Goal: Task Accomplishment & Management: Manage account settings

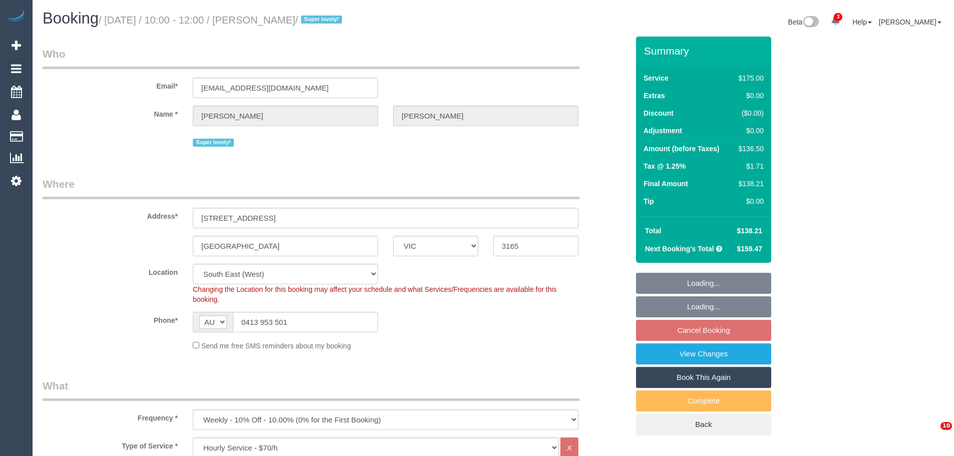
select select "VIC"
select select "150"
select select "number:27"
select select "number:15"
select select "number:19"
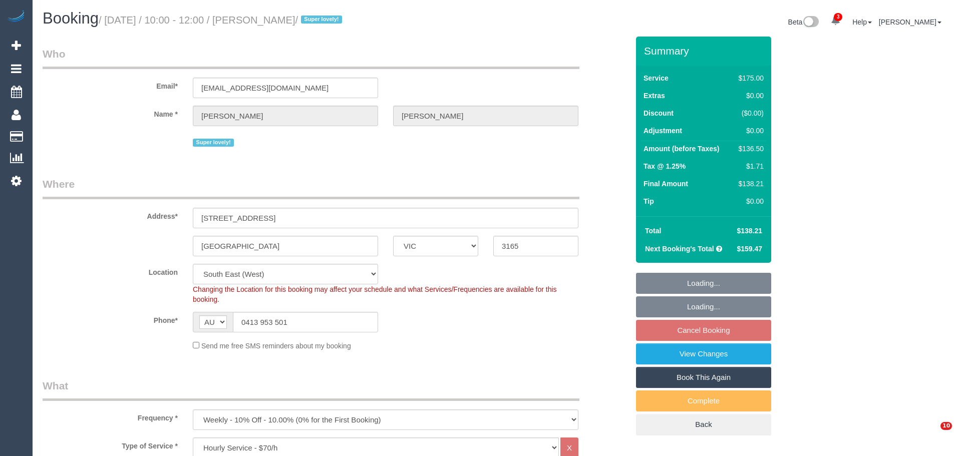
select select "number:36"
select select "number:34"
select select "number:11"
select select "spot3"
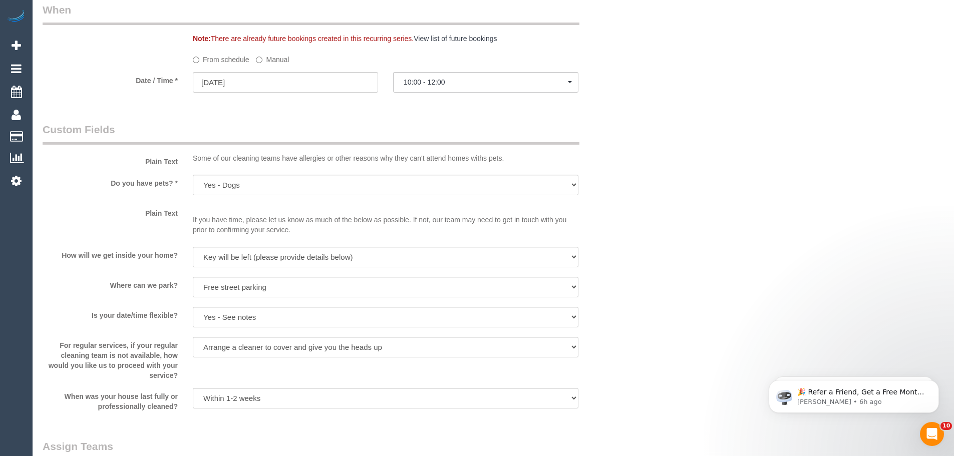
scroll to position [1302, 0]
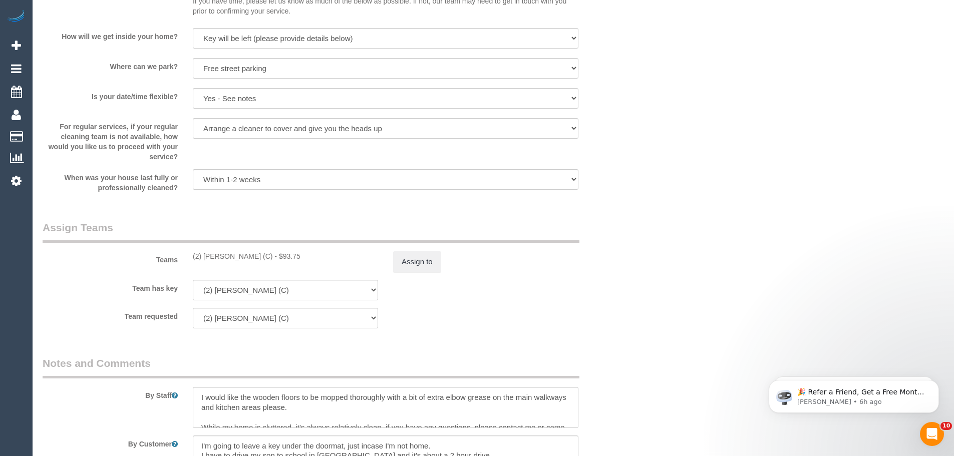
drag, startPoint x: 264, startPoint y: 254, endPoint x: 184, endPoint y: 250, distance: 79.8
click at [184, 250] on div "Teams (2) Nyasha Mahofa (C) - $93.75 Assign to" at bounding box center [335, 246] width 601 height 52
copy div "(2) [PERSON_NAME] (C)"
click at [427, 257] on button "Assign to" at bounding box center [417, 261] width 48 height 21
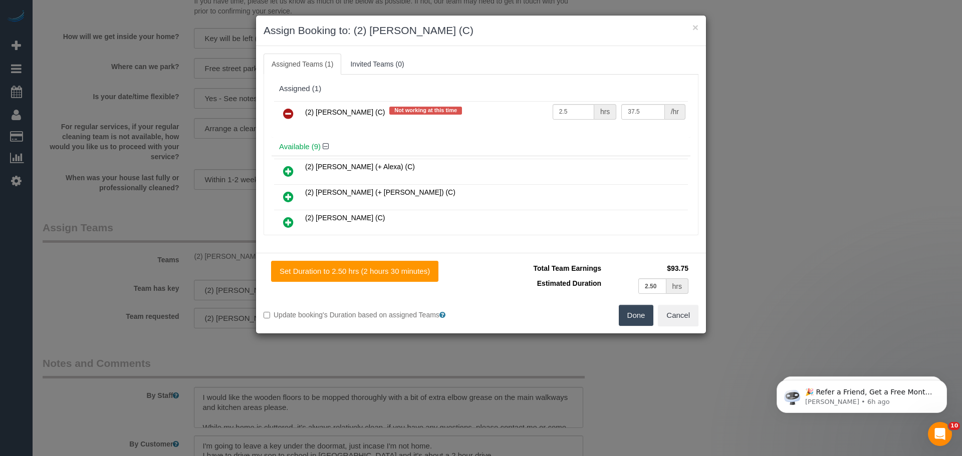
click at [290, 112] on icon at bounding box center [288, 114] width 11 height 12
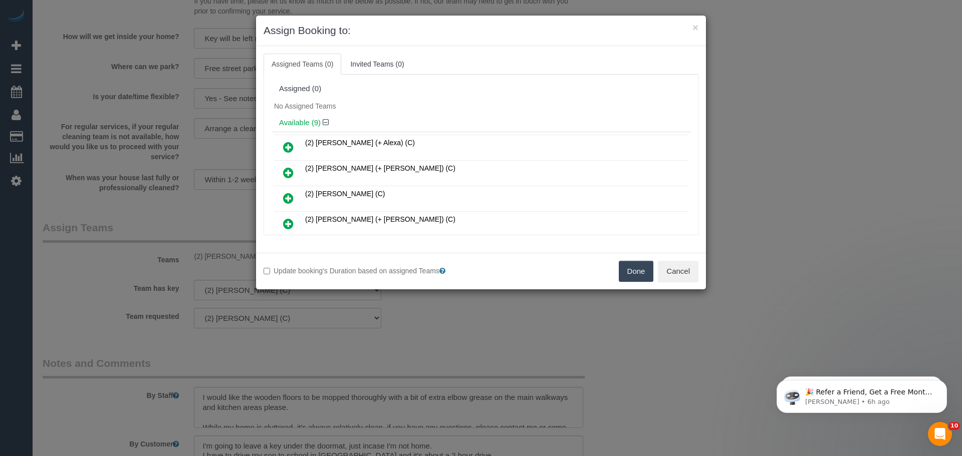
click at [633, 270] on button "Done" at bounding box center [636, 271] width 35 height 21
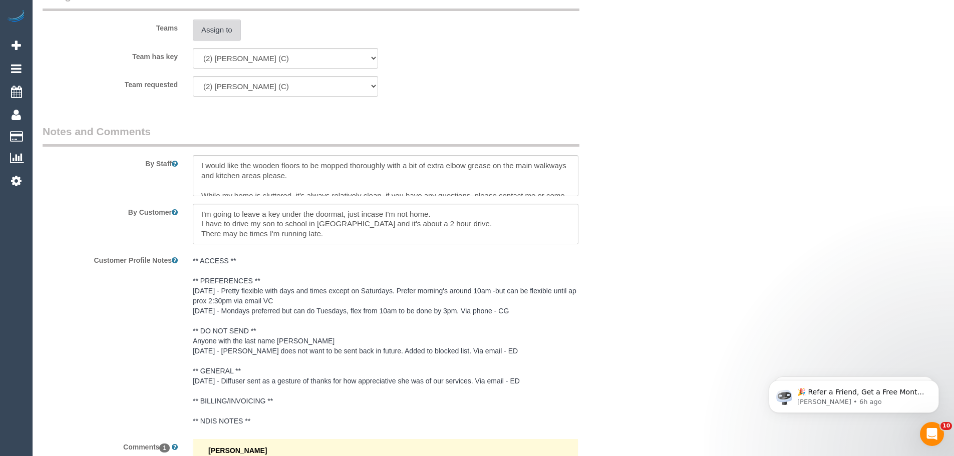
scroll to position [1653, 0]
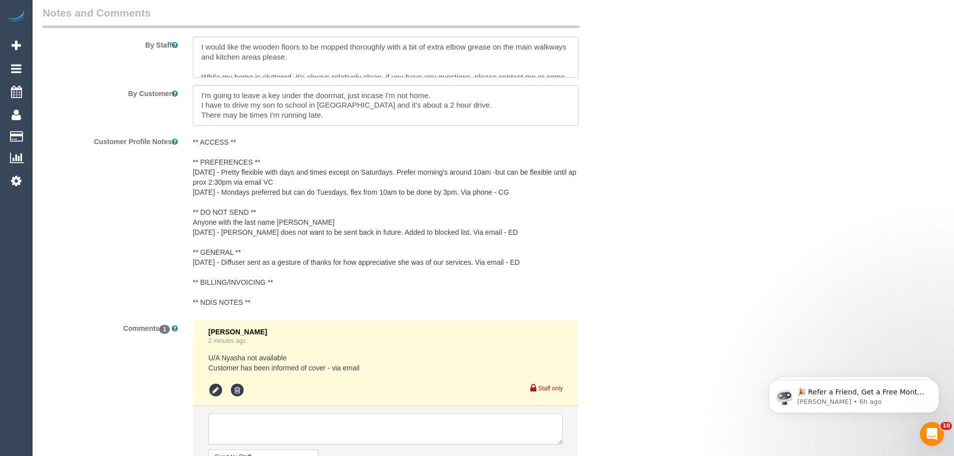
click at [313, 420] on textarea at bounding box center [385, 429] width 355 height 31
paste textarea "(2) [PERSON_NAME] (C)"
drag, startPoint x: 294, startPoint y: 434, endPoint x: 213, endPoint y: 425, distance: 80.6
click at [213, 425] on textarea at bounding box center [385, 429] width 355 height 31
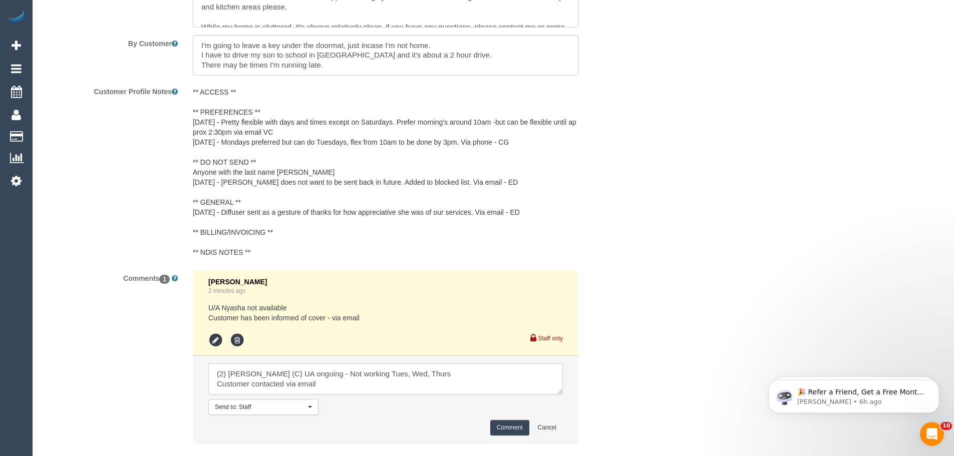
scroll to position [1763, 0]
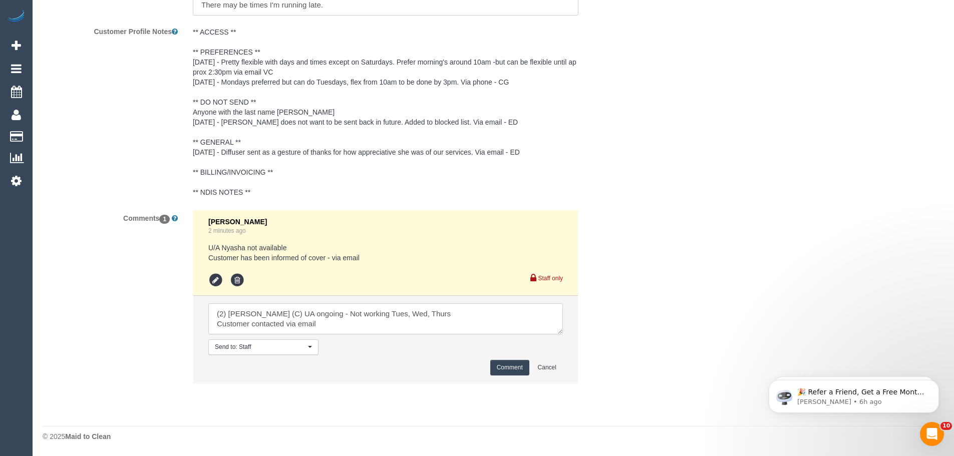
type textarea "(2) [PERSON_NAME] (C) UA ongoing - Not working Tues, Wed, Thurs Customer contac…"
click at [510, 359] on li "Send to: Staff Nothing selected Send to: Staff Send to: Customer Send to: Team …" at bounding box center [385, 339] width 385 height 87
click at [511, 368] on button "Comment" at bounding box center [509, 368] width 39 height 16
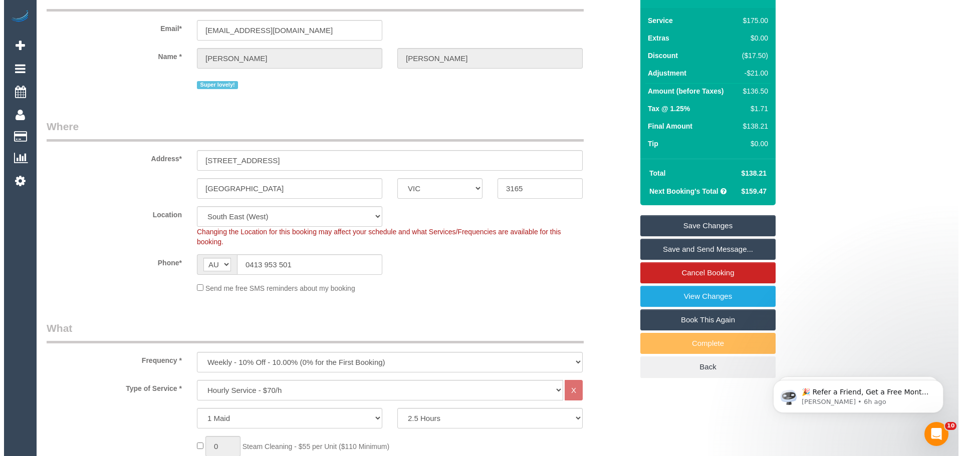
scroll to position [0, 0]
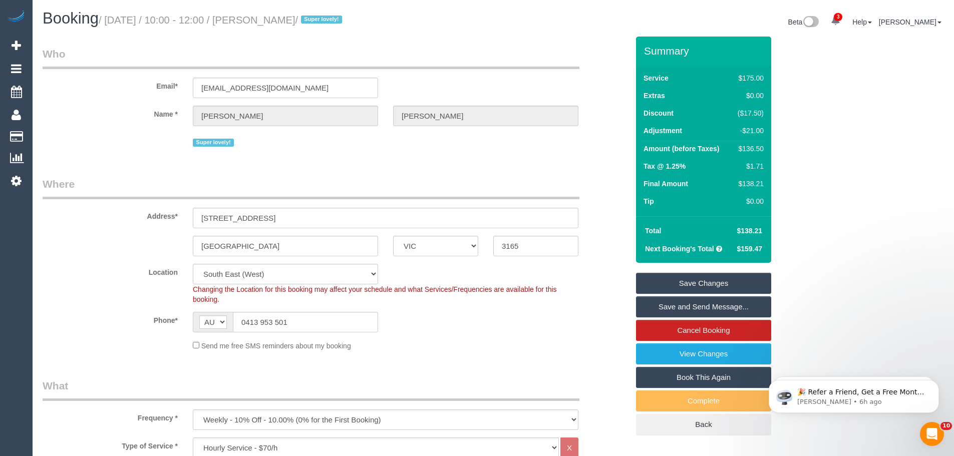
click at [662, 277] on link "Save Changes" at bounding box center [703, 283] width 135 height 21
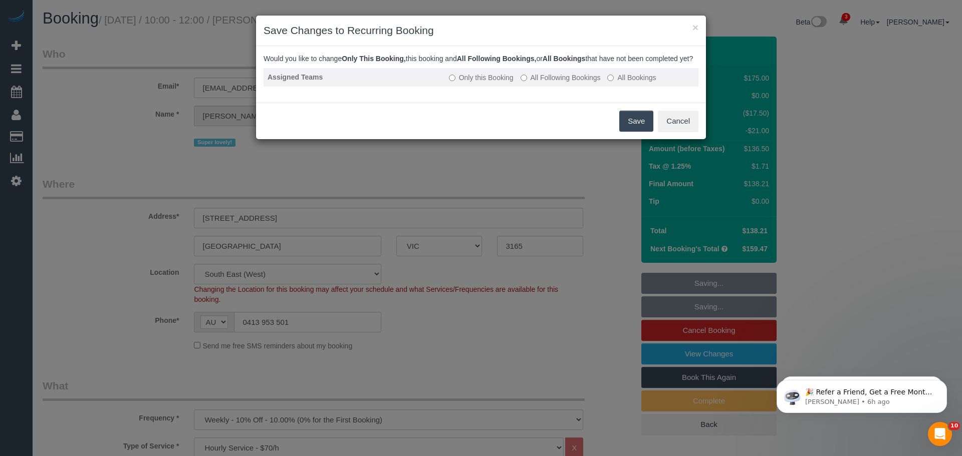
click at [559, 83] on label "All Following Bookings" at bounding box center [560, 78] width 80 height 10
click at [626, 130] on button "Save" at bounding box center [636, 121] width 34 height 21
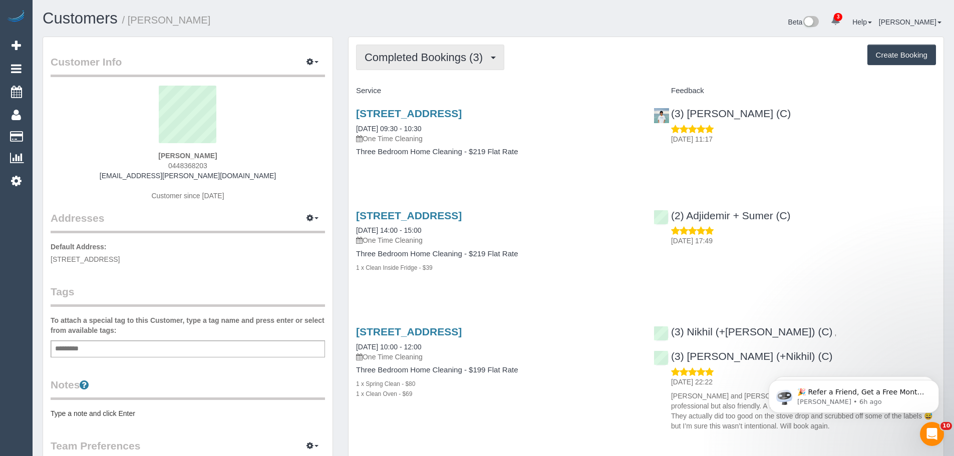
click at [428, 67] on button "Completed Bookings (3)" at bounding box center [430, 58] width 148 height 26
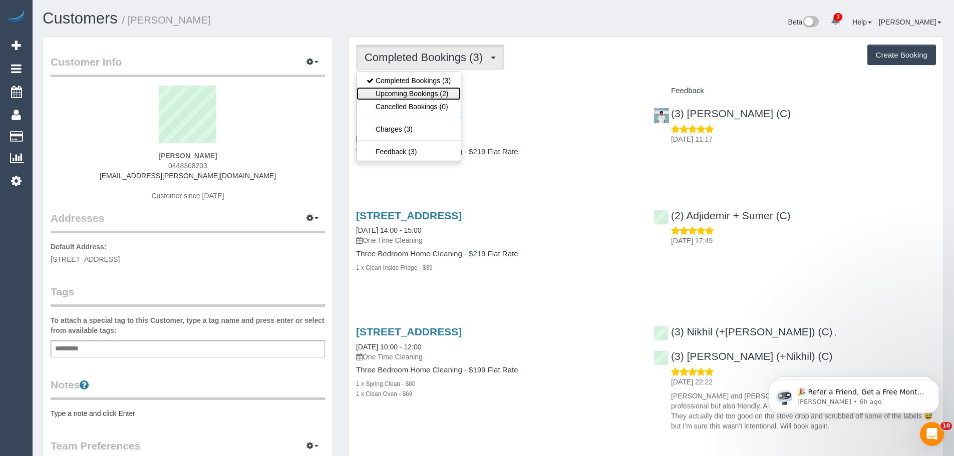
click at [429, 96] on link "Upcoming Bookings (2)" at bounding box center [409, 93] width 104 height 13
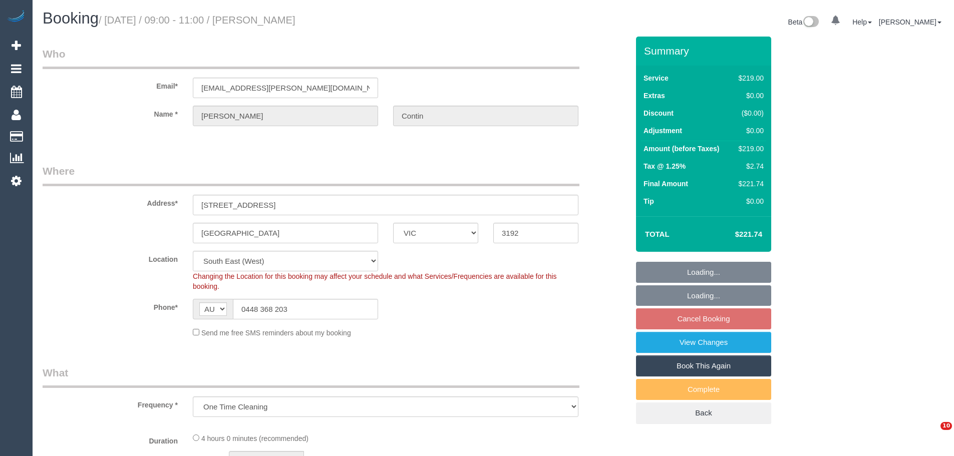
select select "VIC"
select select "string:stripe-pm_1RSqlj2GScqysDRVYZYbwciU"
select select "object:562"
select select "number:27"
select select "number:14"
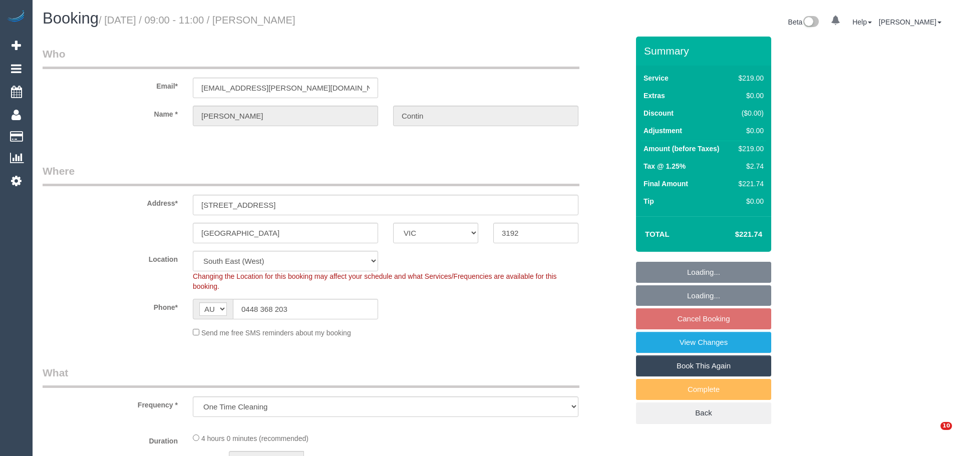
select select "number:21"
select select "number:25"
select select "number:26"
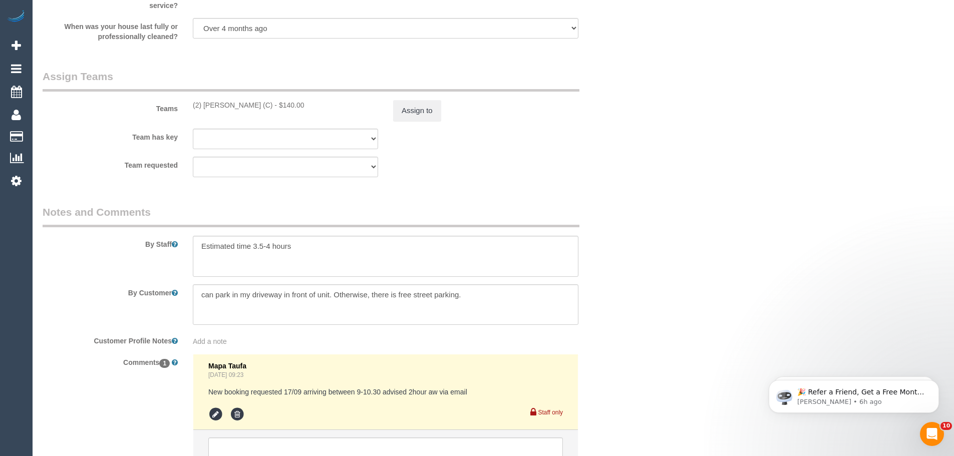
scroll to position [1553, 0]
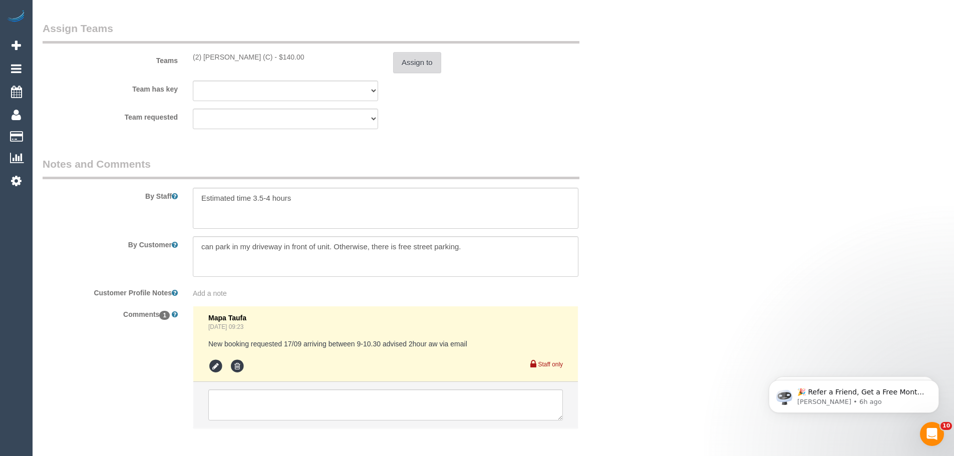
click at [420, 54] on button "Assign to" at bounding box center [417, 62] width 48 height 21
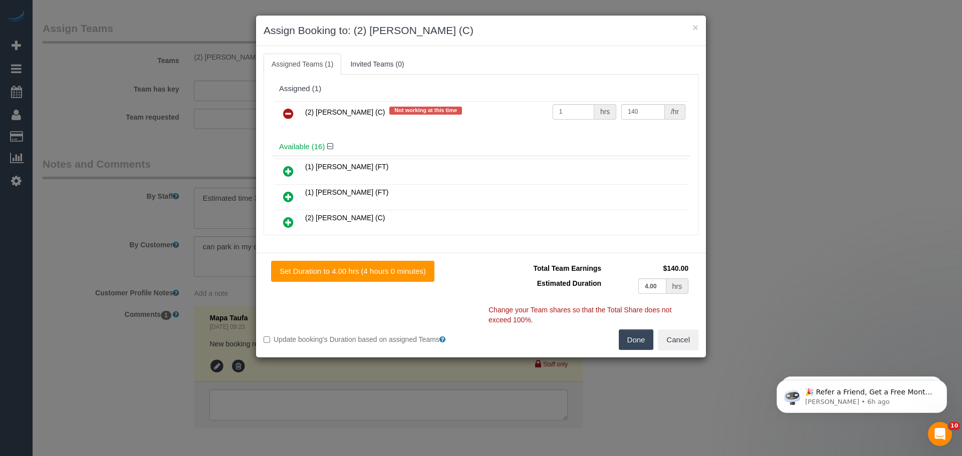
click at [288, 114] on icon at bounding box center [288, 114] width 11 height 12
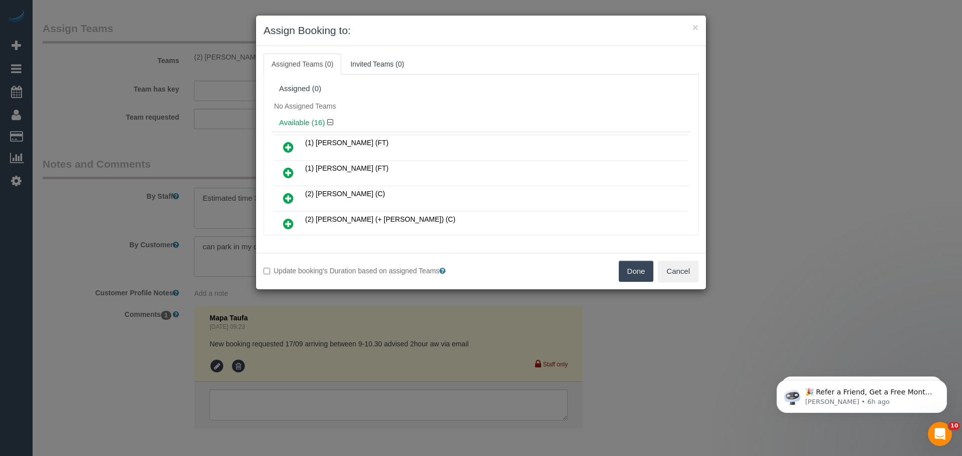
click at [644, 272] on button "Done" at bounding box center [636, 271] width 35 height 21
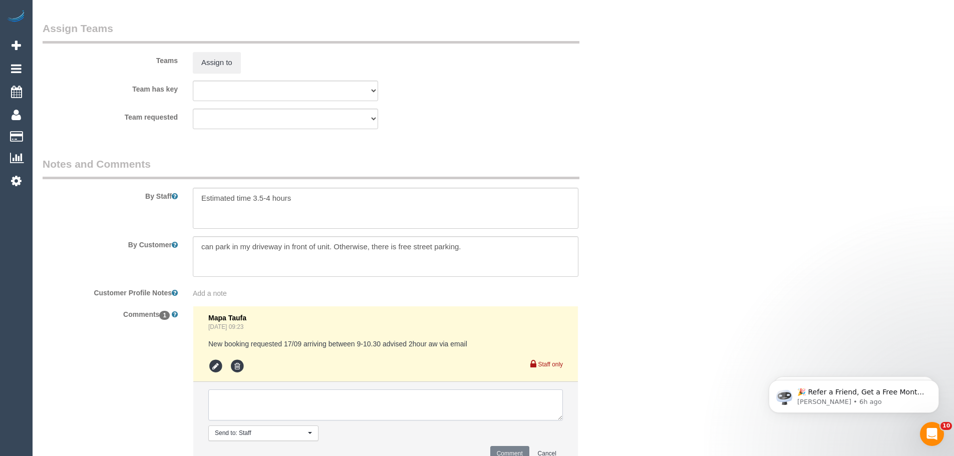
click at [360, 403] on textarea at bounding box center [385, 405] width 355 height 31
paste textarea "(2) Nyasha Mahofa (C) UA ongoing - Not working Tues, Wed, Thurs Customer contac…"
click at [254, 412] on textarea at bounding box center [385, 405] width 355 height 31
click at [253, 412] on textarea at bounding box center [385, 405] width 355 height 31
click at [342, 411] on textarea at bounding box center [385, 405] width 355 height 31
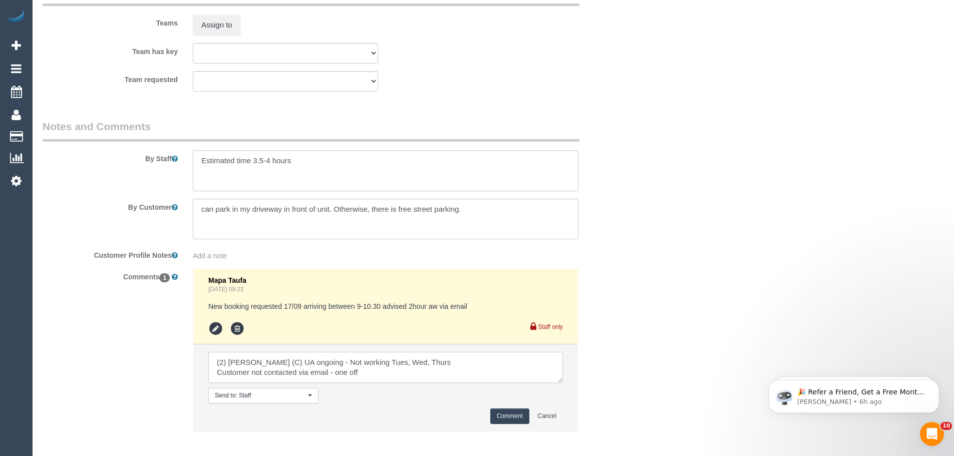
scroll to position [1639, 0]
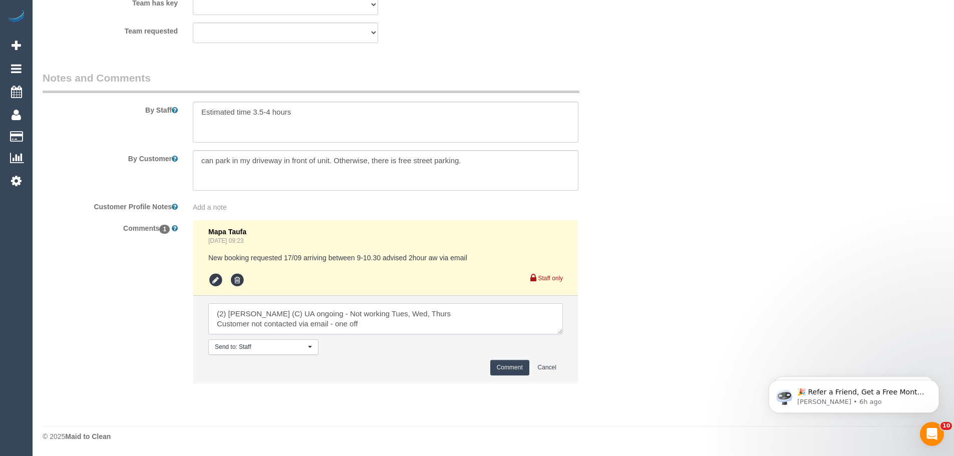
type textarea "(2) Nyasha Mahofa (C) UA ongoing - Not working Tues, Wed, Thurs Customer not co…"
click at [500, 366] on button "Comment" at bounding box center [509, 368] width 39 height 16
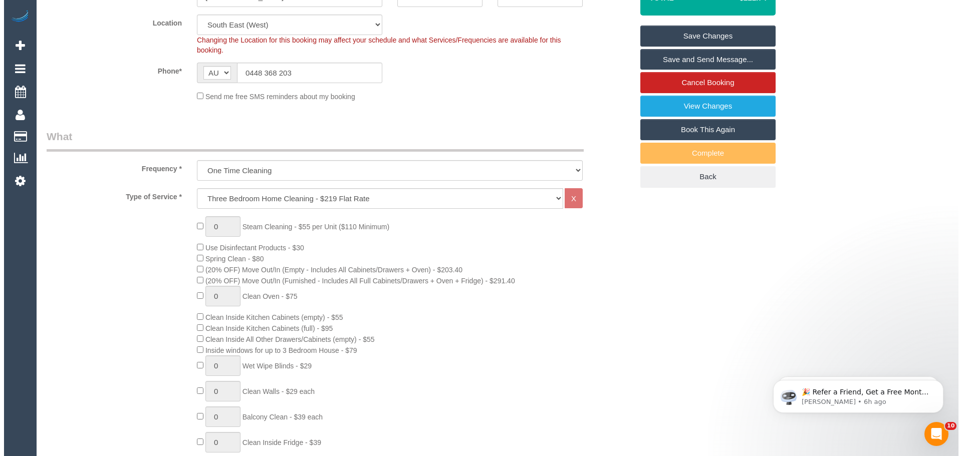
scroll to position [0, 0]
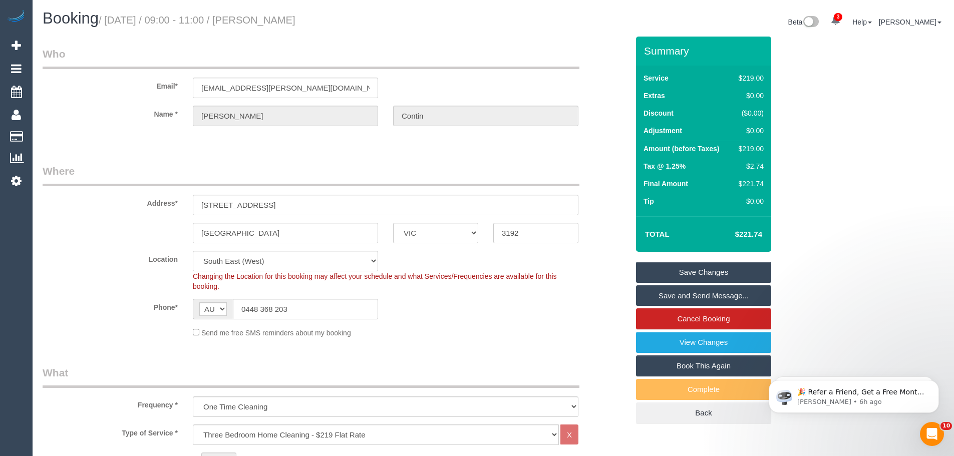
click at [678, 270] on link "Save Changes" at bounding box center [703, 272] width 135 height 21
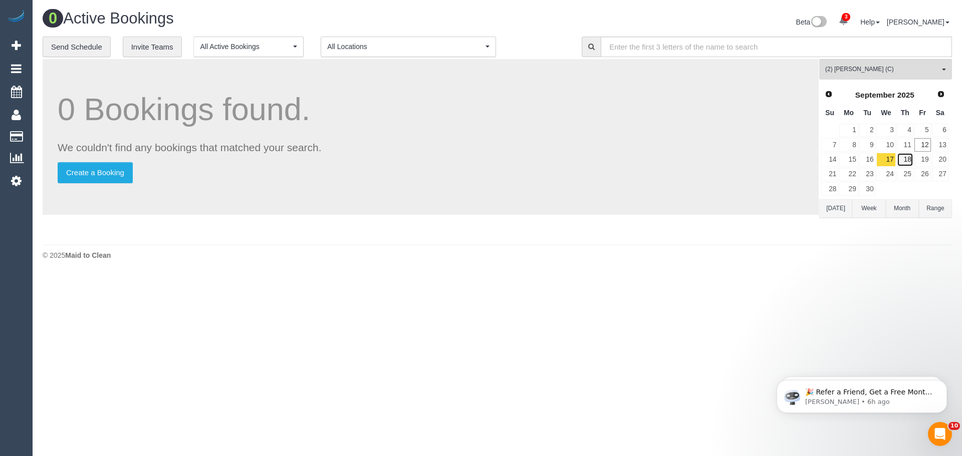
click at [903, 160] on link "18" at bounding box center [905, 160] width 17 height 14
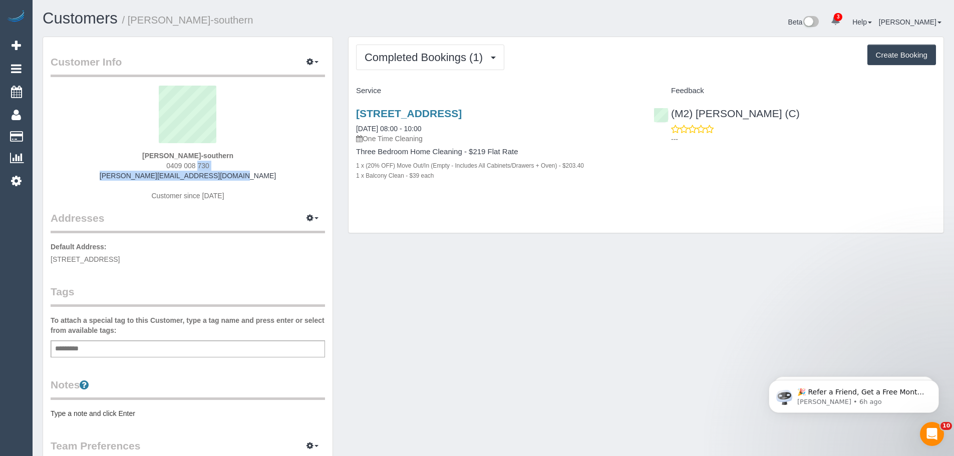
drag, startPoint x: 247, startPoint y: 173, endPoint x: 91, endPoint y: 170, distance: 156.3
click at [91, 170] on div "[PERSON_NAME]-southern 0409 008 730 [EMAIL_ADDRESS][DOMAIN_NAME] Customer since…" at bounding box center [188, 148] width 274 height 125
click at [111, 173] on div "[PERSON_NAME]-southern 0409 008 730 [EMAIL_ADDRESS][DOMAIN_NAME] Customer since…" at bounding box center [188, 148] width 274 height 125
drag, startPoint x: 122, startPoint y: 175, endPoint x: 255, endPoint y: 183, distance: 134.0
click at [255, 183] on div "Tyler Wittison-southern 0409 008 730 tyler.southern@outlook.com Customer since …" at bounding box center [188, 148] width 274 height 125
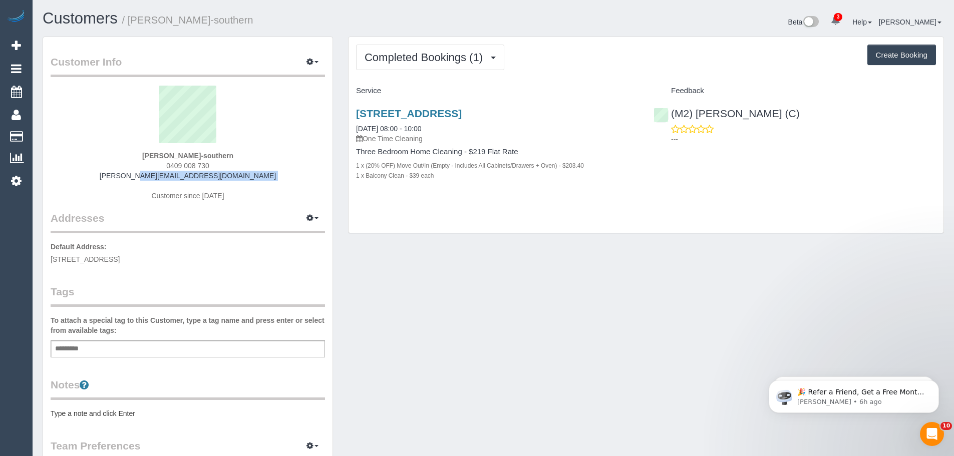
copy div "tyler.southern@outlook.com"
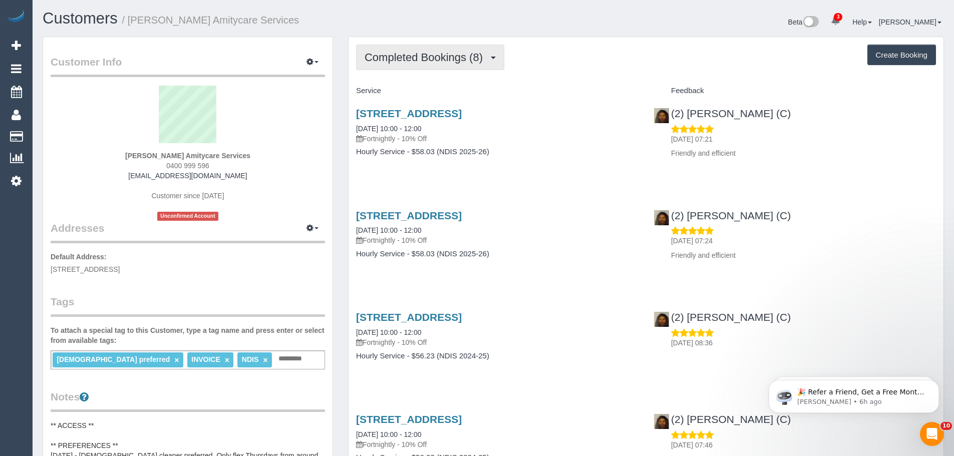
click at [488, 55] on span "Completed Bookings (8)" at bounding box center [426, 57] width 123 height 13
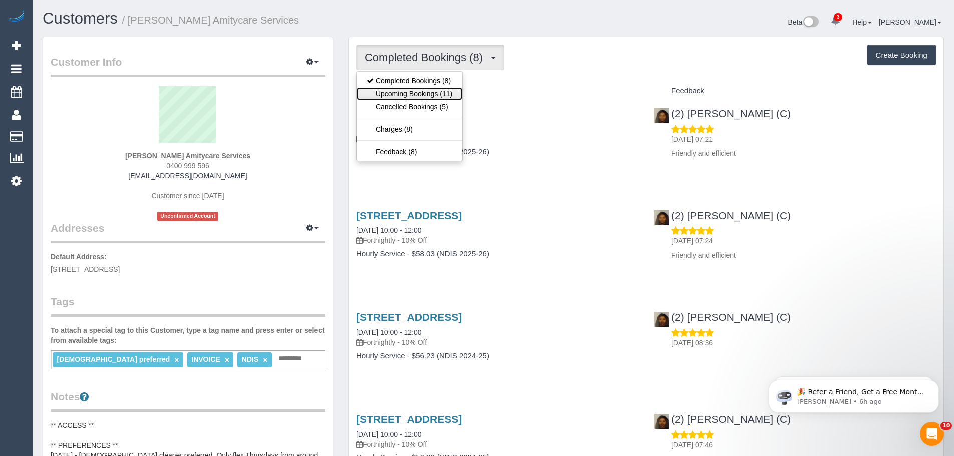
click at [442, 90] on link "Upcoming Bookings (11)" at bounding box center [410, 93] width 106 height 13
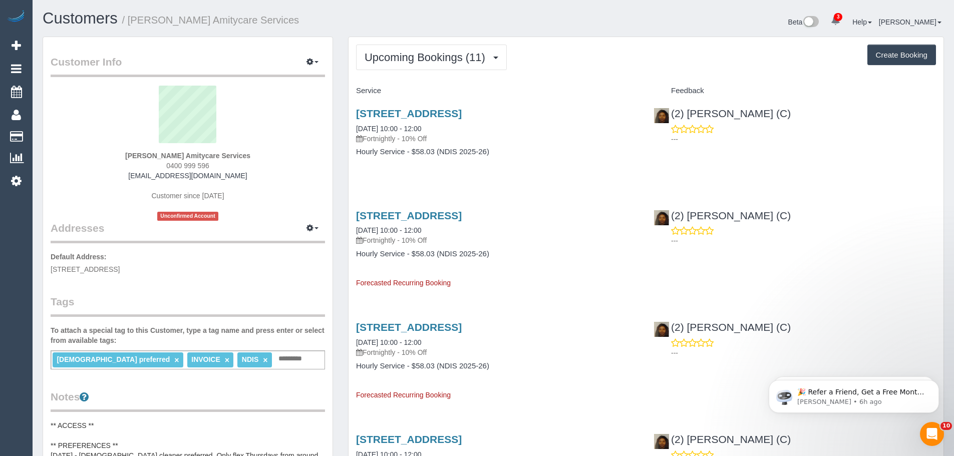
drag, startPoint x: 246, startPoint y: 175, endPoint x: 95, endPoint y: 174, distance: 151.8
click at [95, 174] on div "[PERSON_NAME] Amitycare Services 0400 999 596 [EMAIL_ADDRESS][DOMAIN_NAME] Cust…" at bounding box center [188, 153] width 274 height 135
copy link "[EMAIL_ADDRESS][DOMAIN_NAME]"
click at [465, 51] on button "Upcoming Bookings (11)" at bounding box center [431, 58] width 151 height 26
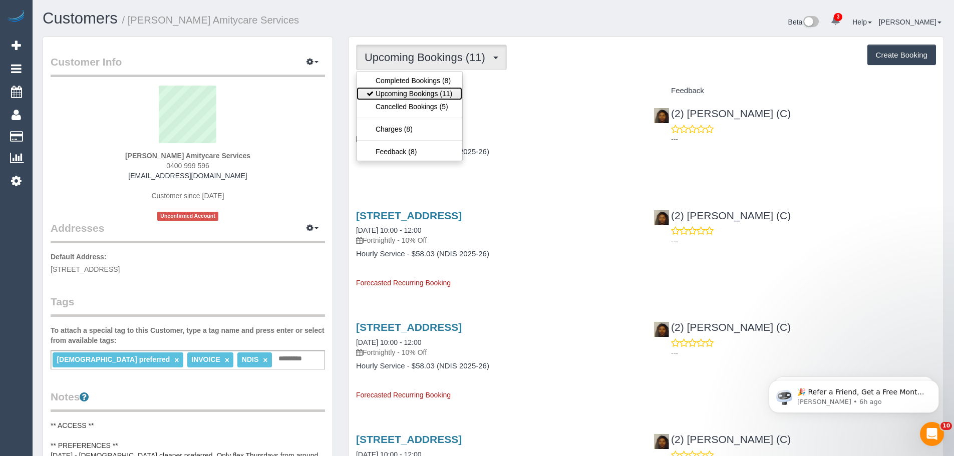
click at [416, 96] on link "Upcoming Bookings (11)" at bounding box center [410, 93] width 106 height 13
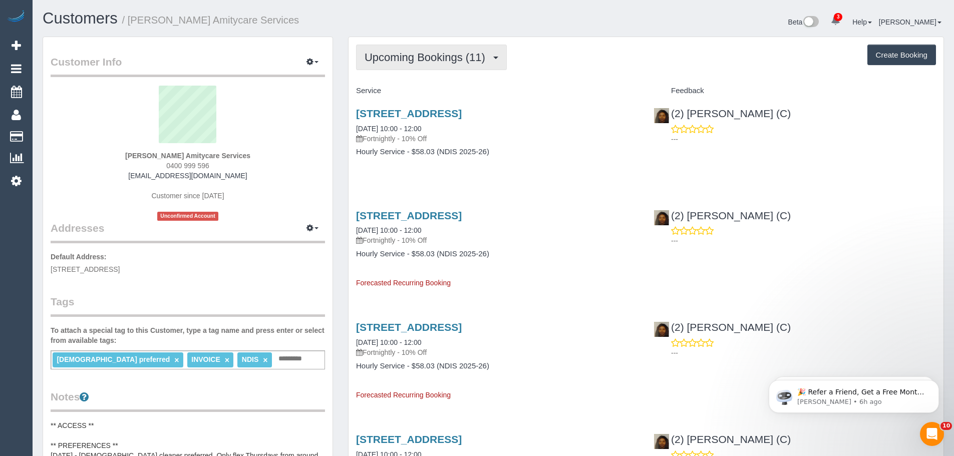
click at [449, 56] on span "Upcoming Bookings (11)" at bounding box center [428, 57] width 126 height 13
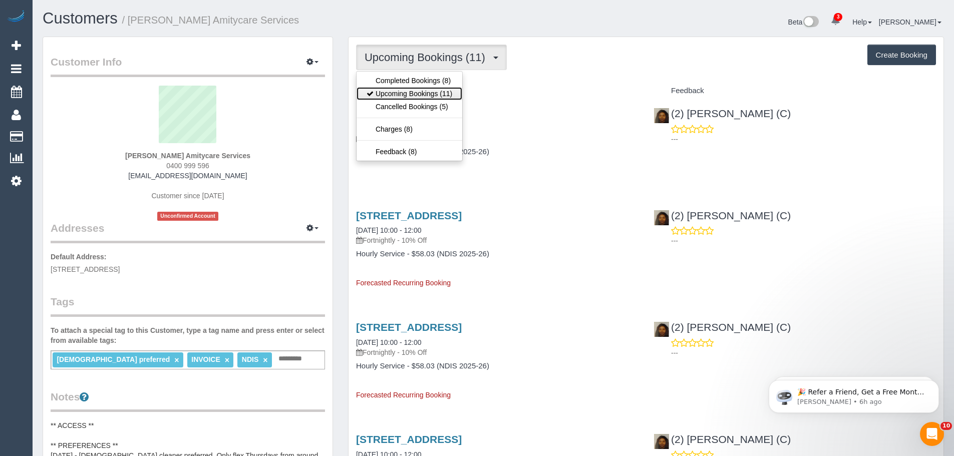
click at [419, 98] on link "Upcoming Bookings (11)" at bounding box center [410, 93] width 106 height 13
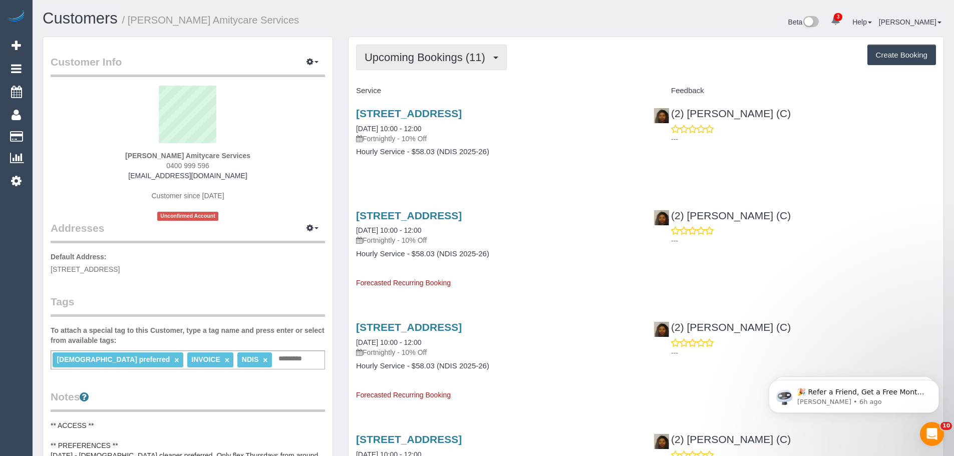
click at [490, 59] on span "Upcoming Bookings (11)" at bounding box center [428, 57] width 126 height 13
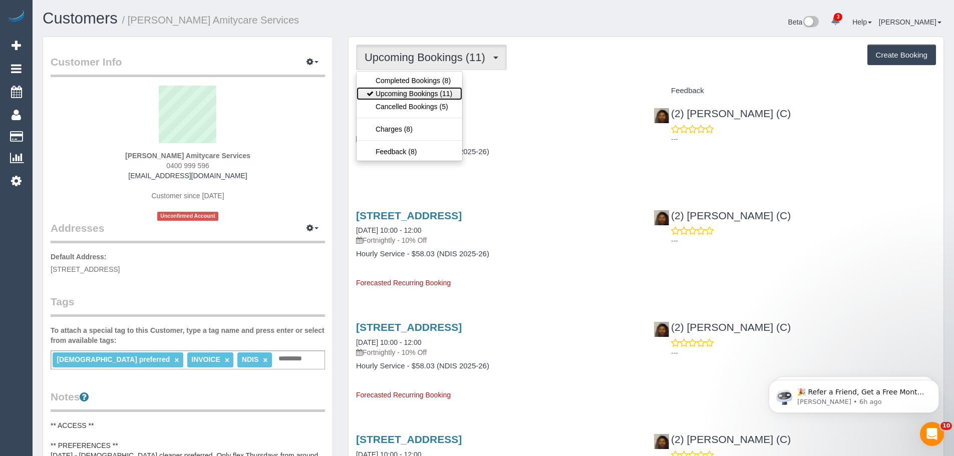
click at [423, 96] on link "Upcoming Bookings (11)" at bounding box center [410, 93] width 106 height 13
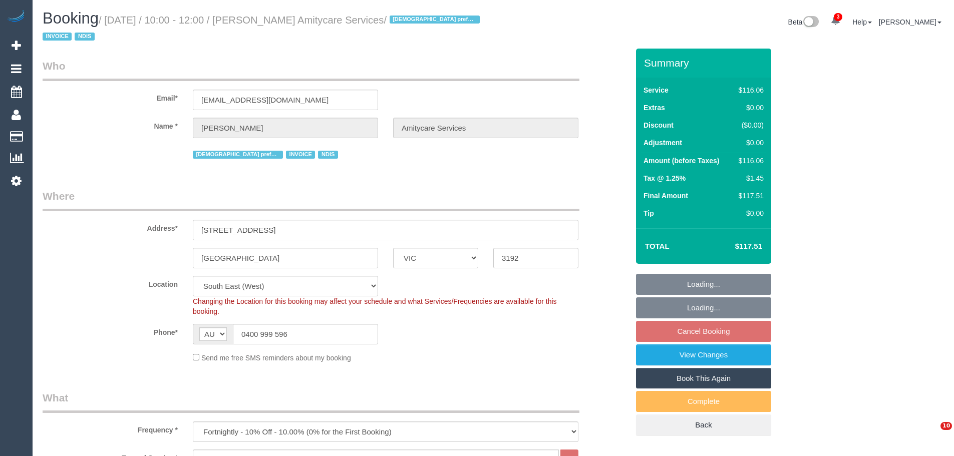
select select "VIC"
select select "number:27"
select select "number:14"
select select "number:19"
select select "number:24"
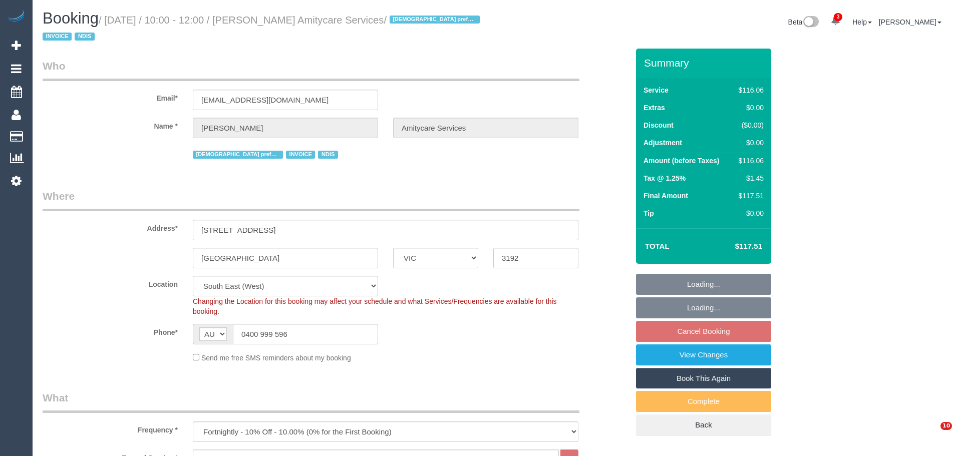
select select "number:35"
select select "spot3"
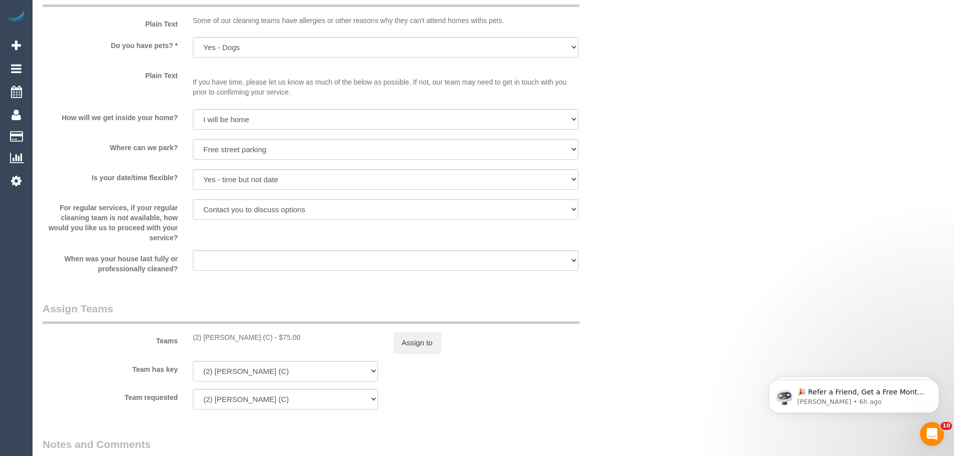
scroll to position [1002, 0]
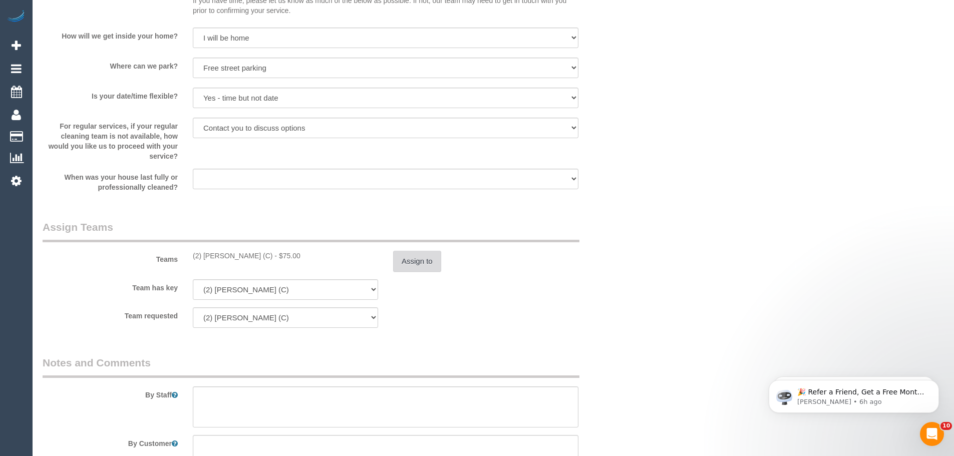
click at [430, 262] on button "Assign to" at bounding box center [417, 261] width 48 height 21
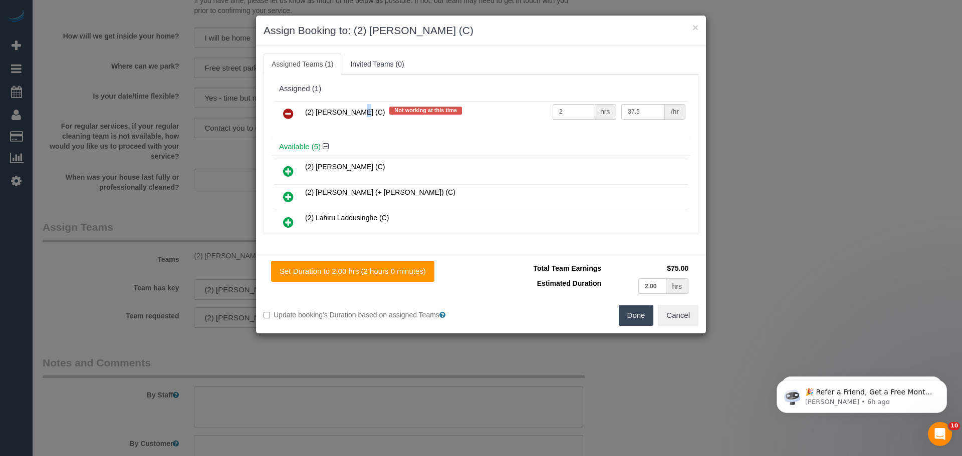
click at [307, 118] on td "(2) Nyasha Mahofa (C) Not working at this time" at bounding box center [426, 114] width 247 height 26
click at [286, 114] on icon at bounding box center [288, 114] width 11 height 12
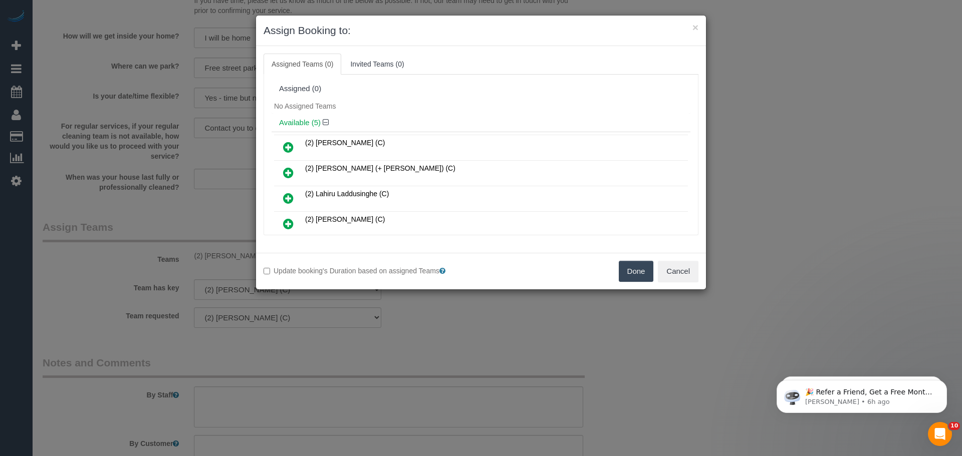
click at [634, 273] on button "Done" at bounding box center [636, 271] width 35 height 21
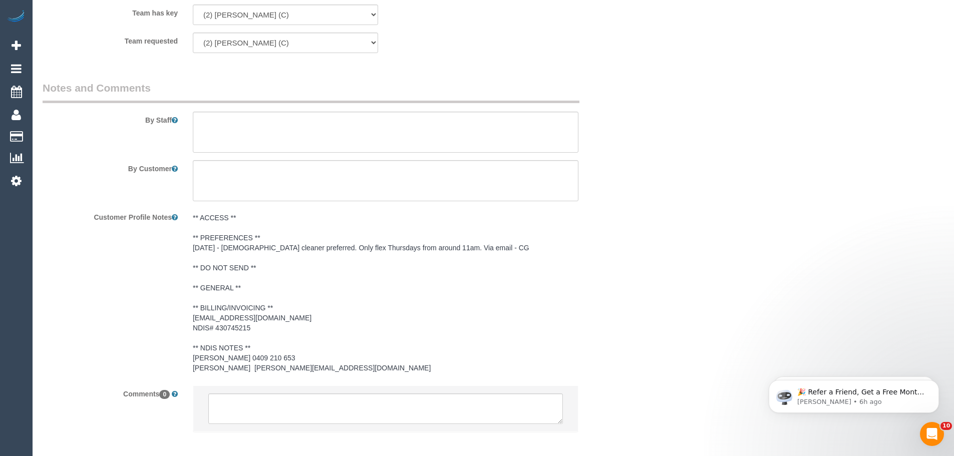
scroll to position [1325, 0]
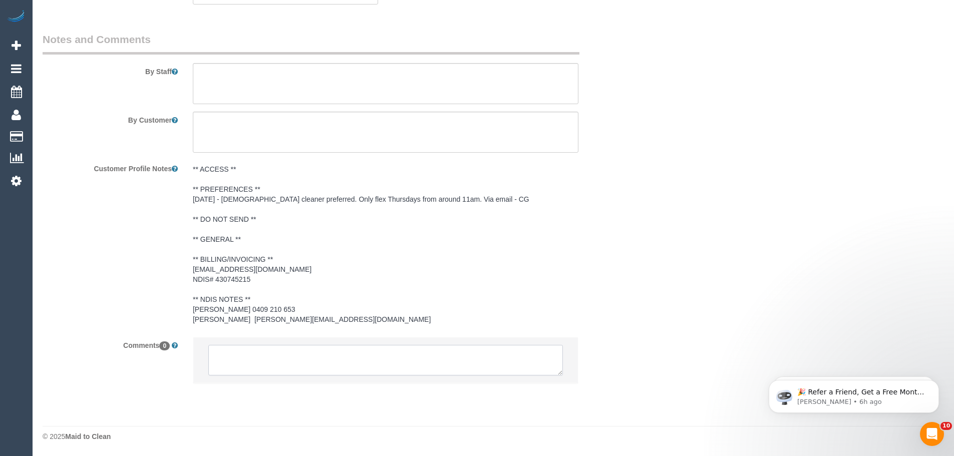
click at [279, 366] on textarea at bounding box center [385, 360] width 355 height 31
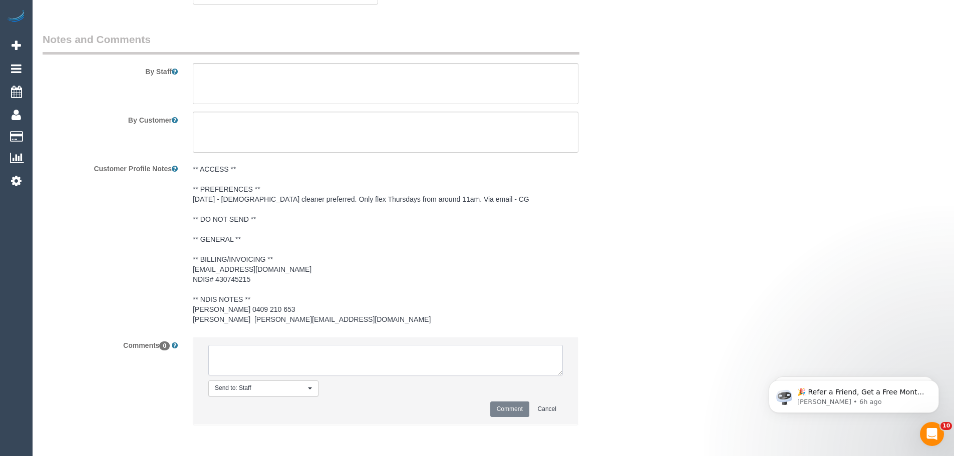
paste textarea "(2) [PERSON_NAME] (C) UA ongoing - Not working Tues, Wed, Thurs Customer contac…"
type textarea "(2) Nyasha Mahofa (C) UA ongoing - Not working Tues, Wed, Thurs Customer contac…"
click at [517, 406] on button "Comment" at bounding box center [509, 410] width 39 height 16
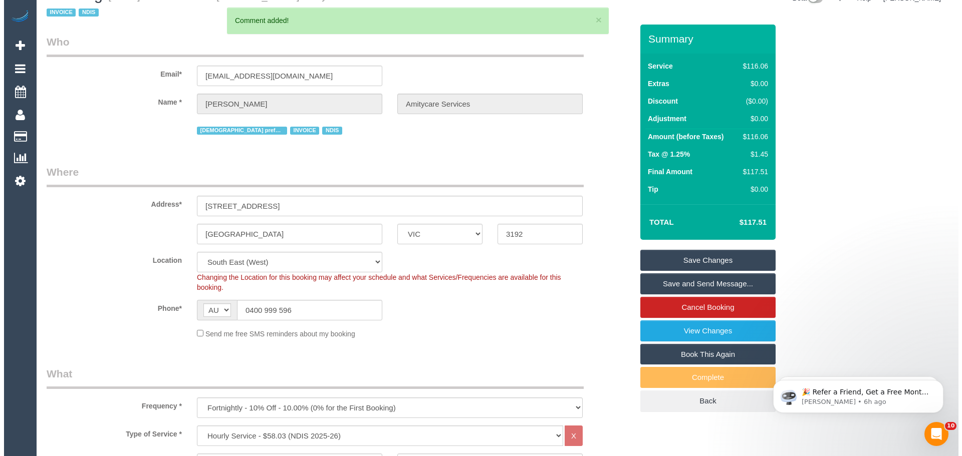
scroll to position [0, 0]
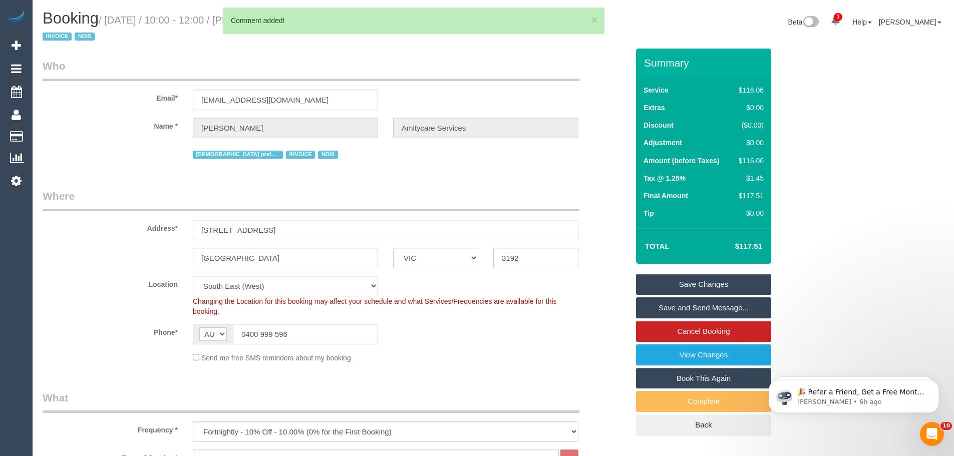
click at [689, 285] on link "Save Changes" at bounding box center [703, 284] width 135 height 21
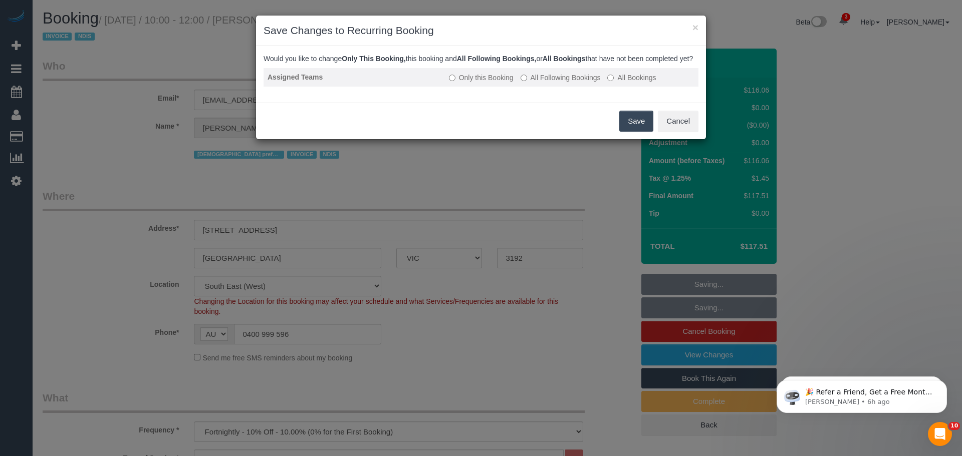
click at [519, 87] on td "Only this Booking All Following Bookings All Bookings" at bounding box center [571, 77] width 253 height 19
click at [634, 128] on button "Save" at bounding box center [636, 121] width 34 height 21
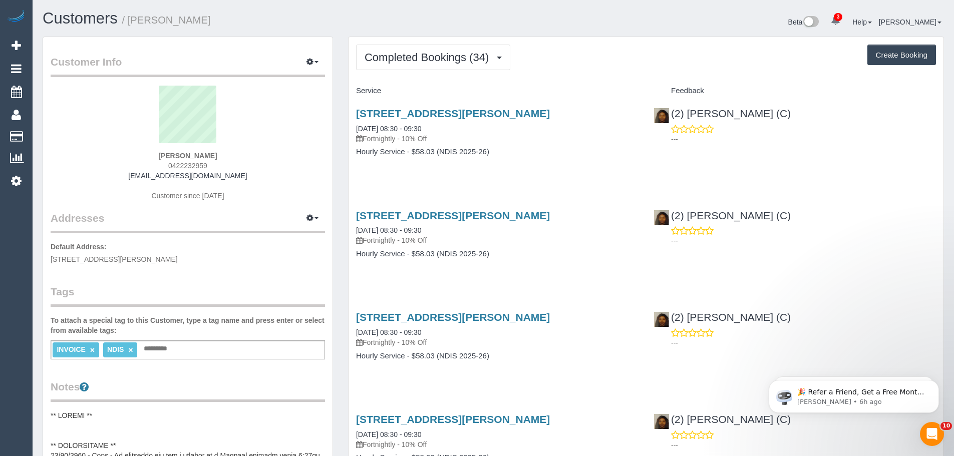
drag, startPoint x: 249, startPoint y: 178, endPoint x: 70, endPoint y: 170, distance: 180.0
click at [70, 170] on div "[PERSON_NAME] 0422232959 [EMAIL_ADDRESS][DOMAIN_NAME] Customer since [DATE]" at bounding box center [188, 148] width 274 height 125
click at [247, 187] on div "[PERSON_NAME] 0422232959 [EMAIL_ADDRESS][DOMAIN_NAME] Customer since [DATE]" at bounding box center [188, 148] width 274 height 125
drag, startPoint x: 249, startPoint y: 182, endPoint x: 59, endPoint y: 179, distance: 190.4
click at [59, 179] on div "[PERSON_NAME] 0422232959 [EMAIL_ADDRESS][DOMAIN_NAME] Customer since [DATE]" at bounding box center [188, 148] width 274 height 125
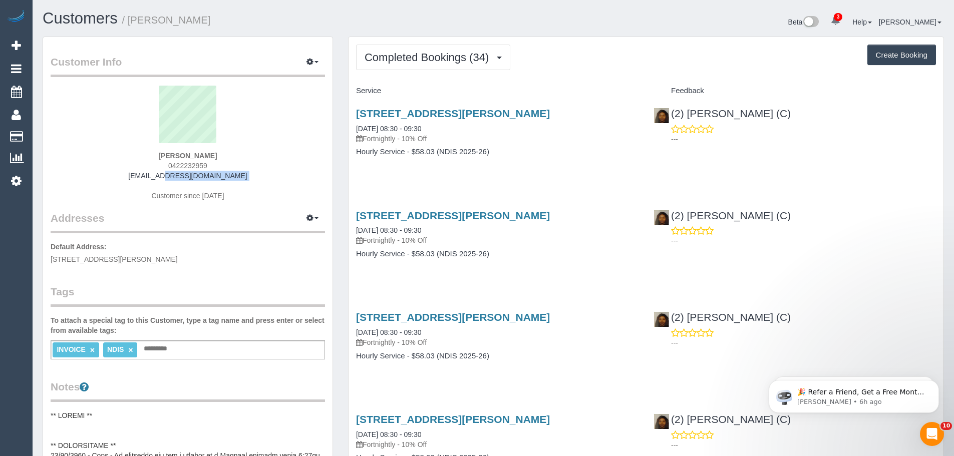
copy div "[EMAIL_ADDRESS][DOMAIN_NAME]"
click at [458, 67] on button "Completed Bookings (34)" at bounding box center [433, 58] width 154 height 26
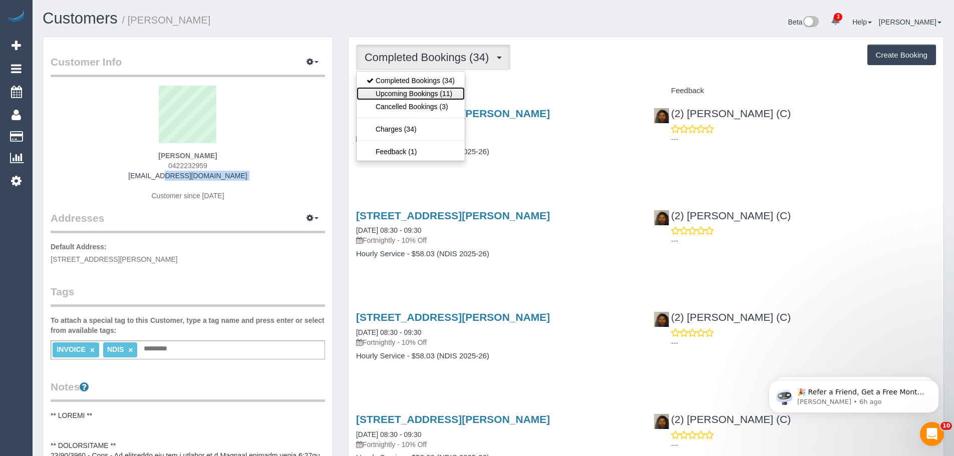
click at [434, 90] on link "Upcoming Bookings (11)" at bounding box center [411, 93] width 108 height 13
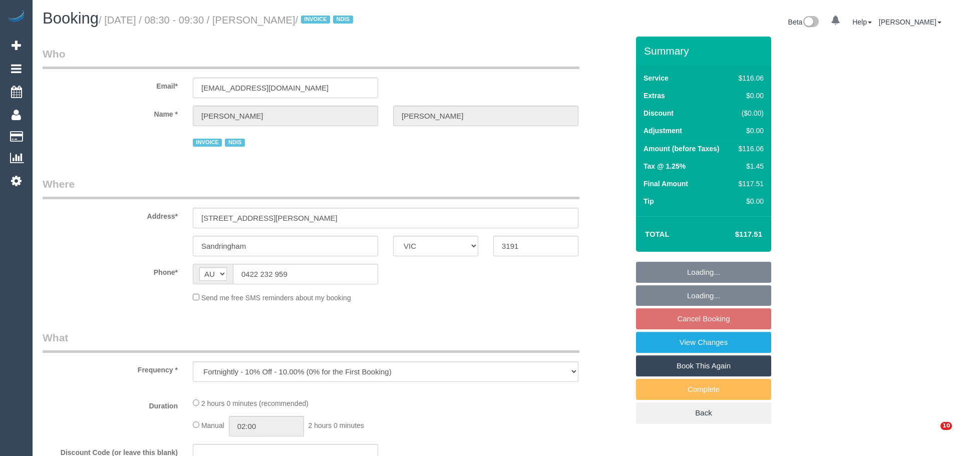
select select "VIC"
select select "object:764"
select select "number:28"
select select "number:16"
select select "number:19"
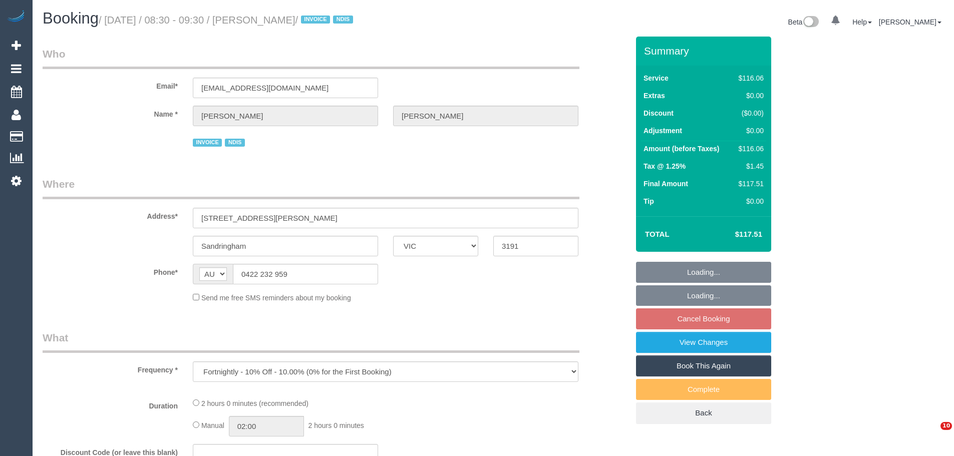
select select "number:36"
select select "number:35"
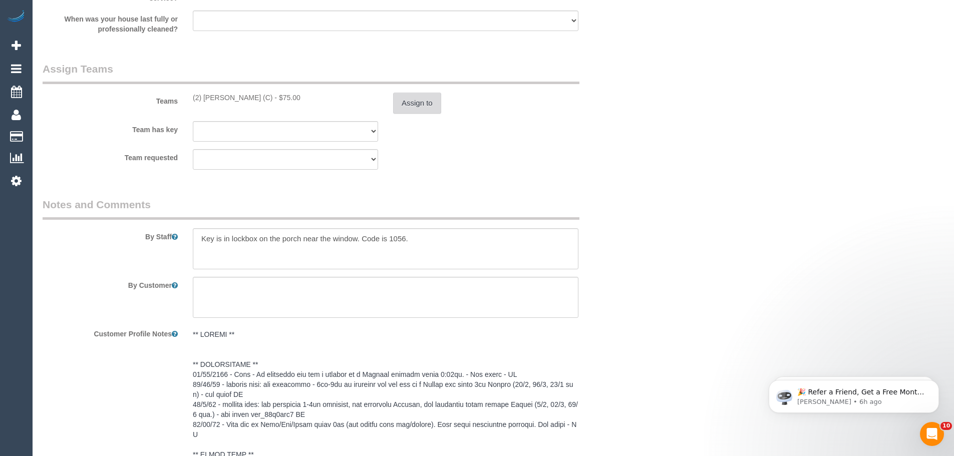
scroll to position [1202, 0]
click at [419, 107] on button "Assign to" at bounding box center [417, 103] width 48 height 21
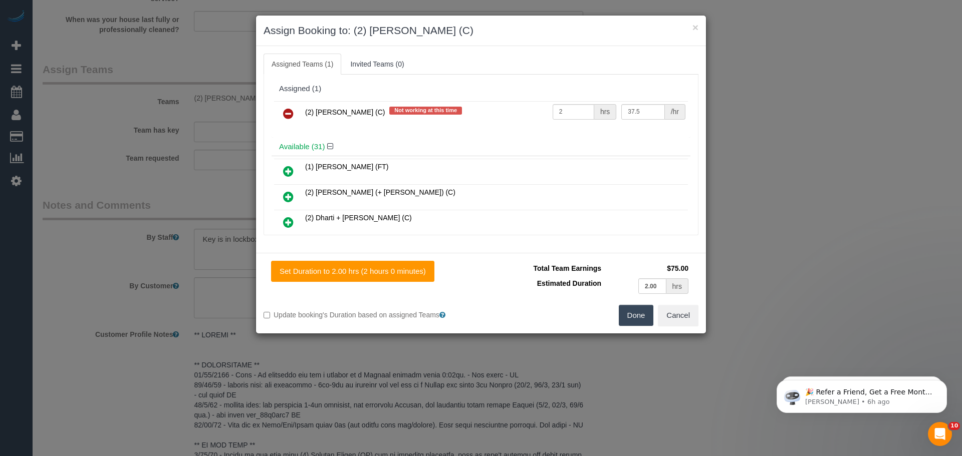
click at [287, 114] on icon at bounding box center [288, 114] width 11 height 12
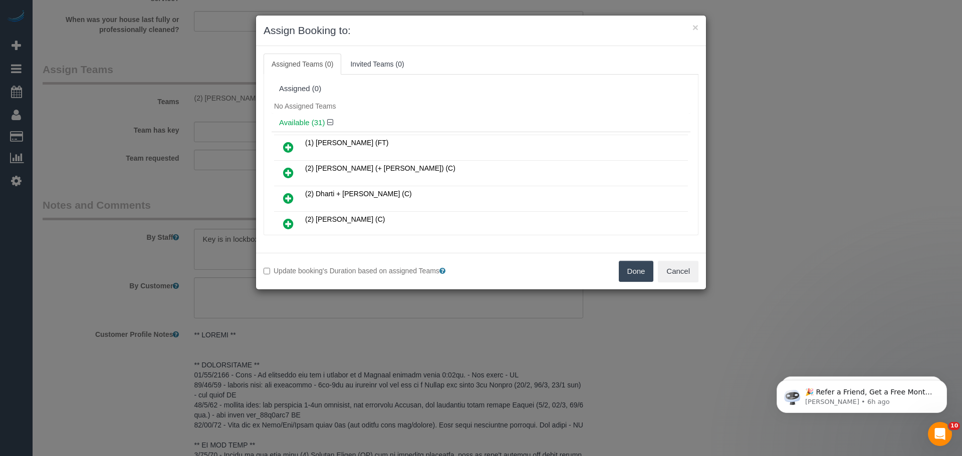
click at [622, 267] on button "Done" at bounding box center [636, 271] width 35 height 21
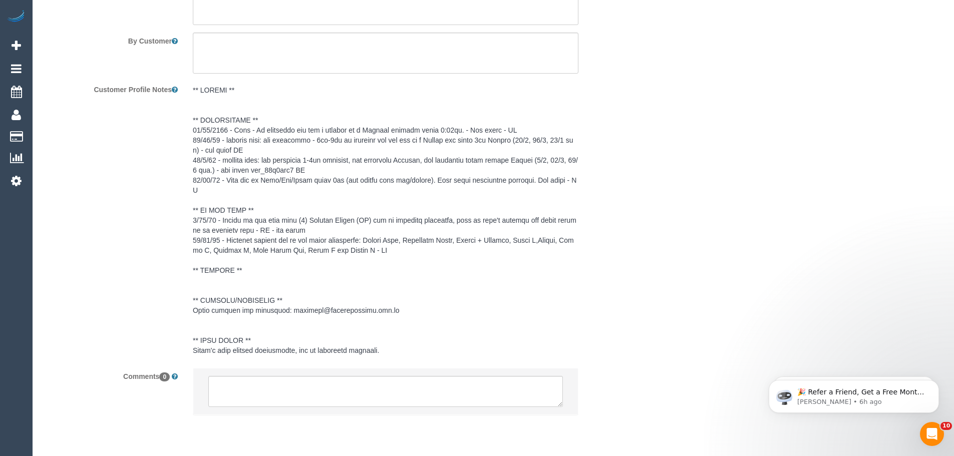
scroll to position [1479, 0]
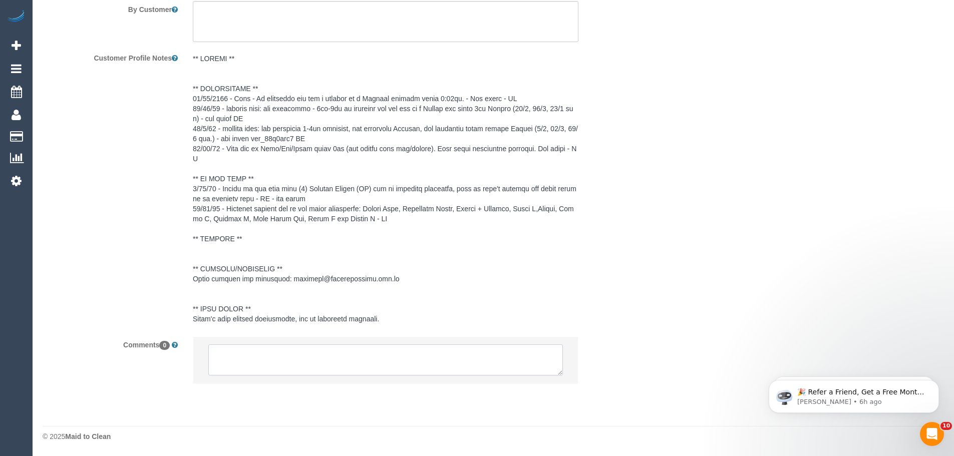
click at [354, 367] on textarea at bounding box center [385, 360] width 355 height 31
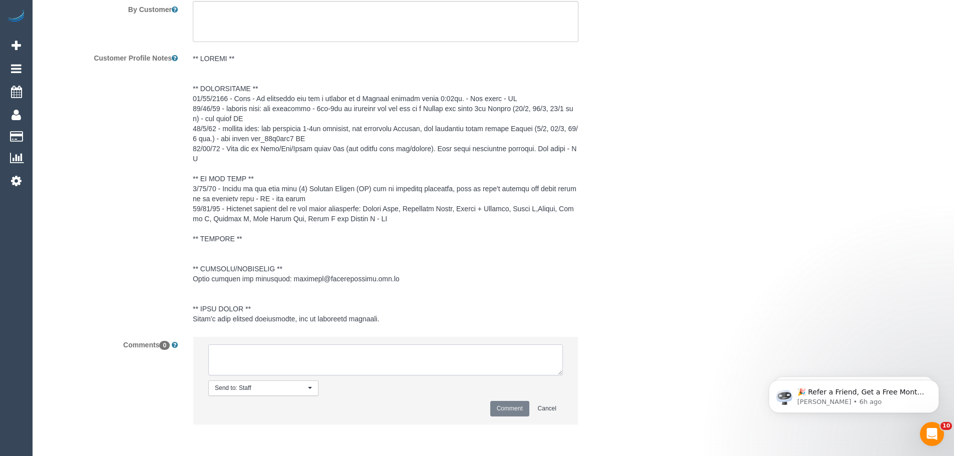
paste textarea "(2) [PERSON_NAME] (C) UA ongoing - Not working Tues, Wed, Thurs Customer contac…"
type textarea "(2) [PERSON_NAME] (C) UA ongoing - Not working Tues, Wed, Thurs Customer contac…"
click at [513, 411] on button "Comment" at bounding box center [509, 409] width 39 height 16
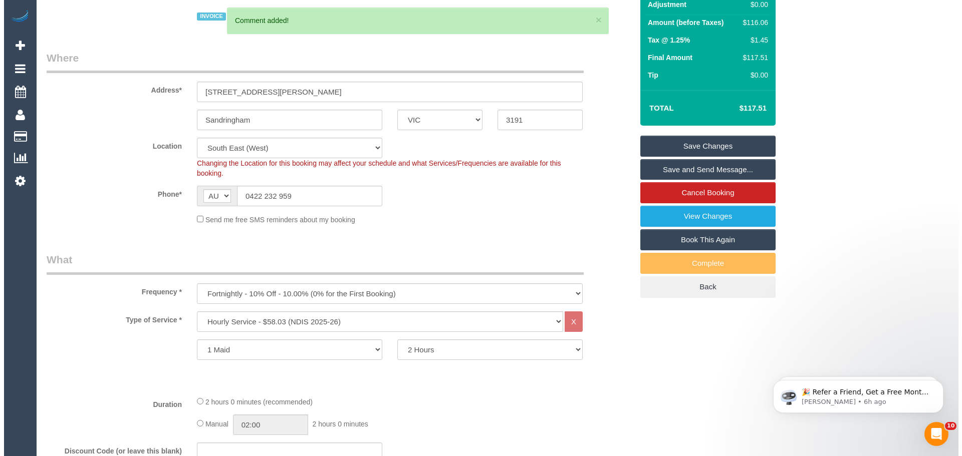
scroll to position [0, 0]
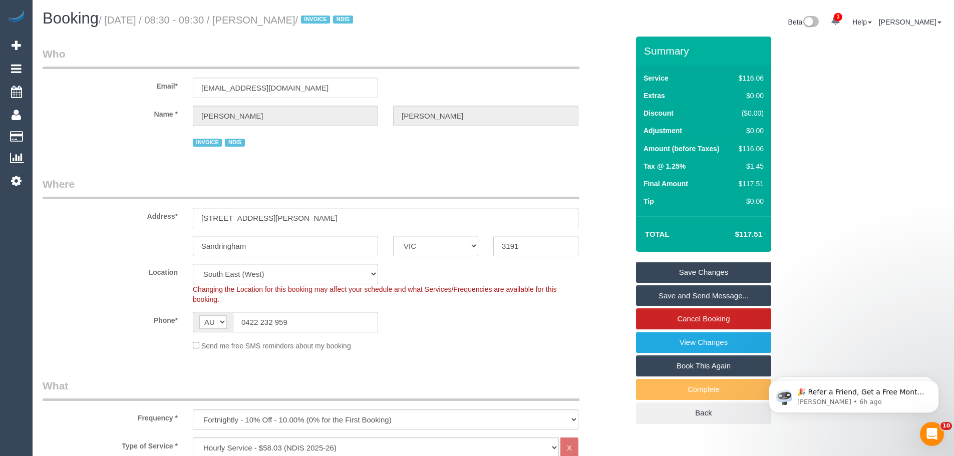
click at [702, 270] on link "Save Changes" at bounding box center [703, 272] width 135 height 21
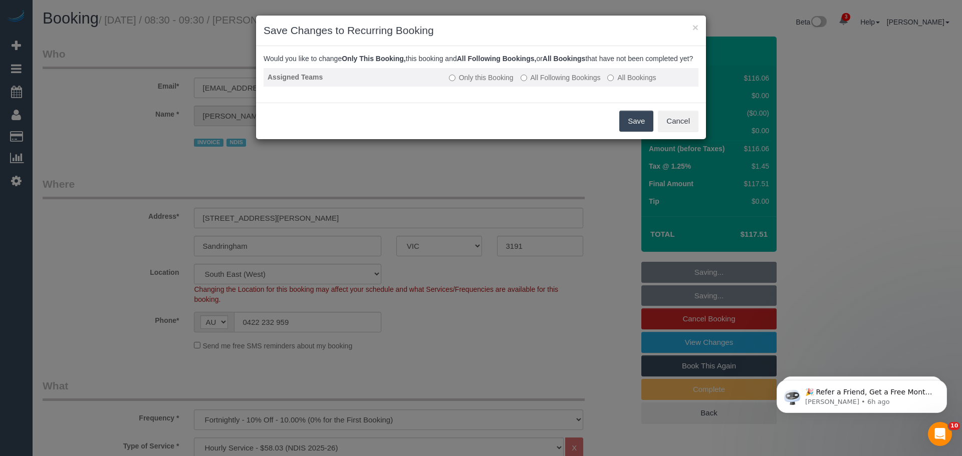
click at [537, 83] on label "All Following Bookings" at bounding box center [560, 78] width 80 height 10
click at [633, 129] on button "Save" at bounding box center [636, 121] width 34 height 21
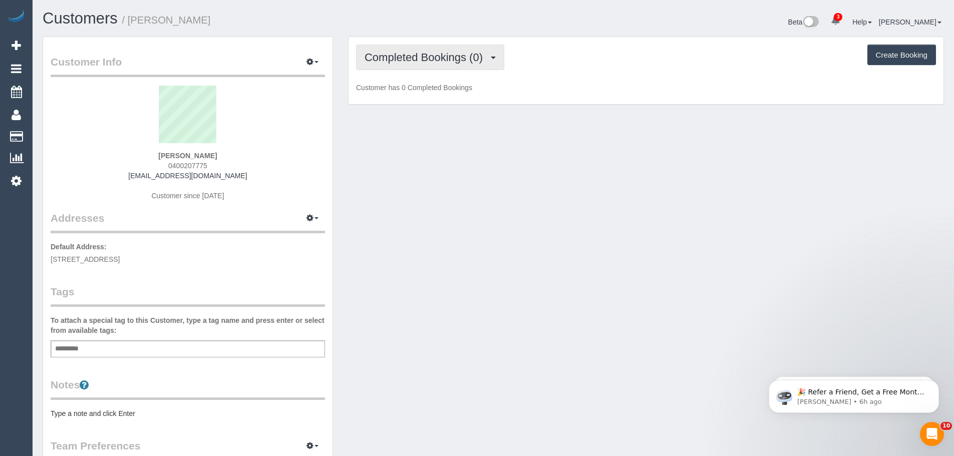
click at [392, 59] on span "Completed Bookings (0)" at bounding box center [426, 57] width 123 height 13
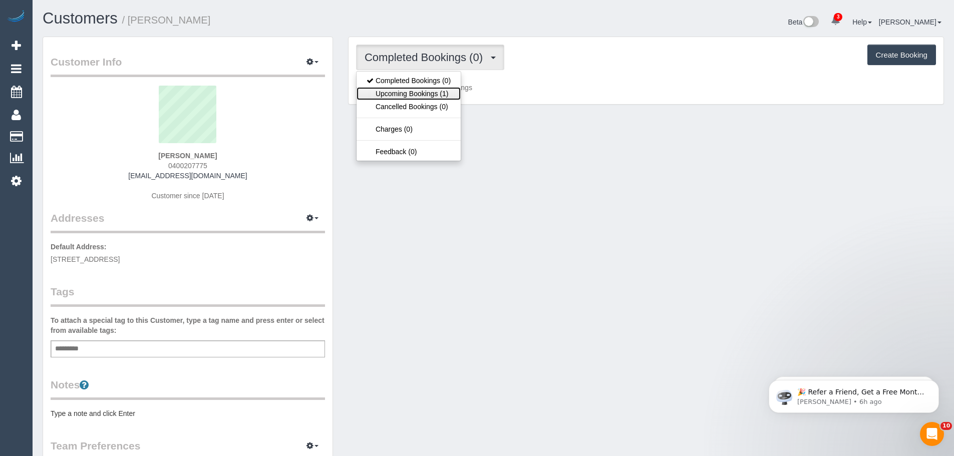
click at [386, 96] on link "Upcoming Bookings (1)" at bounding box center [409, 93] width 104 height 13
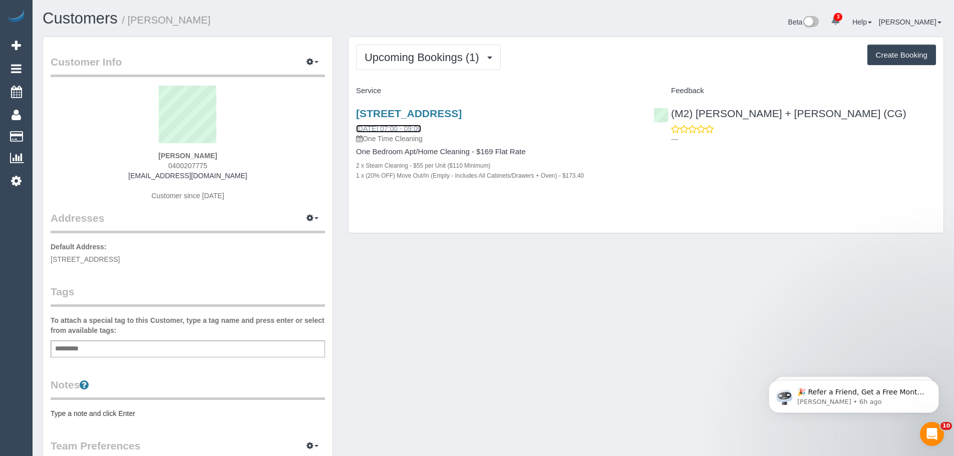
click at [414, 128] on link "[DATE] 07:00 - 09:00" at bounding box center [388, 129] width 65 height 8
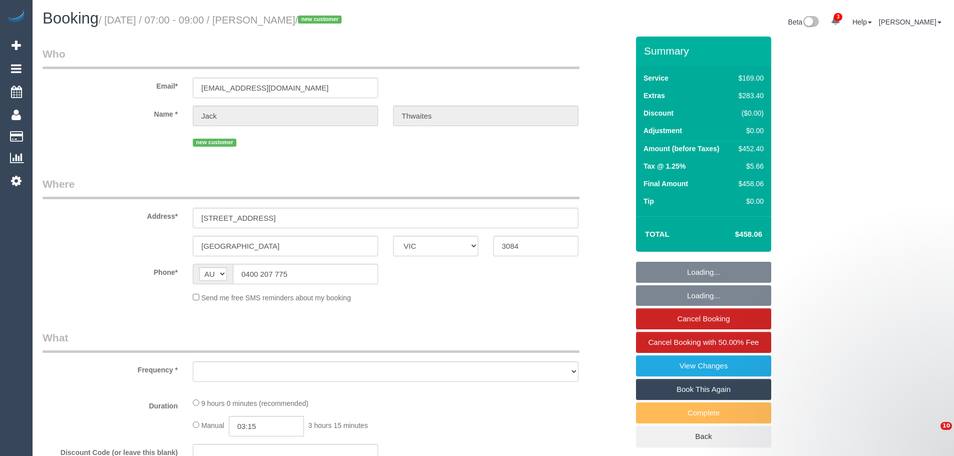
select select "VIC"
select select "object:568"
select select "number:28"
select select "number:14"
select select "number:19"
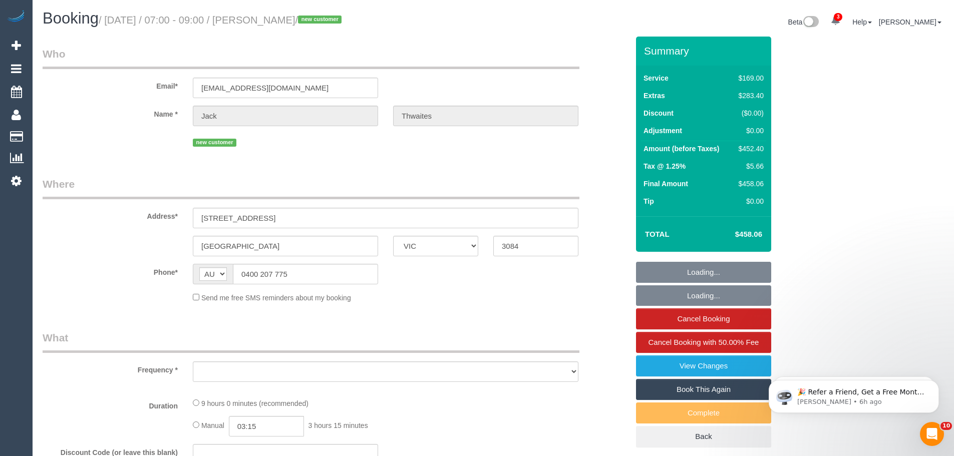
select select "number:24"
select select "number:13"
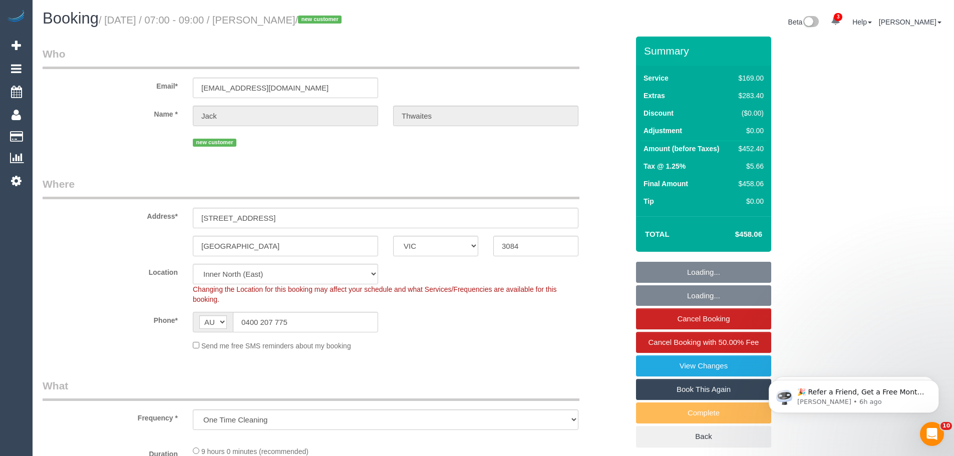
select select "string:stripe-pm_1S3mdV2GScqysDRVfCe8jw6Y"
select select "object:1718"
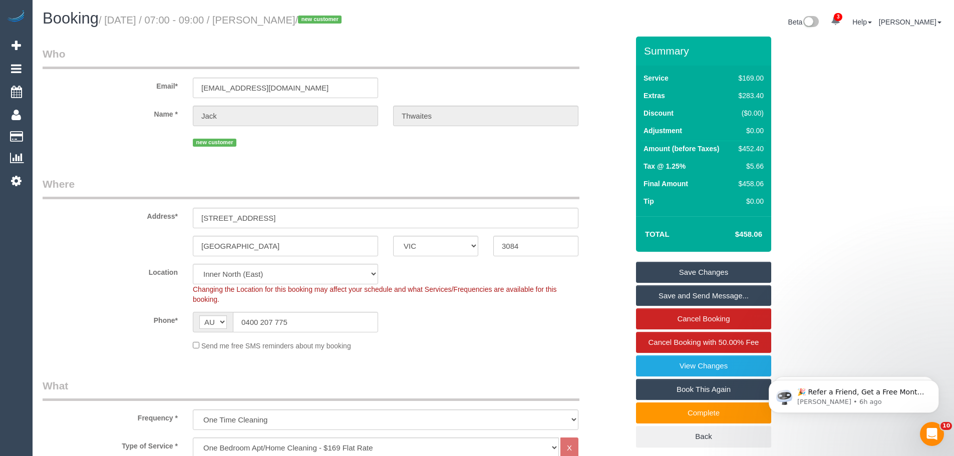
drag, startPoint x: 340, startPoint y: 23, endPoint x: 277, endPoint y: 20, distance: 62.7
click at [277, 20] on small "/ September 12, 2025 / 07:00 - 09:00 / Jack Thwaites / new customer" at bounding box center [222, 20] width 246 height 11
copy small "Jack Thwaites"
drag, startPoint x: 291, startPoint y: 325, endPoint x: 173, endPoint y: 311, distance: 119.0
click at [176, 311] on sui-booking-location "Location Office City East (North) East (South) Inner East Inner North (East) In…" at bounding box center [336, 307] width 586 height 87
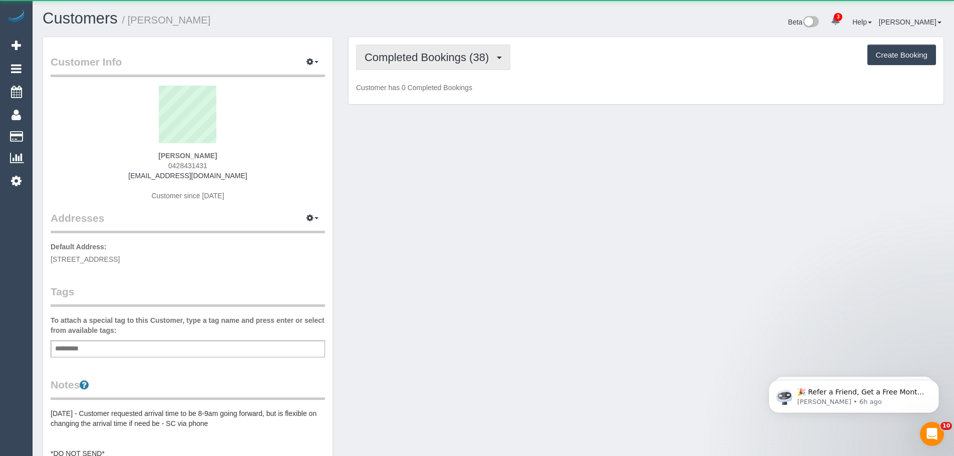
click at [382, 70] on button "Completed Bookings (38)" at bounding box center [433, 58] width 154 height 26
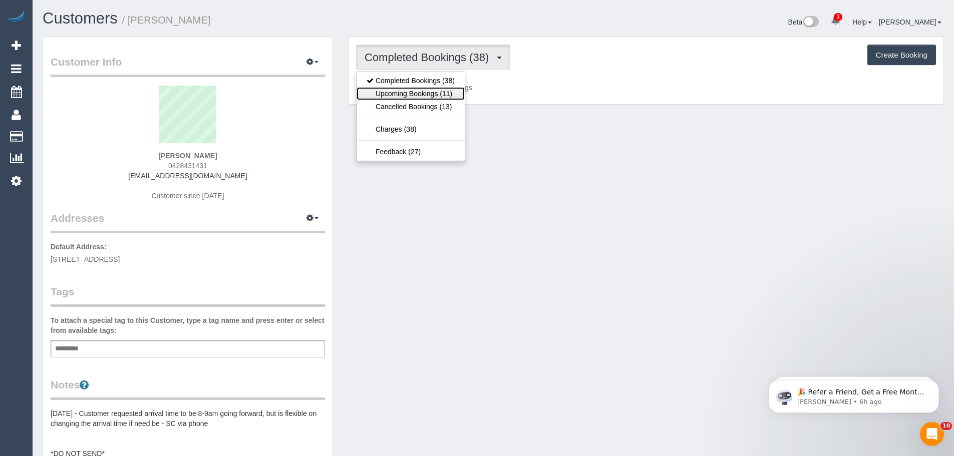
click at [395, 97] on link "Upcoming Bookings (11)" at bounding box center [411, 93] width 108 height 13
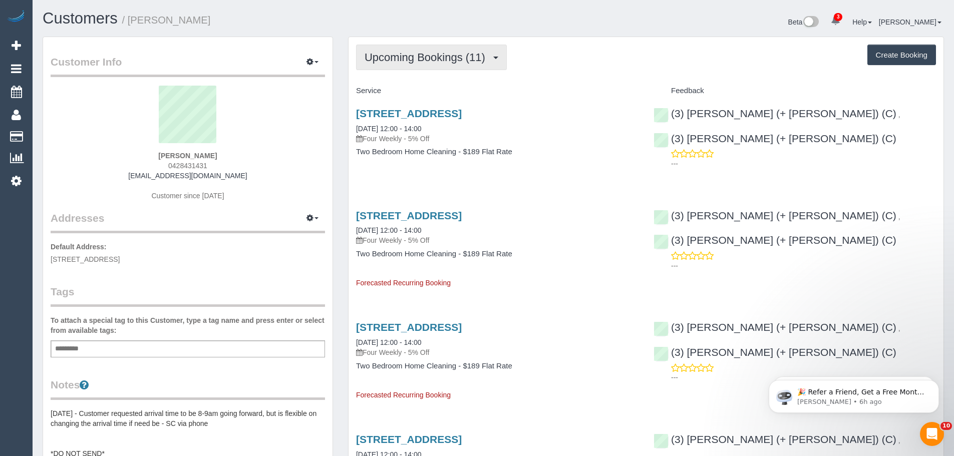
click at [381, 63] on span "Upcoming Bookings (11)" at bounding box center [428, 57] width 126 height 13
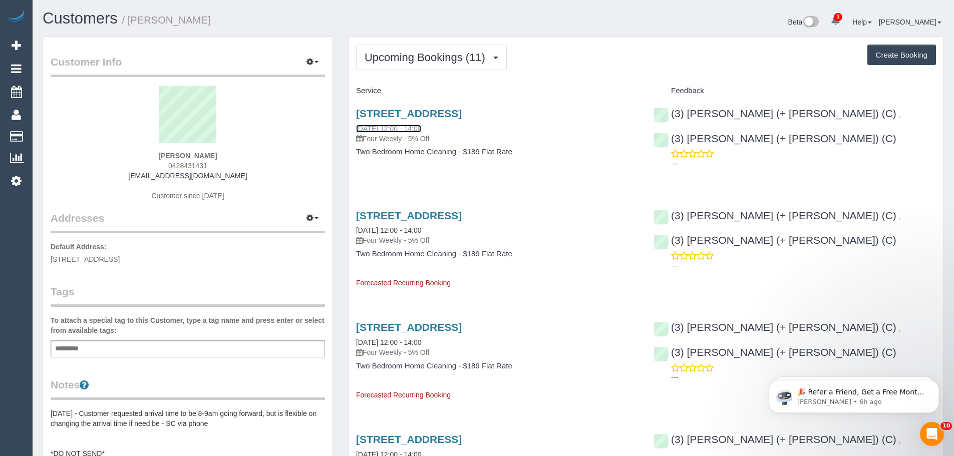
click at [388, 130] on link "[DATE] 12:00 - 14:00" at bounding box center [388, 129] width 65 height 8
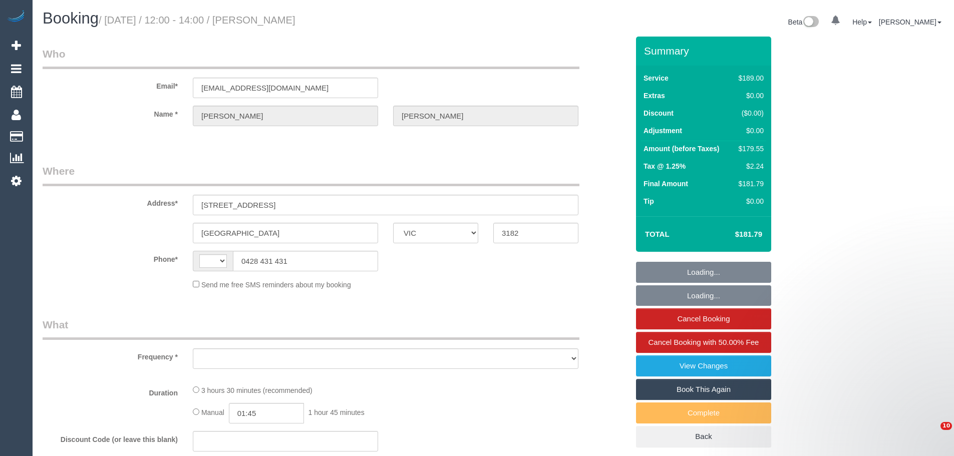
select select "VIC"
select select "string:AU"
select select "object:750"
select select "string:stripe-pm_1PMhSR2GScqysDRV0pMS2pHn"
select select "number:28"
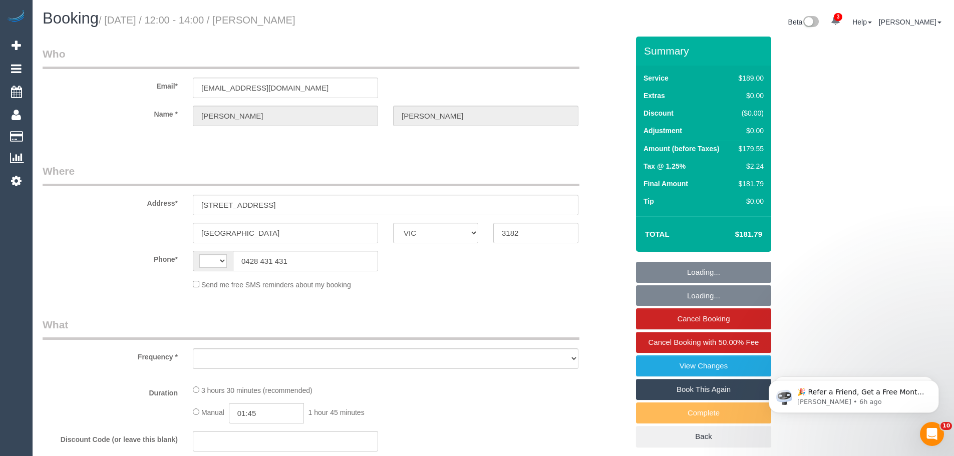
select select "number:14"
select select "number:18"
select select "number:24"
select select "number:33"
select select "number:12"
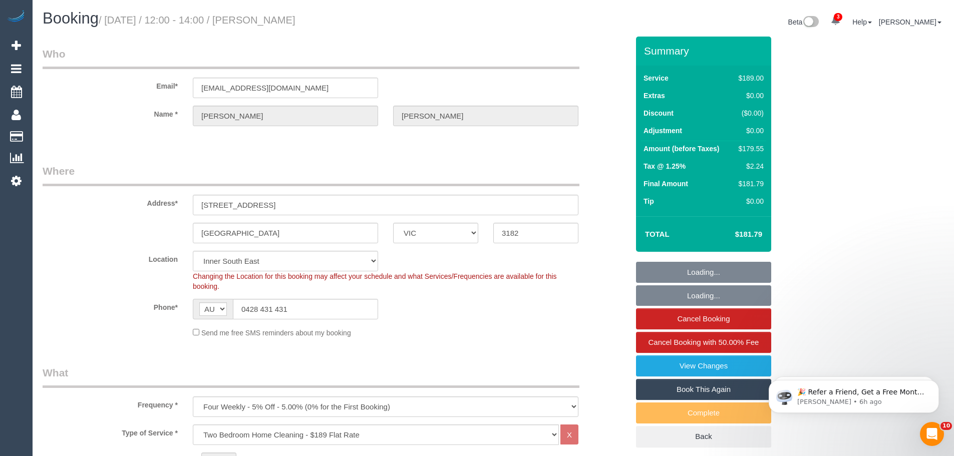
select select "object:1455"
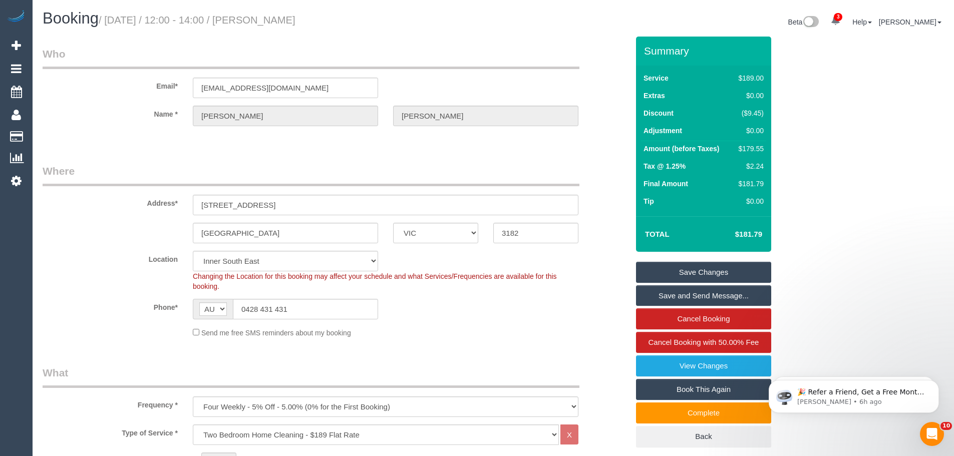
drag, startPoint x: 360, startPoint y: 19, endPoint x: 277, endPoint y: 25, distance: 83.4
click at [277, 25] on h1 "Booking / September 12, 2025 / 12:00 - 14:00 / Myra Thiessen" at bounding box center [264, 18] width 443 height 17
copy small "Myra Thiessen"
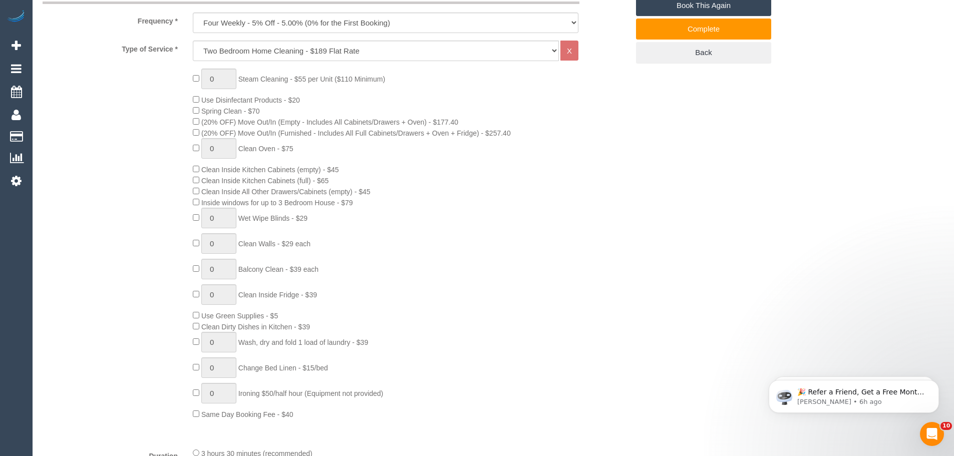
scroll to position [100, 0]
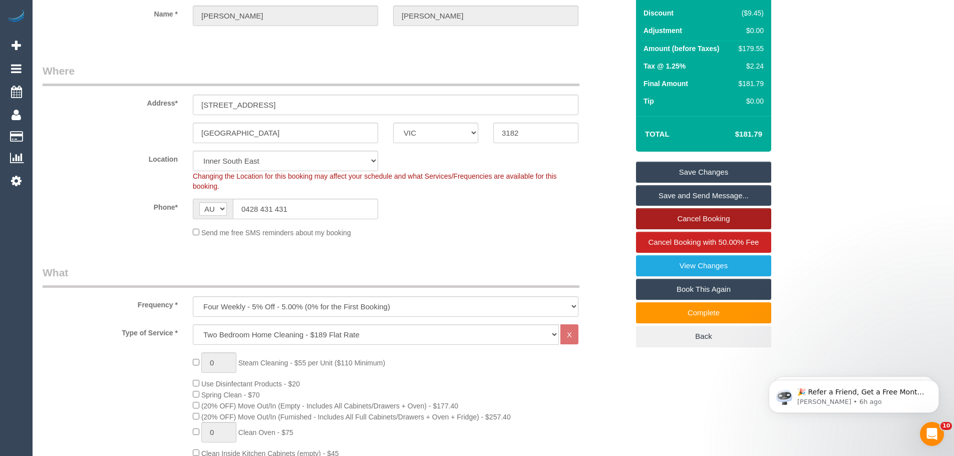
click at [696, 214] on link "Cancel Booking" at bounding box center [703, 218] width 135 height 21
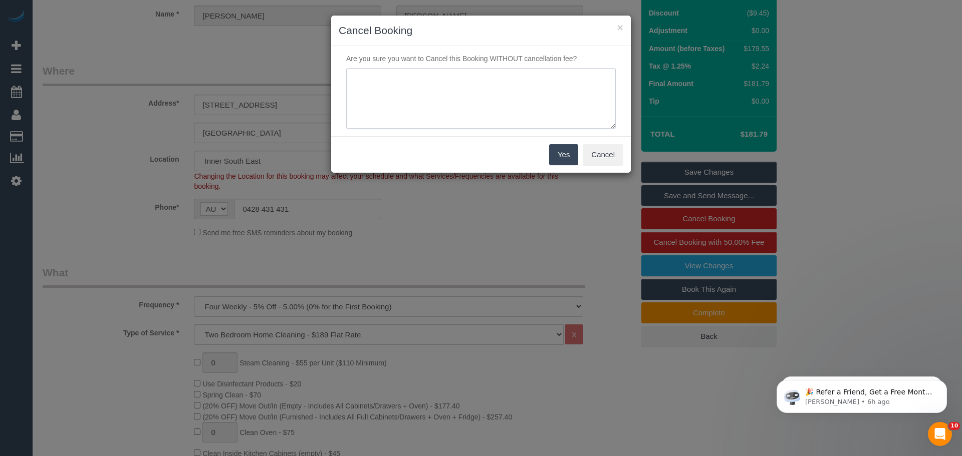
click at [460, 91] on textarea at bounding box center [480, 98] width 269 height 61
type textarea "Team were 45mins late and did not advise the office. customer had cancelled - CE"
click at [566, 139] on div "Yes Cancel" at bounding box center [481, 154] width 300 height 37
click at [566, 153] on button "Yes" at bounding box center [563, 154] width 29 height 21
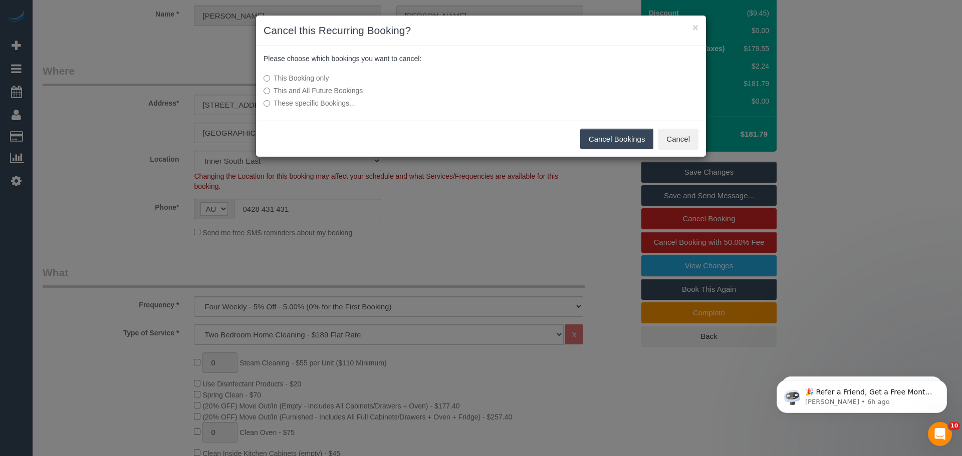
click at [624, 142] on button "Cancel Bookings" at bounding box center [617, 139] width 74 height 21
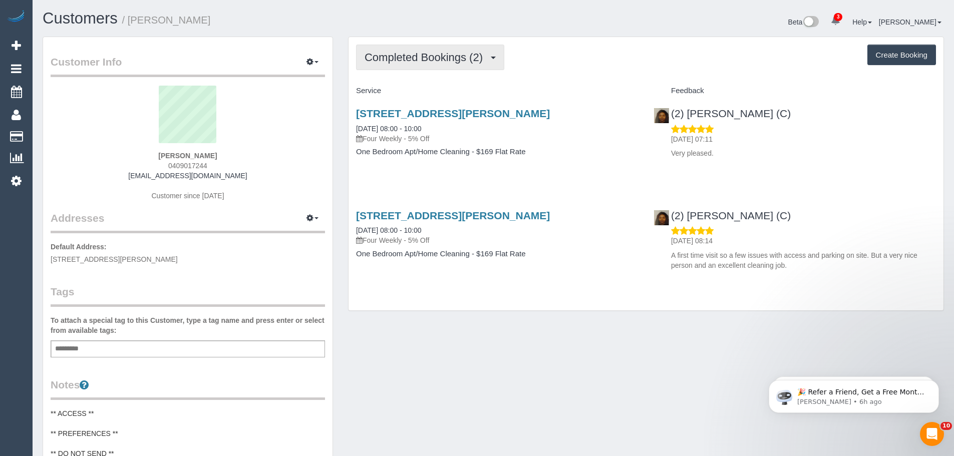
click at [461, 48] on button "Completed Bookings (2)" at bounding box center [430, 58] width 148 height 26
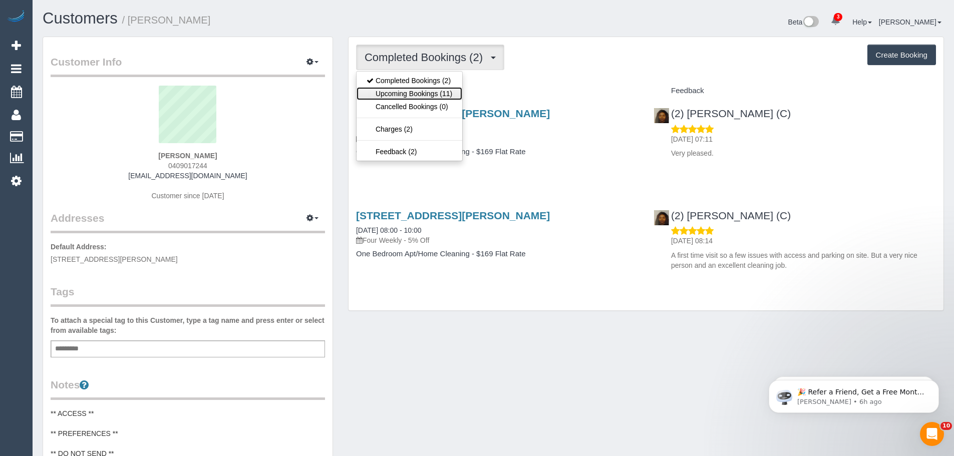
click at [413, 93] on link "Upcoming Bookings (11)" at bounding box center [410, 93] width 106 height 13
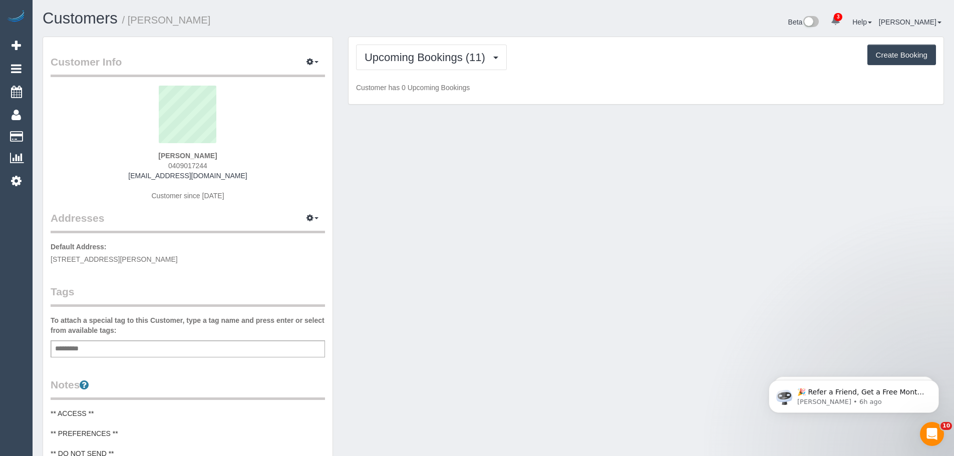
click at [246, 179] on div "[PERSON_NAME] 0409017244 [EMAIL_ADDRESS][DOMAIN_NAME] Customer since [DATE]" at bounding box center [188, 148] width 274 height 125
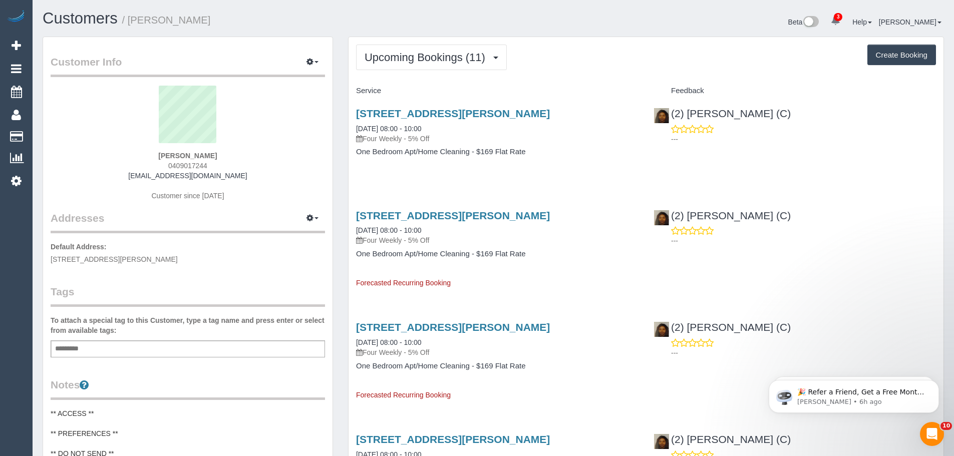
drag, startPoint x: 248, startPoint y: 179, endPoint x: 54, endPoint y: 173, distance: 195.0
click at [54, 173] on div "[PERSON_NAME] 0409017244 [EMAIL_ADDRESS][DOMAIN_NAME] Customer since [DATE]" at bounding box center [188, 148] width 274 height 125
copy link "[EMAIL_ADDRESS][DOMAIN_NAME]"
click at [442, 49] on button "Upcoming Bookings (11)" at bounding box center [431, 58] width 151 height 26
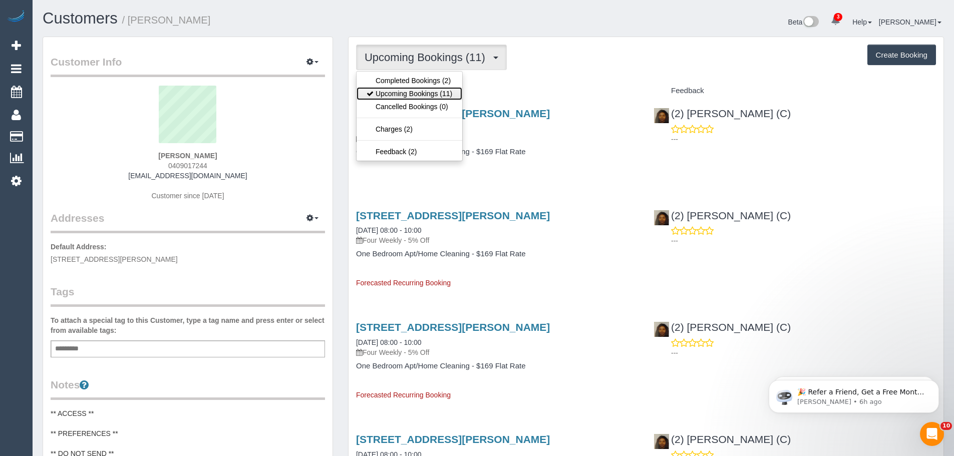
click at [413, 90] on link "Upcoming Bookings (11)" at bounding box center [410, 93] width 106 height 13
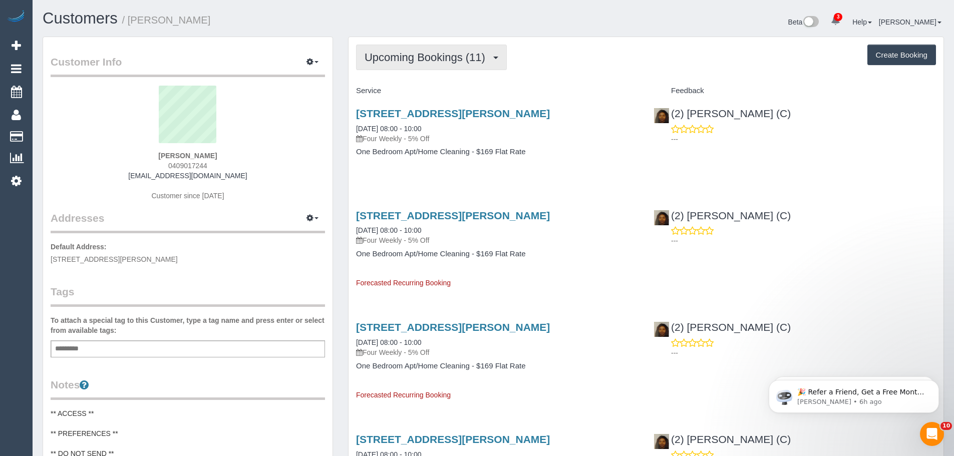
click at [436, 54] on span "Upcoming Bookings (11)" at bounding box center [428, 57] width 126 height 13
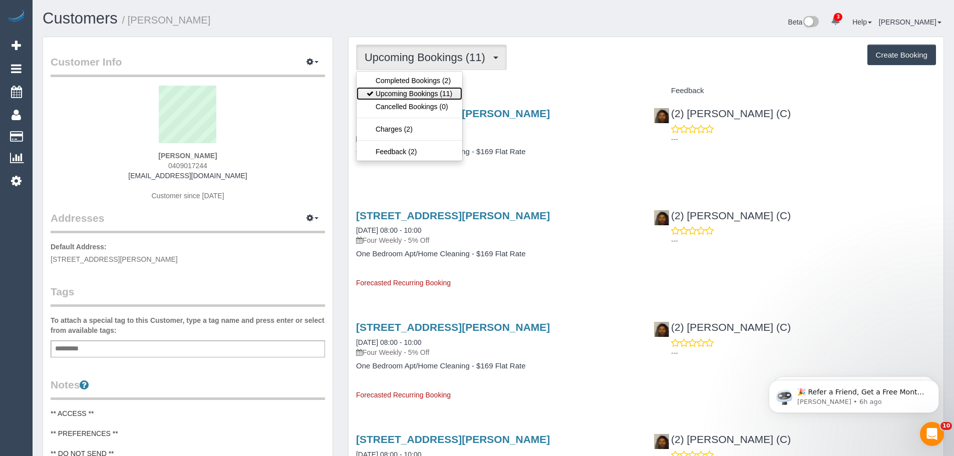
click at [430, 88] on link "Upcoming Bookings (11)" at bounding box center [410, 93] width 106 height 13
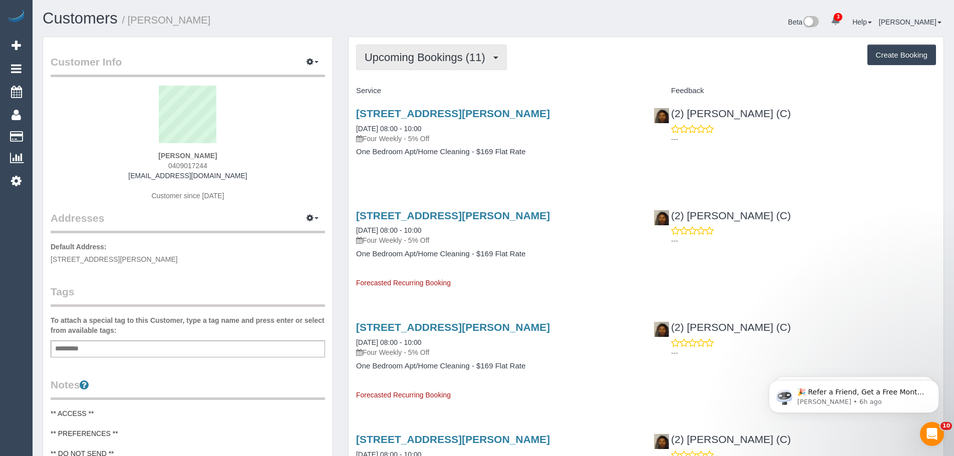
click at [469, 66] on button "Upcoming Bookings (11)" at bounding box center [431, 58] width 151 height 26
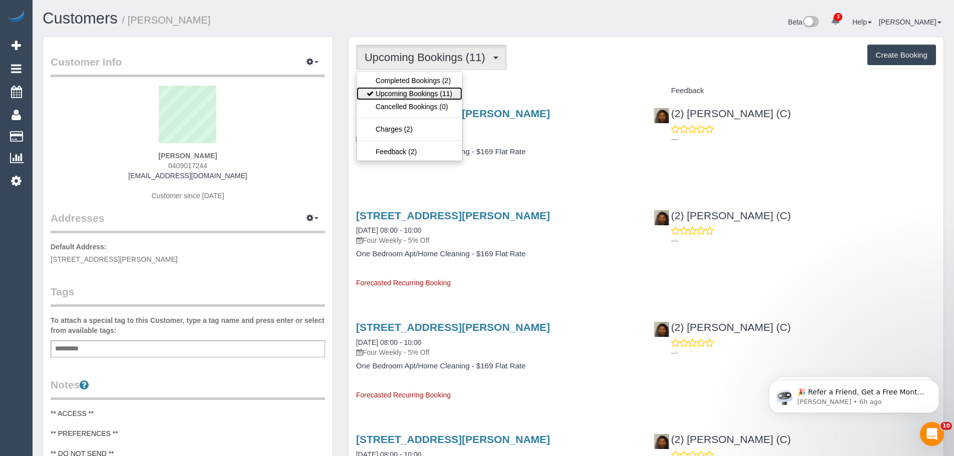
click at [444, 95] on link "Upcoming Bookings (11)" at bounding box center [410, 93] width 106 height 13
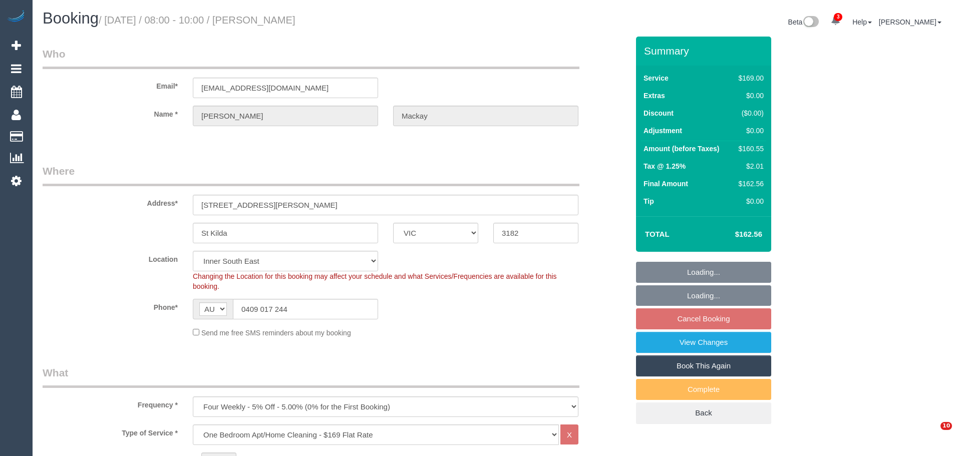
select select "VIC"
select select "number:28"
select select "number:14"
select select "number:18"
select select "number:22"
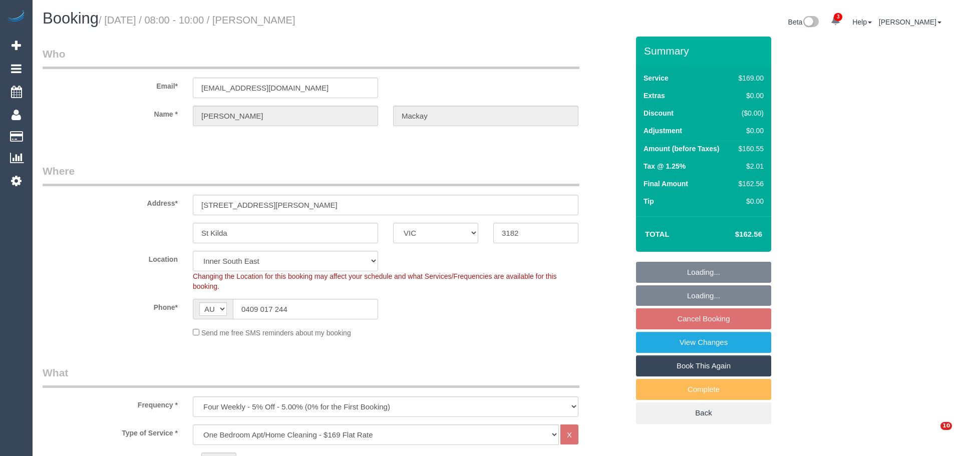
select select "number:34"
select select "number:11"
select select "spot2"
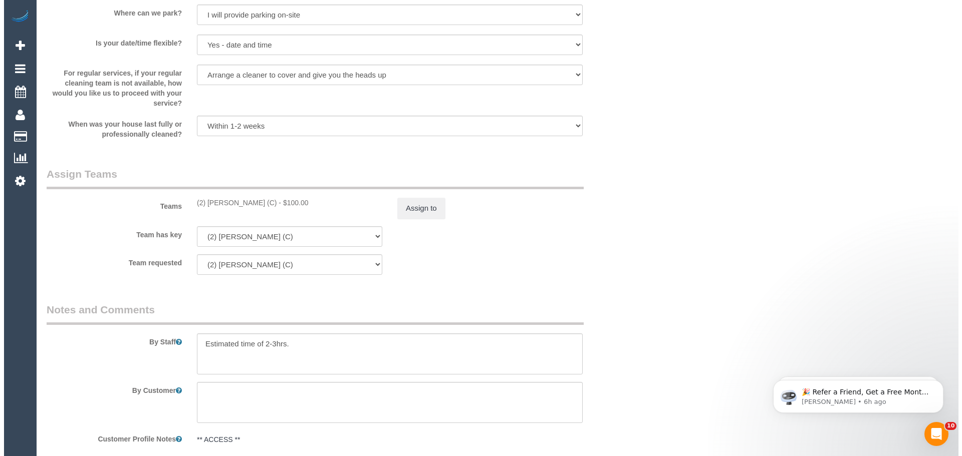
scroll to position [1352, 0]
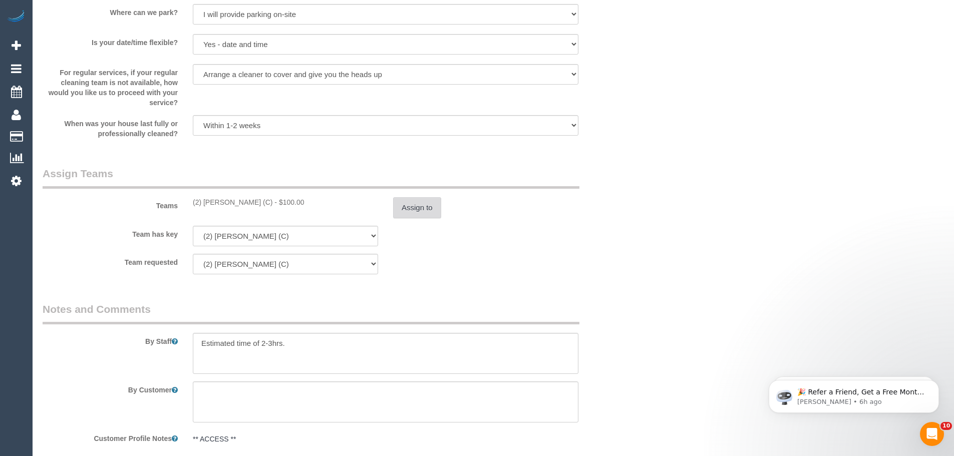
click at [426, 208] on button "Assign to" at bounding box center [417, 207] width 48 height 21
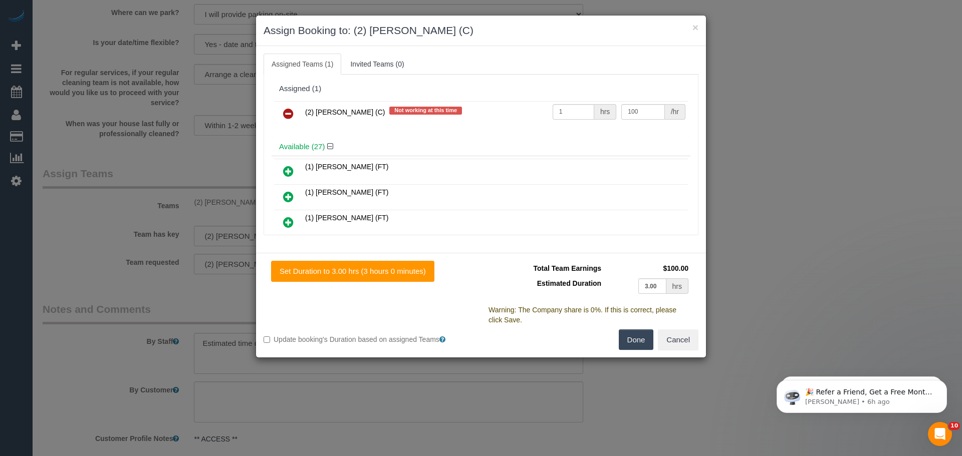
click at [286, 111] on icon at bounding box center [288, 114] width 11 height 12
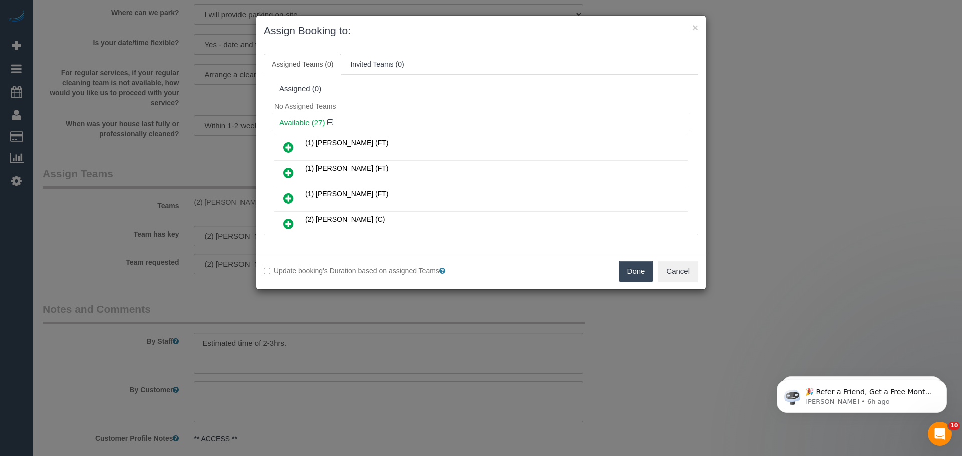
click at [627, 273] on button "Done" at bounding box center [636, 271] width 35 height 21
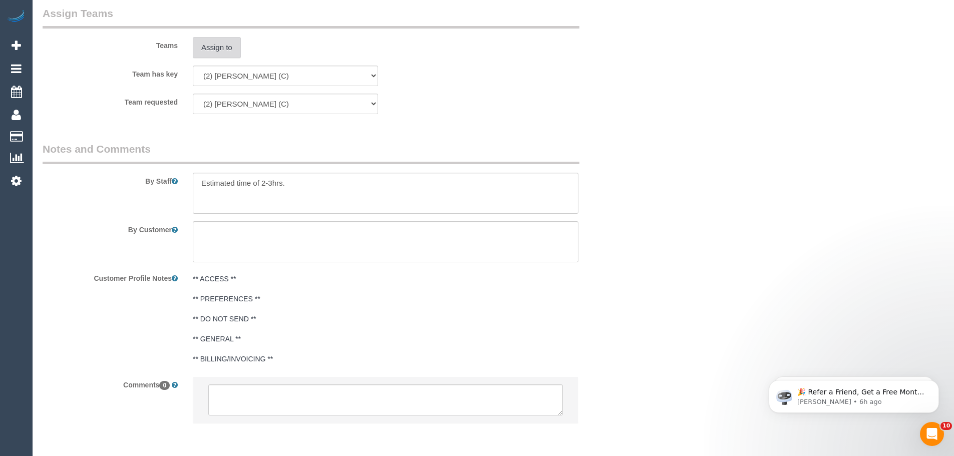
scroll to position [1553, 0]
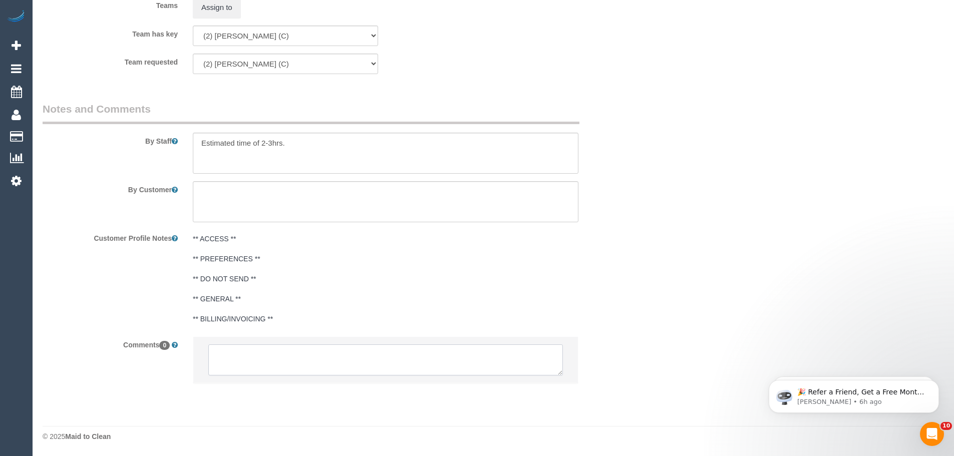
click at [368, 375] on textarea at bounding box center [385, 360] width 355 height 31
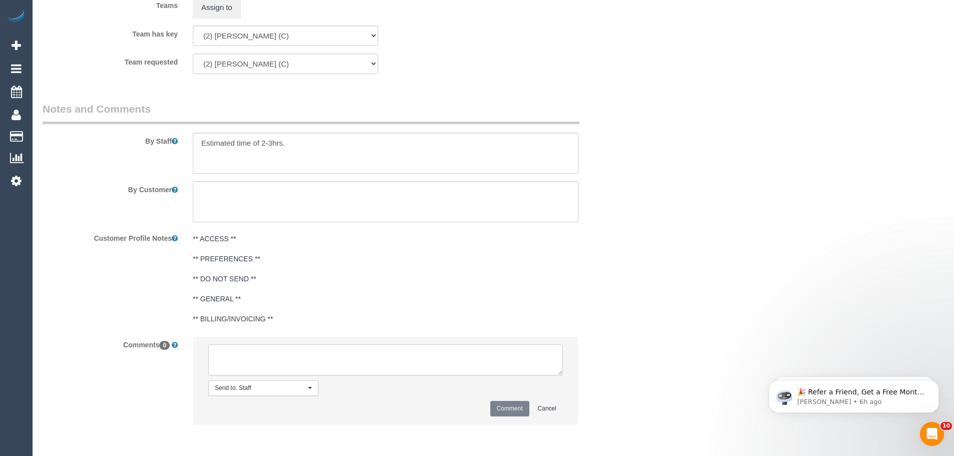
paste textarea "(2) Nyasha Mahofa (C) UA ongoing - Not working Tues, Wed, Thurs Customer contac…"
type textarea "(2) Nyasha Mahofa (C) UA ongoing - Not working Tues, Wed, Thurs Customer contac…"
click at [518, 407] on button "Comment" at bounding box center [509, 409] width 39 height 16
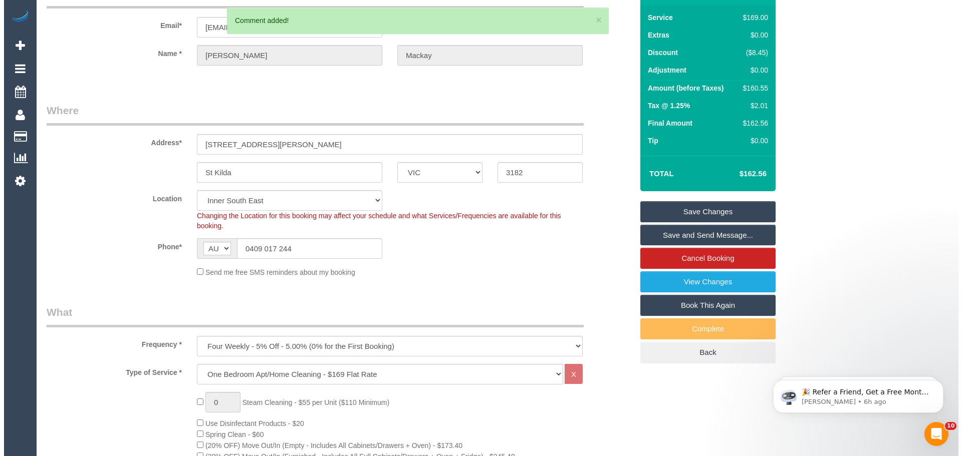
scroll to position [0, 0]
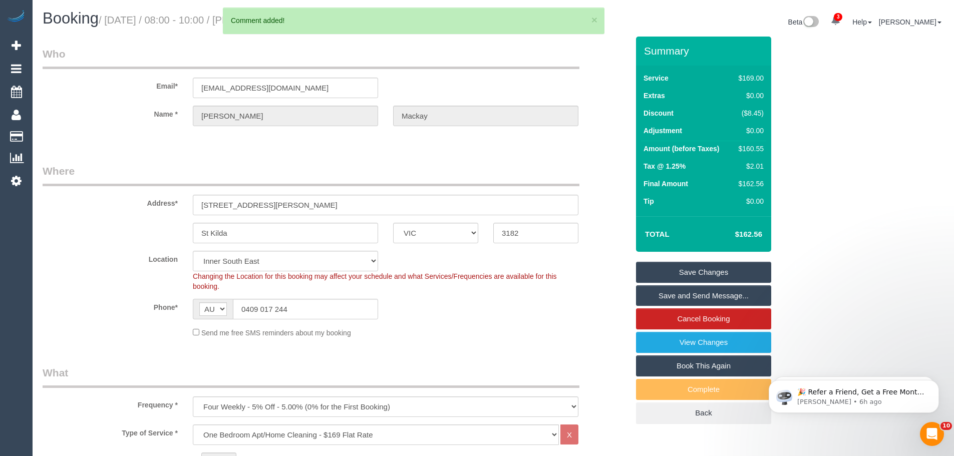
click at [706, 266] on link "Save Changes" at bounding box center [703, 272] width 135 height 21
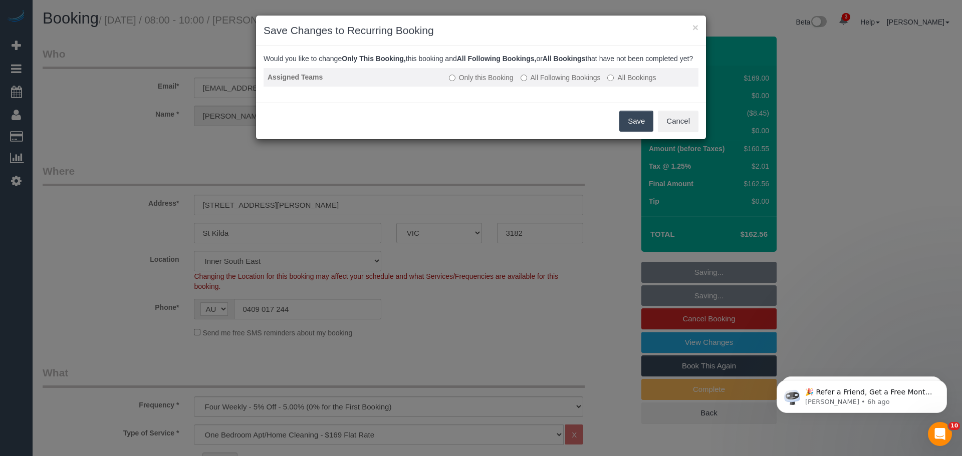
click at [565, 83] on label "All Following Bookings" at bounding box center [560, 78] width 80 height 10
click at [621, 125] on button "Save" at bounding box center [636, 121] width 34 height 21
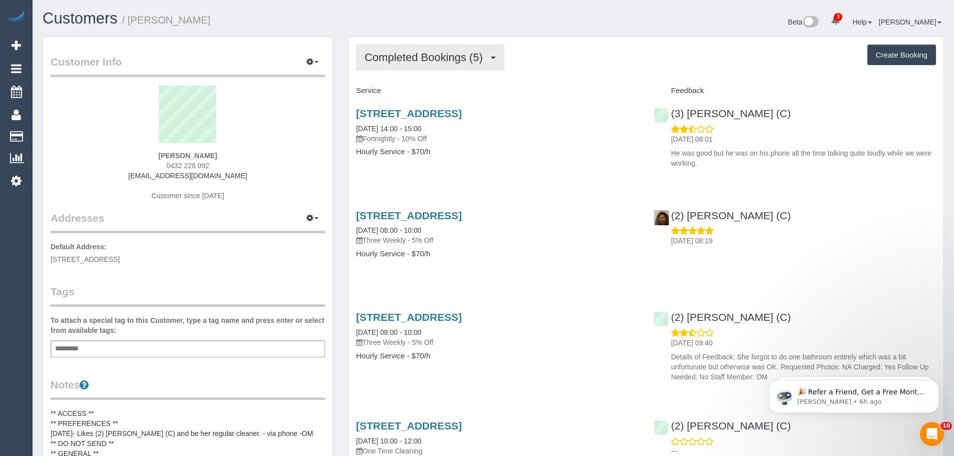
click at [452, 59] on span "Completed Bookings (5)" at bounding box center [426, 57] width 123 height 13
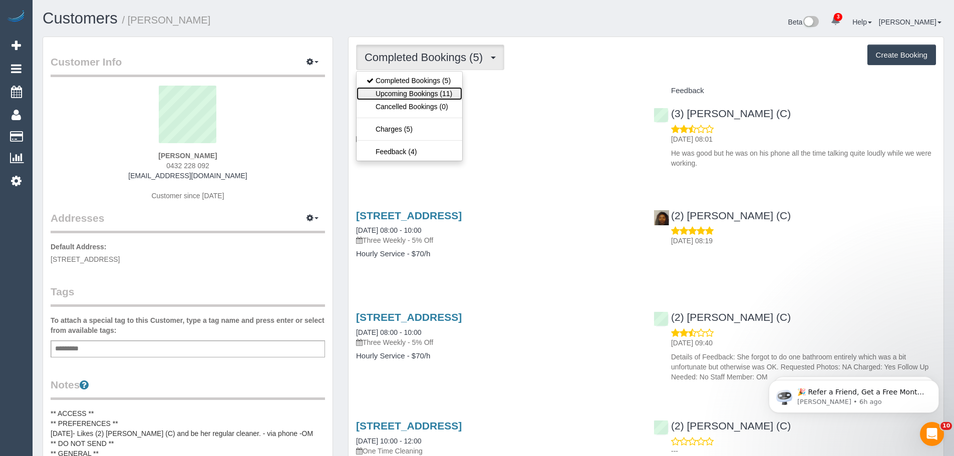
click at [446, 93] on link "Upcoming Bookings (11)" at bounding box center [410, 93] width 106 height 13
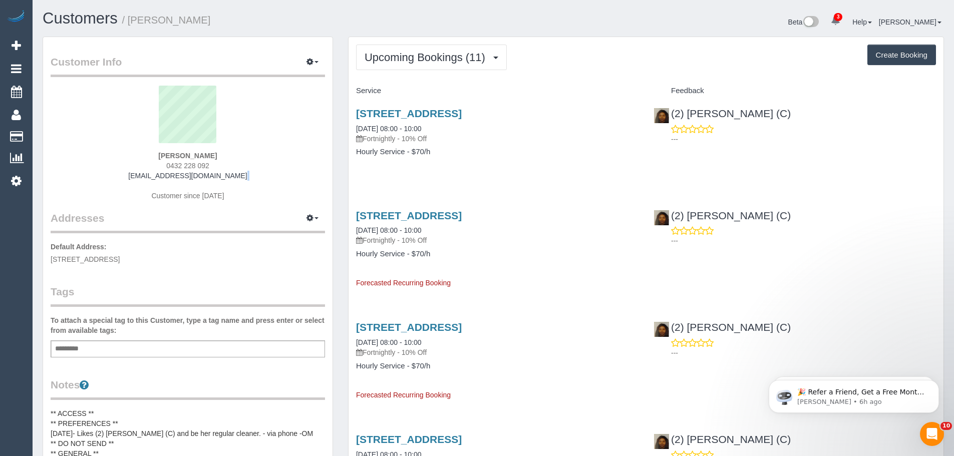
drag, startPoint x: 249, startPoint y: 177, endPoint x: 64, endPoint y: 184, distance: 185.4
click at [64, 184] on div "Jenai Shroff 0432 228 092 jenaishroff6@gmail.com Customer since 2025" at bounding box center [188, 148] width 274 height 125
click at [241, 185] on div "Jenai Shroff 0432 228 092 jenaishroff6@gmail.com Customer since 2025" at bounding box center [188, 148] width 274 height 125
drag, startPoint x: 251, startPoint y: 177, endPoint x: 138, endPoint y: 173, distance: 113.8
click at [138, 173] on div "Jenai Shroff 0432 228 092 jenaishroff6@gmail.com Customer since 2025" at bounding box center [188, 148] width 274 height 125
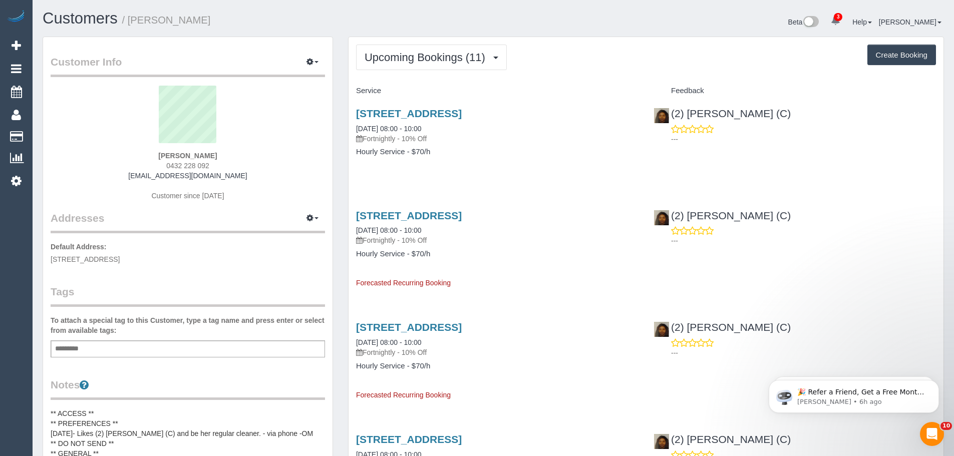
copy link "jenaishroff6@gmail.com"
click at [409, 62] on span "Upcoming Bookings (11)" at bounding box center [428, 57] width 126 height 13
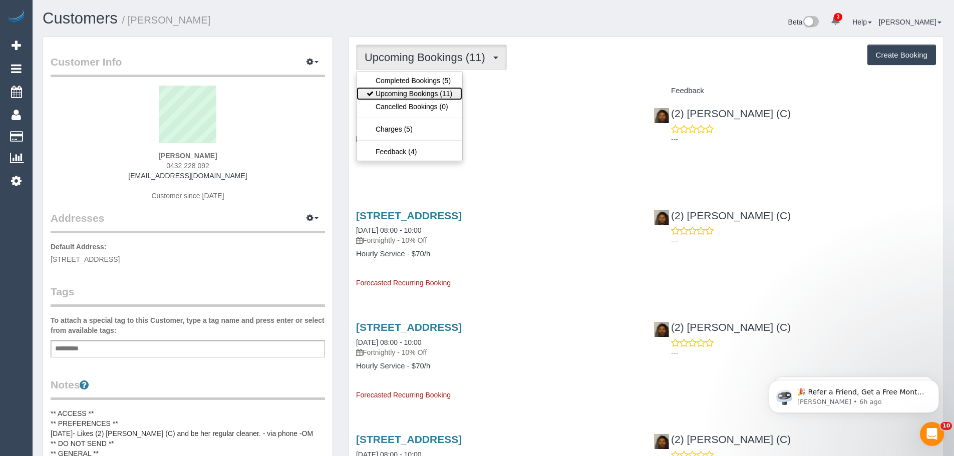
click at [405, 98] on link "Upcoming Bookings (11)" at bounding box center [410, 93] width 106 height 13
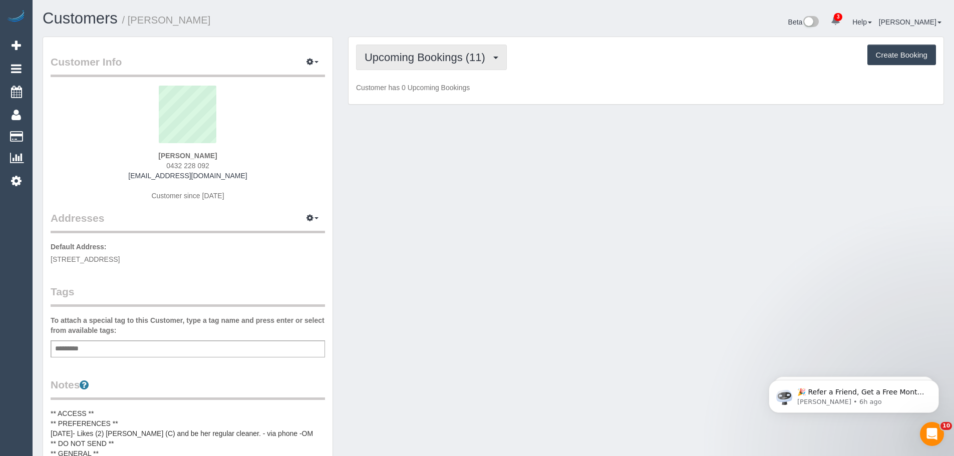
click at [459, 55] on span "Upcoming Bookings (11)" at bounding box center [428, 57] width 126 height 13
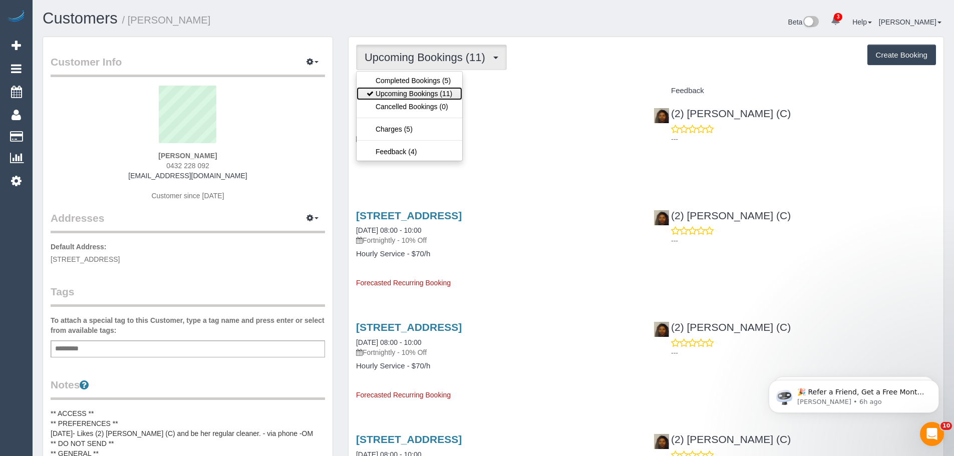
click at [440, 97] on link "Upcoming Bookings (11)" at bounding box center [410, 93] width 106 height 13
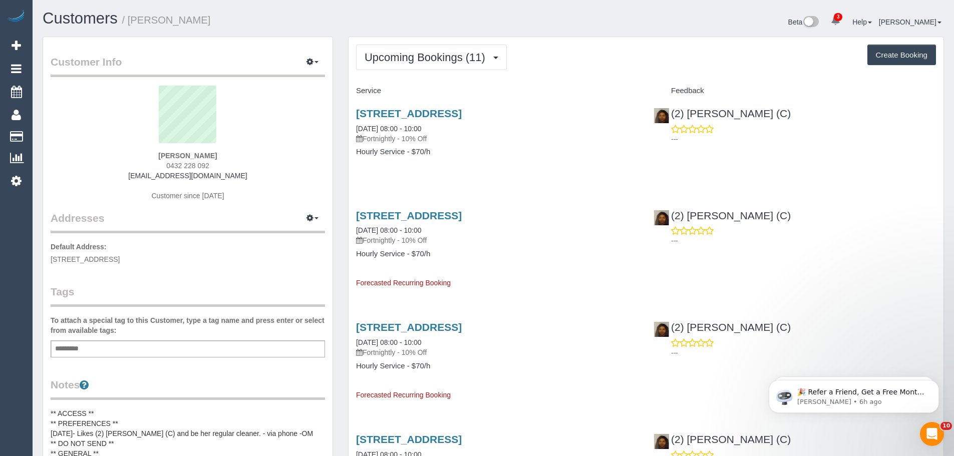
click at [442, 52] on span "Upcoming Bookings (11)" at bounding box center [428, 57] width 126 height 13
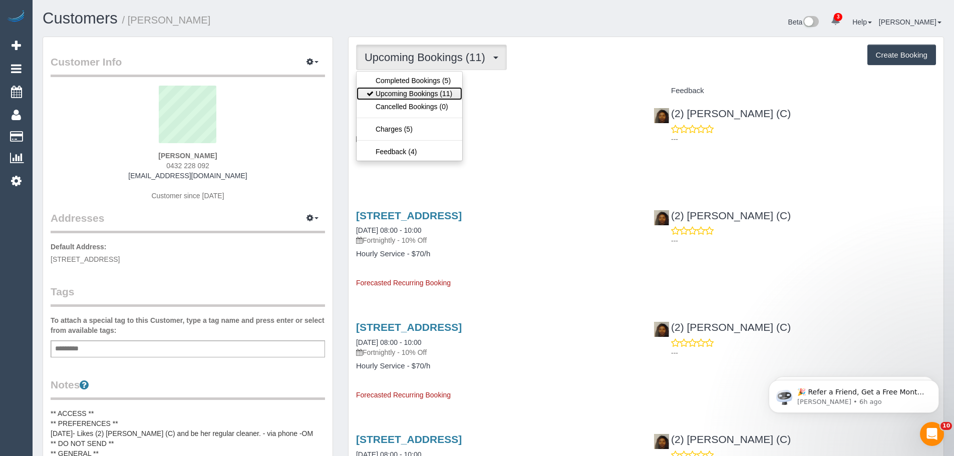
click at [430, 91] on link "Upcoming Bookings (11)" at bounding box center [410, 93] width 106 height 13
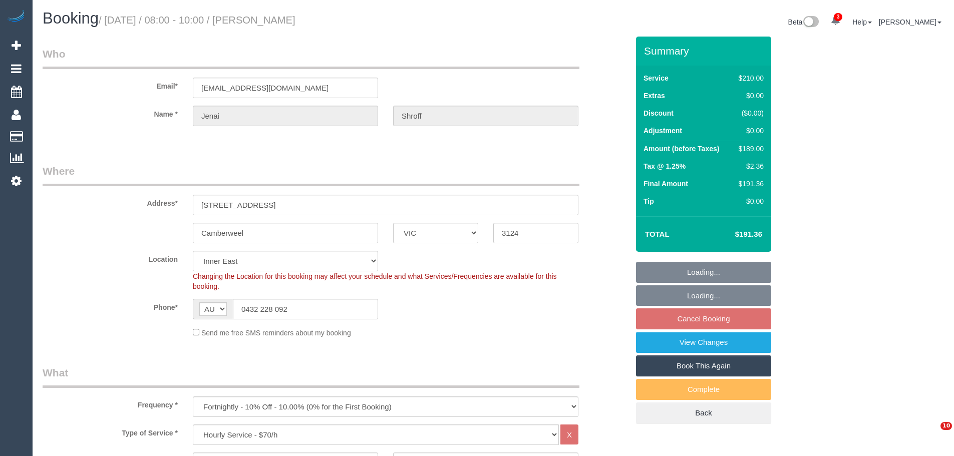
select select "VIC"
select select "180"
select select "string:stripe-pm_1RkaMh2GScqysDRVzL0AtIri"
select select "number:28"
select select "number:14"
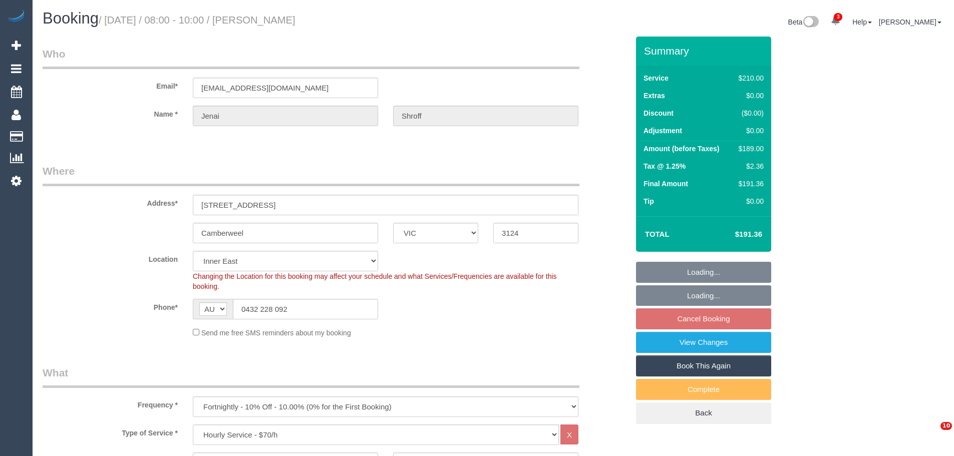
select select "number:19"
select select "number:25"
select select "number:35"
select select "number:12"
select select "spot2"
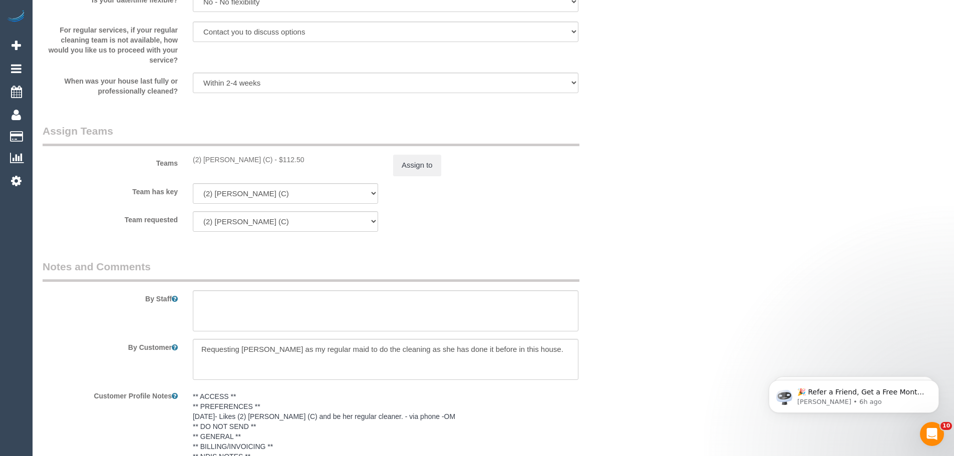
scroll to position [1453, 0]
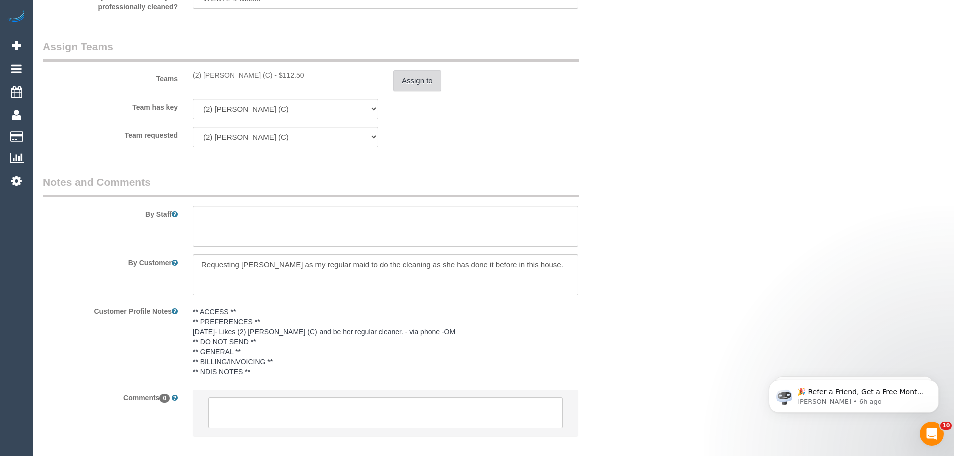
click at [411, 78] on button "Assign to" at bounding box center [417, 80] width 48 height 21
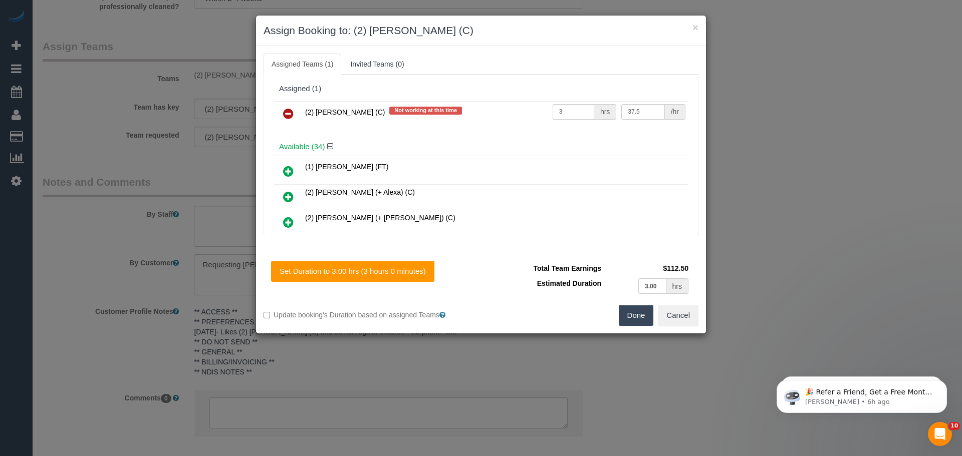
click at [291, 116] on icon at bounding box center [288, 114] width 11 height 12
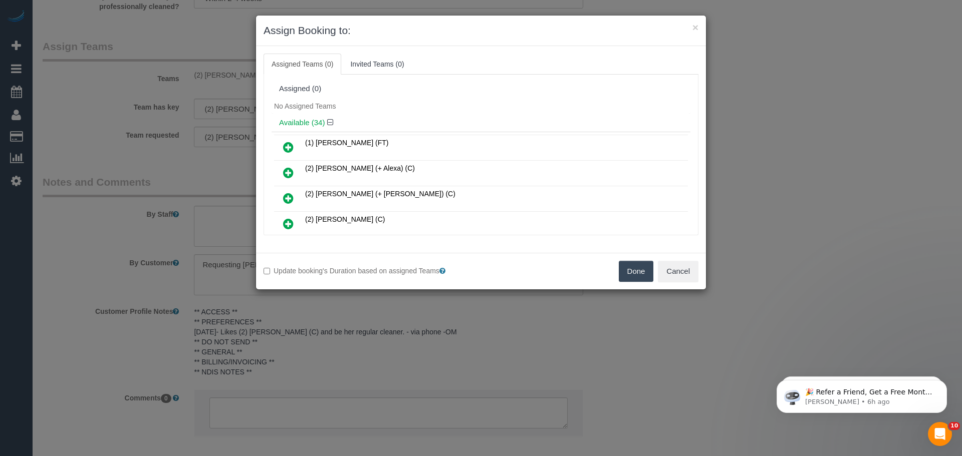
click at [637, 274] on button "Done" at bounding box center [636, 271] width 35 height 21
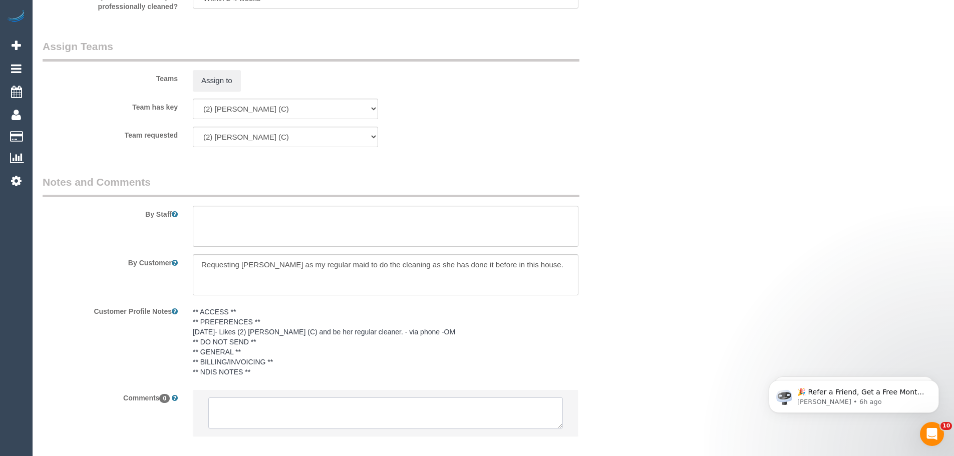
click at [435, 415] on textarea at bounding box center [385, 413] width 355 height 31
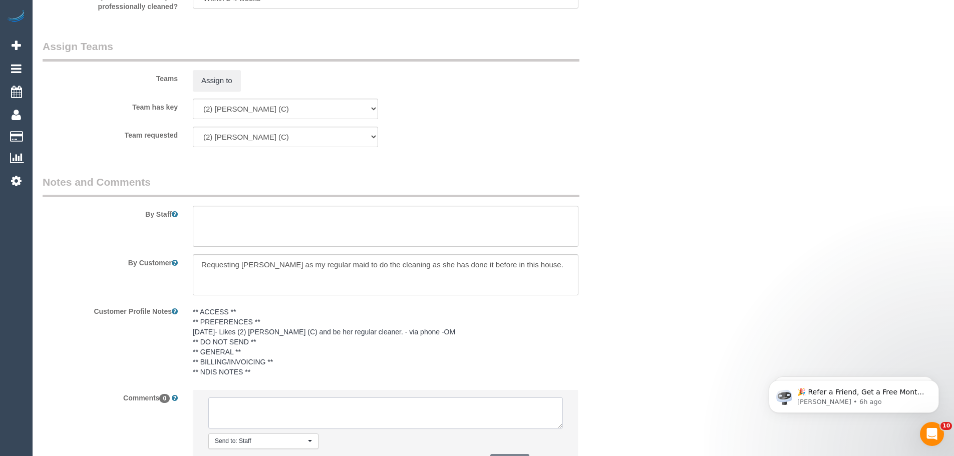
paste textarea "(2) Nyasha Mahofa (C) UA ongoing - Not working Tues, Wed, Thurs Customer contac…"
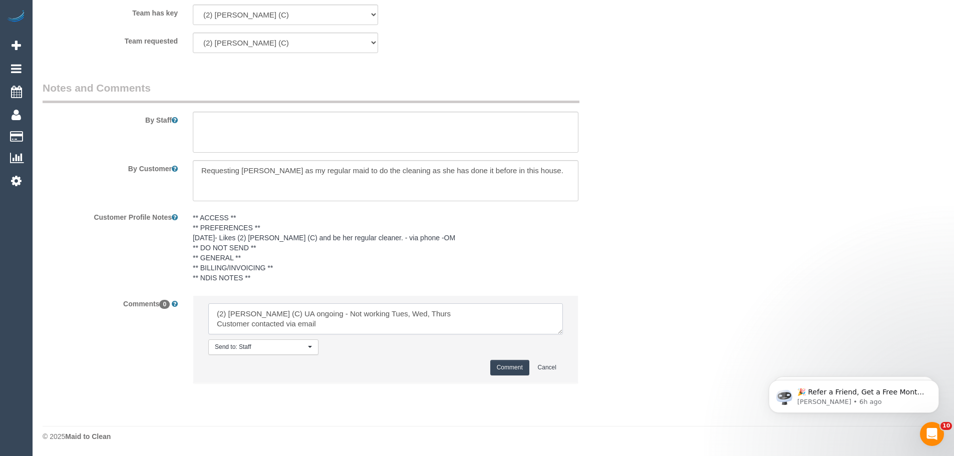
type textarea "(2) Nyasha Mahofa (C) UA ongoing - Not working Tues, Wed, Thurs Customer contac…"
click at [503, 366] on button "Comment" at bounding box center [509, 368] width 39 height 16
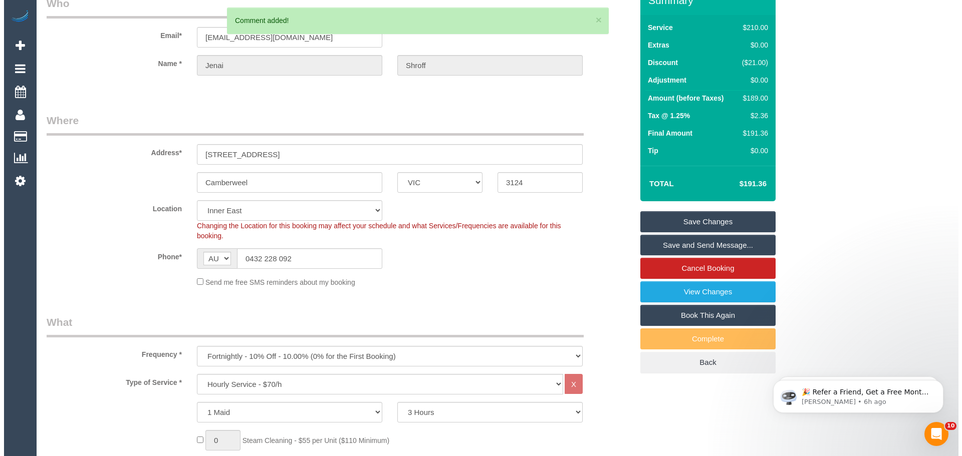
scroll to position [0, 0]
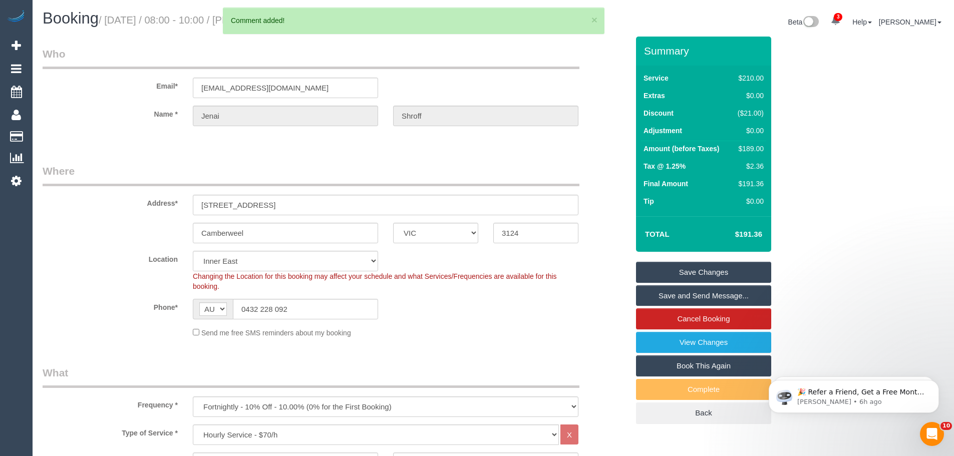
click at [701, 269] on link "Save Changes" at bounding box center [703, 272] width 135 height 21
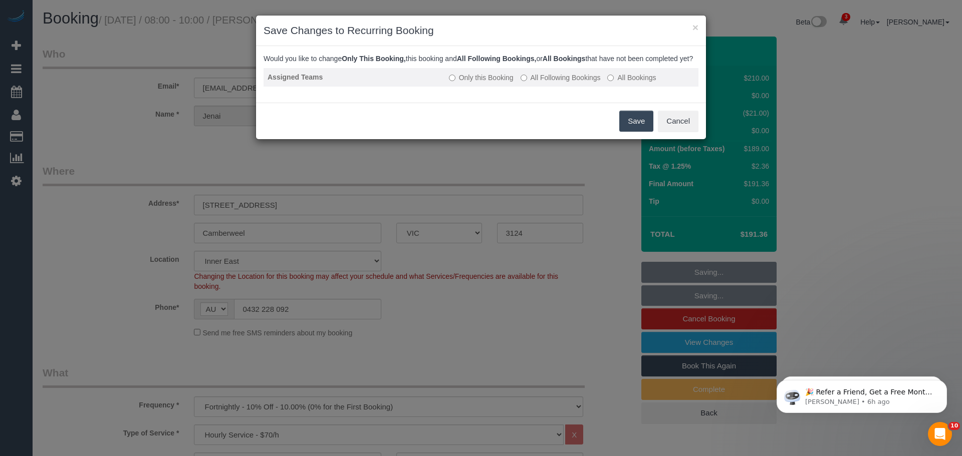
click at [574, 83] on label "All Following Bookings" at bounding box center [560, 78] width 80 height 10
click at [623, 130] on button "Save" at bounding box center [636, 121] width 34 height 21
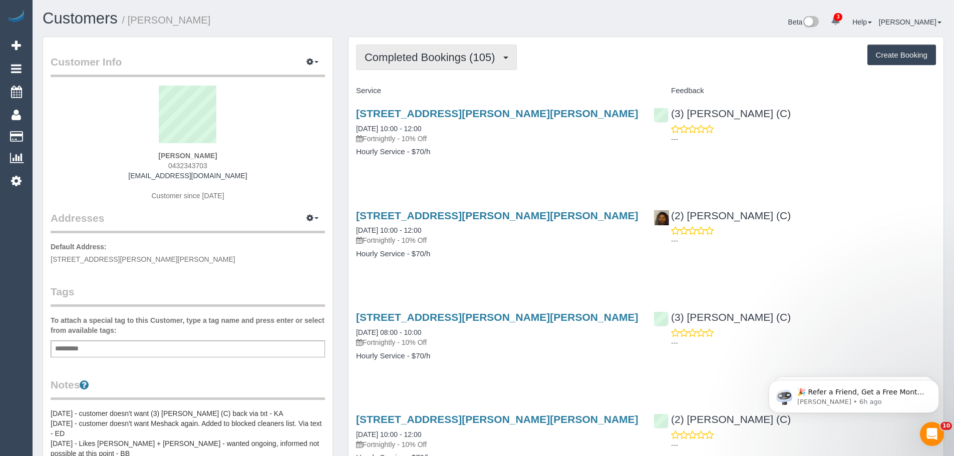
click at [400, 59] on span "Completed Bookings (105)" at bounding box center [432, 57] width 135 height 13
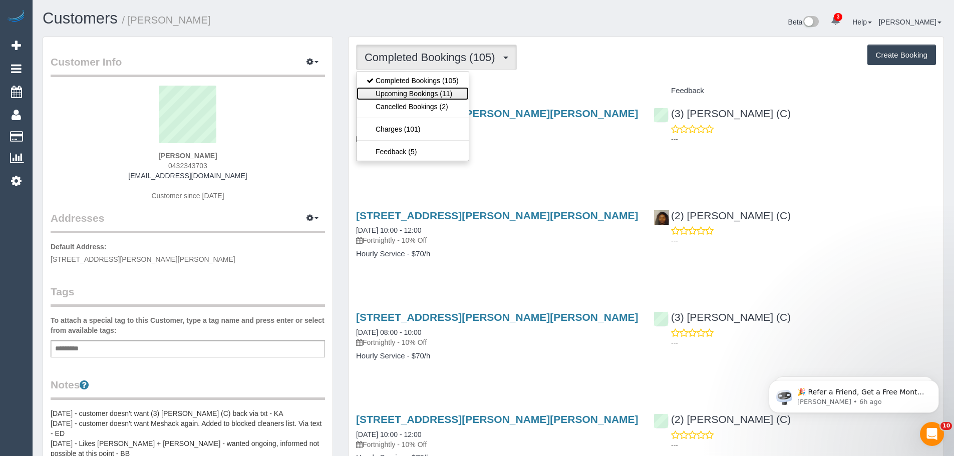
click at [402, 90] on link "Upcoming Bookings (11)" at bounding box center [413, 93] width 112 height 13
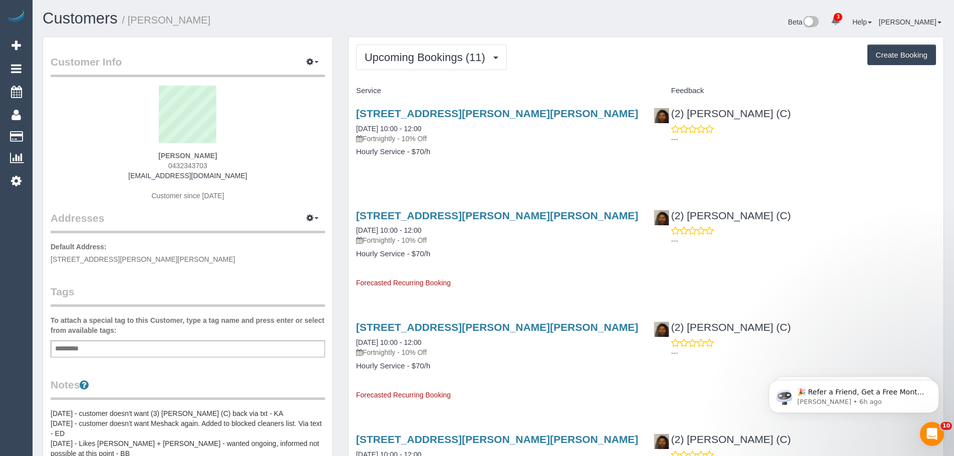
drag, startPoint x: 254, startPoint y: 174, endPoint x: 31, endPoint y: 174, distance: 223.4
click at [43, 174] on div "Customer Info Edit Contact Info Send Message Email Preferences Special Sales Ta…" at bounding box center [188, 435] width 291 height 796
click at [256, 176] on div "[PERSON_NAME] 0432343703 [EMAIL_ADDRESS][DOMAIN_NAME] Customer since [DATE]" at bounding box center [188, 148] width 274 height 125
drag, startPoint x: 269, startPoint y: 176, endPoint x: 73, endPoint y: 175, distance: 196.4
click at [73, 175] on div "[PERSON_NAME] 0432343703 [EMAIL_ADDRESS][DOMAIN_NAME] Customer since [DATE]" at bounding box center [188, 148] width 274 height 125
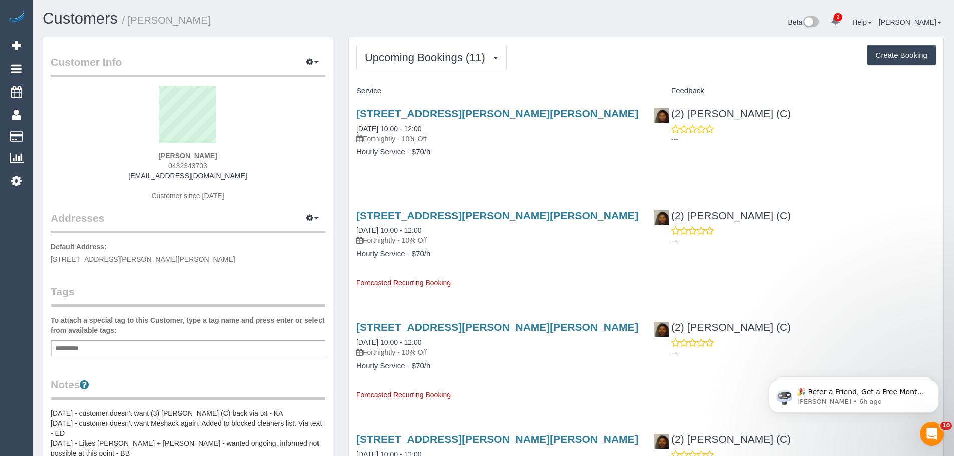
copy link "[EMAIL_ADDRESS][DOMAIN_NAME]"
click at [460, 49] on button "Upcoming Bookings (11)" at bounding box center [431, 58] width 151 height 26
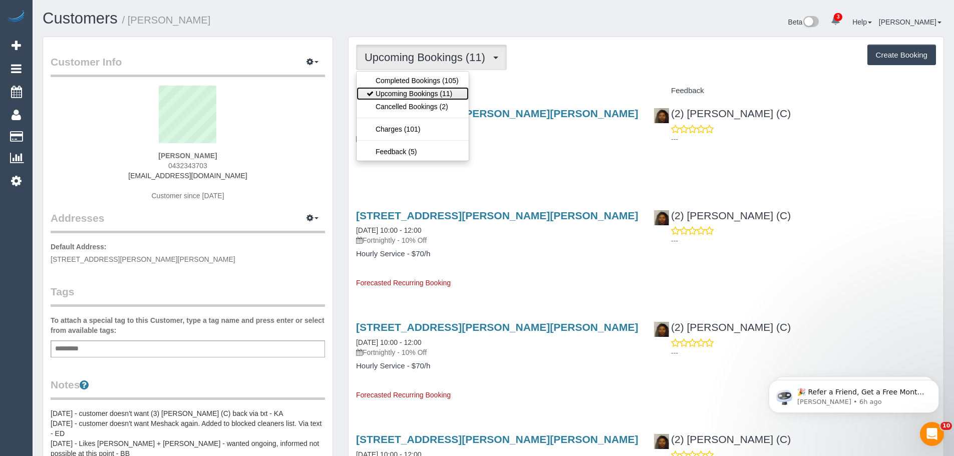
click at [416, 94] on link "Upcoming Bookings (11)" at bounding box center [413, 93] width 112 height 13
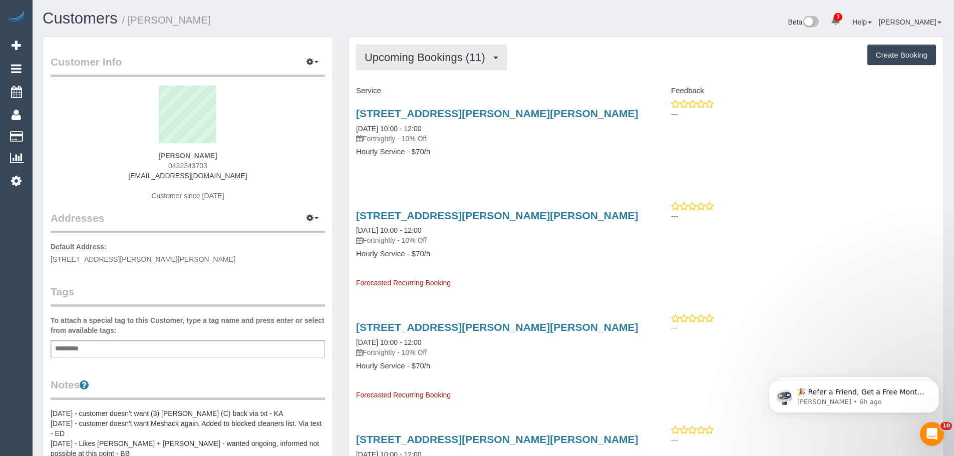
click at [429, 57] on span "Upcoming Bookings (11)" at bounding box center [428, 57] width 126 height 13
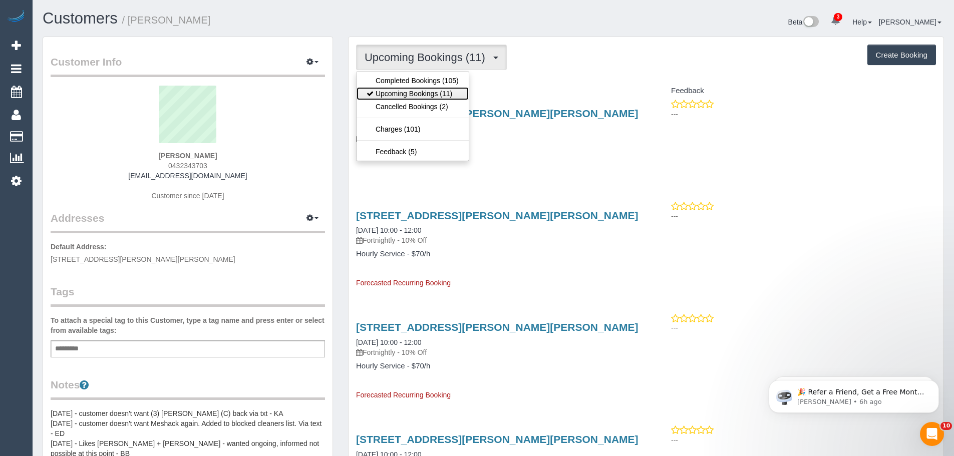
click at [431, 87] on link "Upcoming Bookings (11)" at bounding box center [413, 93] width 112 height 13
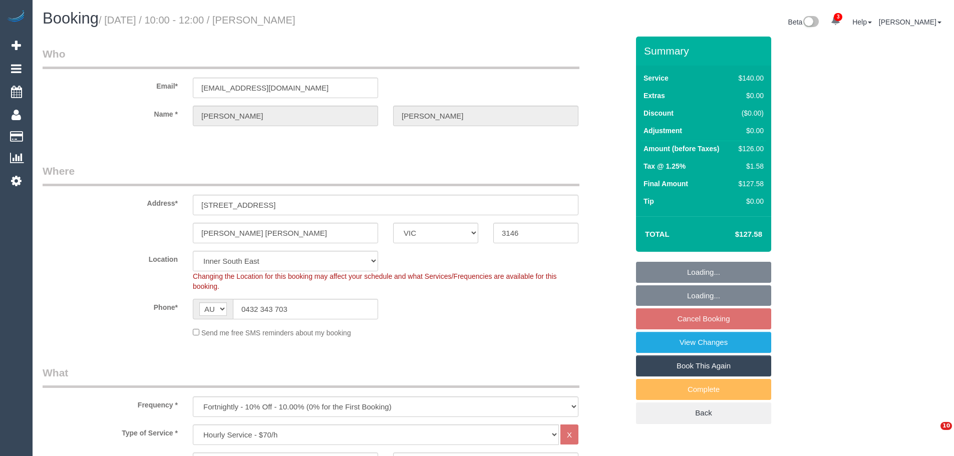
select select "VIC"
select select "number:28"
select select "number:15"
select select "number:19"
select select "number:22"
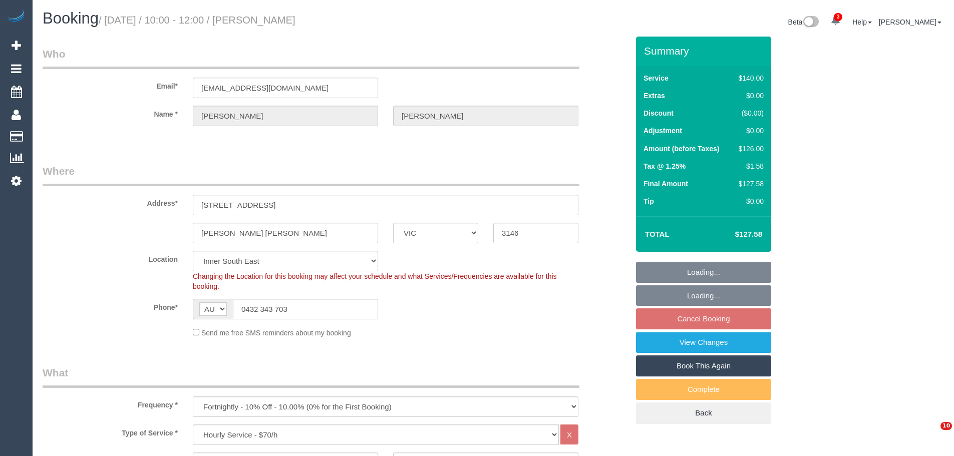
select select "object:1465"
select select "spot3"
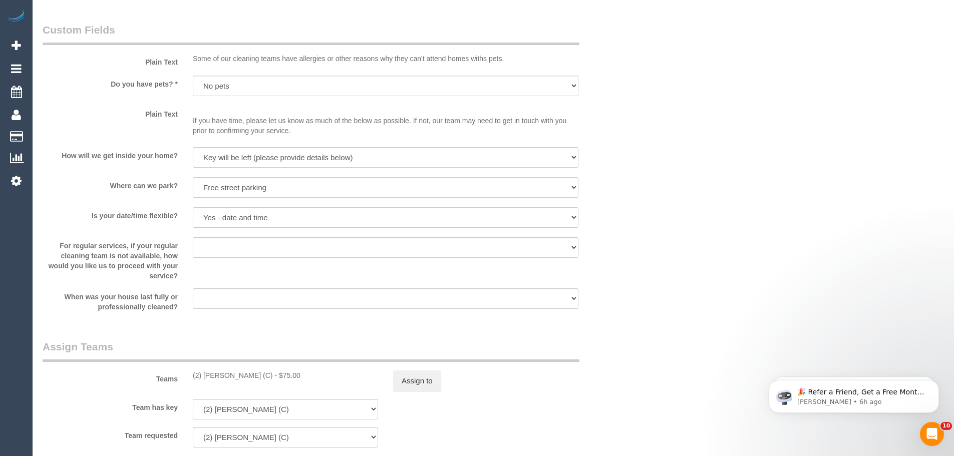
scroll to position [1453, 0]
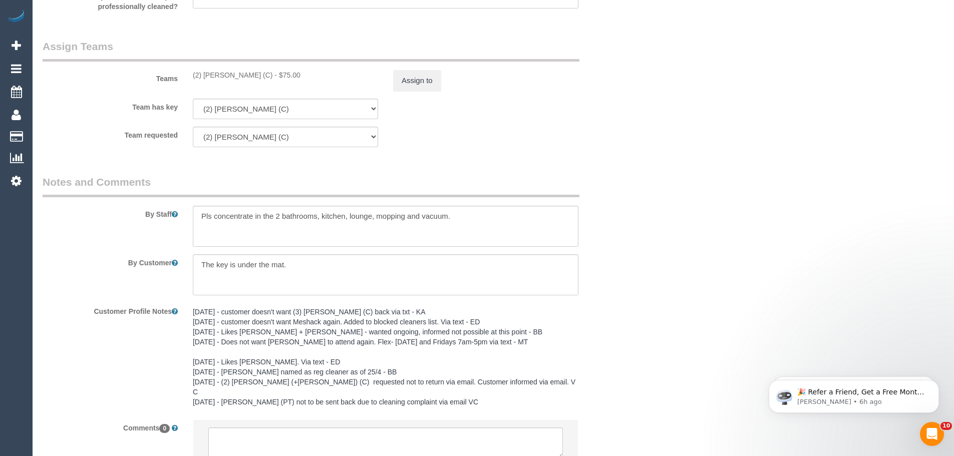
click at [406, 61] on legend "Assign Teams" at bounding box center [311, 50] width 537 height 23
click at [411, 83] on button "Assign to" at bounding box center [417, 80] width 48 height 21
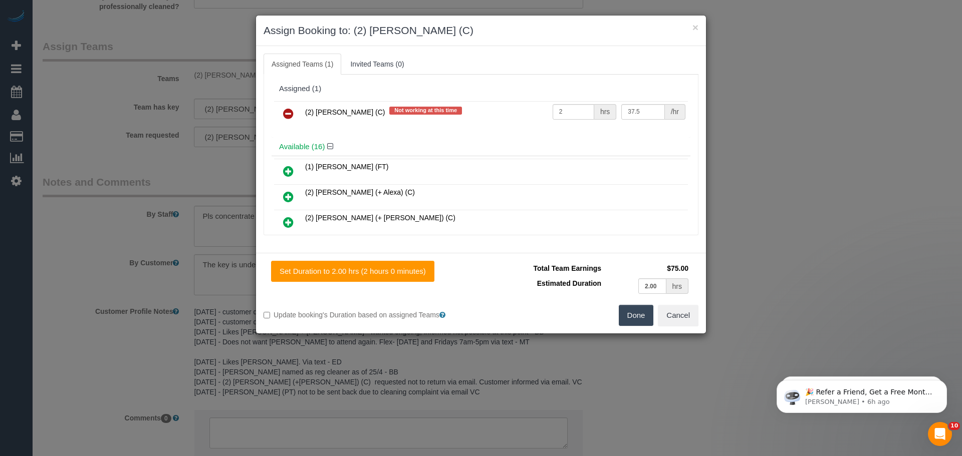
click at [288, 113] on icon at bounding box center [288, 114] width 11 height 12
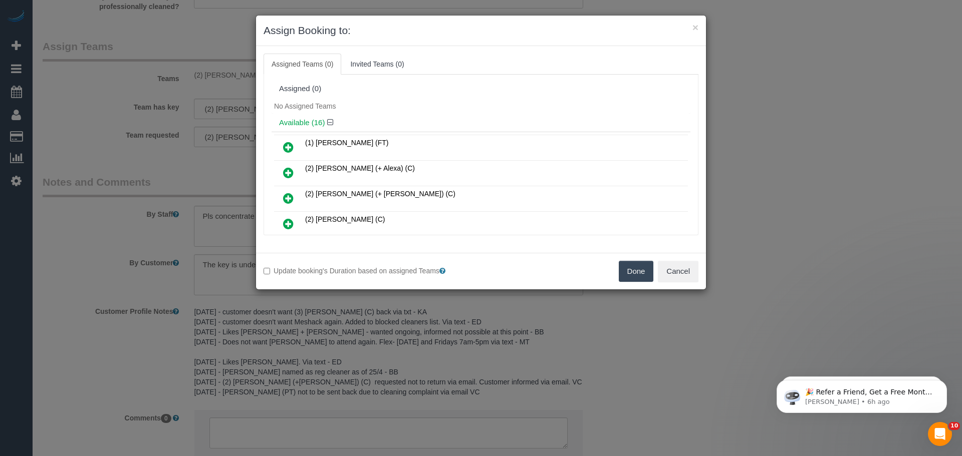
drag, startPoint x: 634, startPoint y: 266, endPoint x: 923, endPoint y: 209, distance: 294.0
click at [634, 266] on button "Done" at bounding box center [636, 271] width 35 height 21
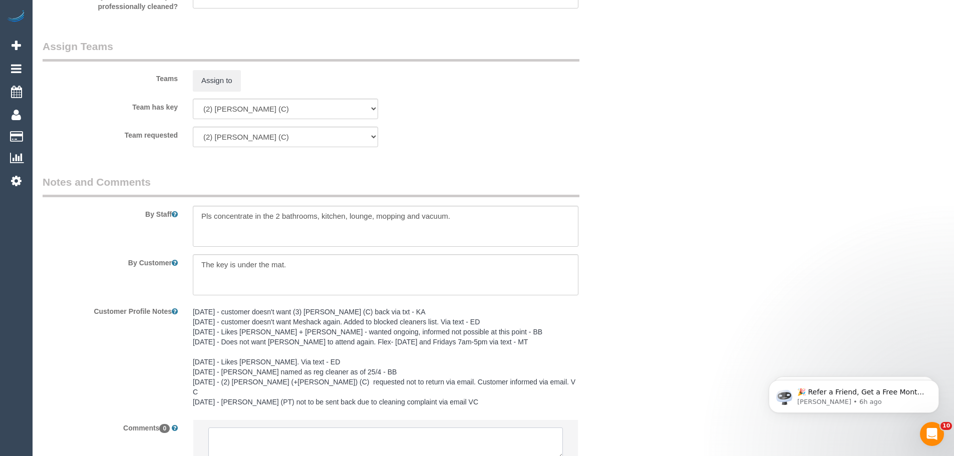
click at [379, 436] on textarea at bounding box center [385, 443] width 355 height 31
paste textarea "(2) Nyasha Mahofa (C) UA ongoing - Not working Tues, Wed, Thurs Customer contac…"
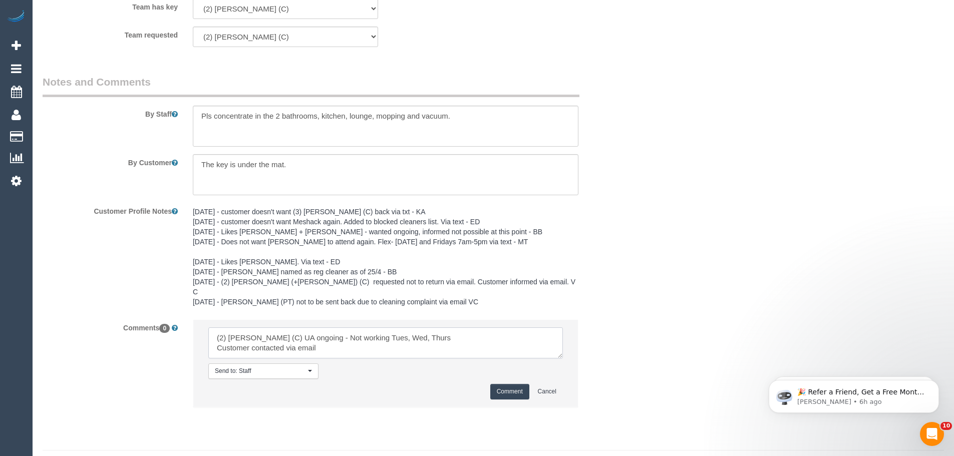
type textarea "(2) Nyasha Mahofa (C) UA ongoing - Not working Tues, Wed, Thurs Customer contac…"
click at [513, 384] on button "Comment" at bounding box center [509, 392] width 39 height 16
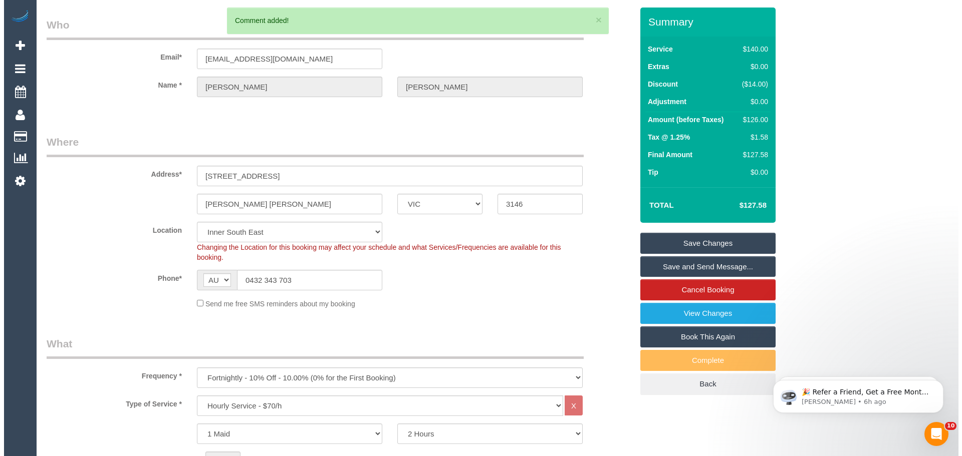
scroll to position [0, 0]
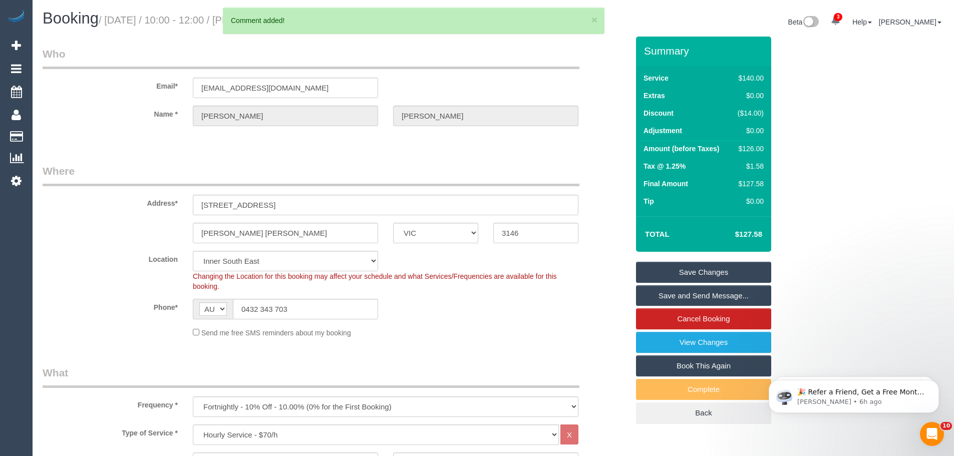
click at [675, 268] on link "Save Changes" at bounding box center [703, 272] width 135 height 21
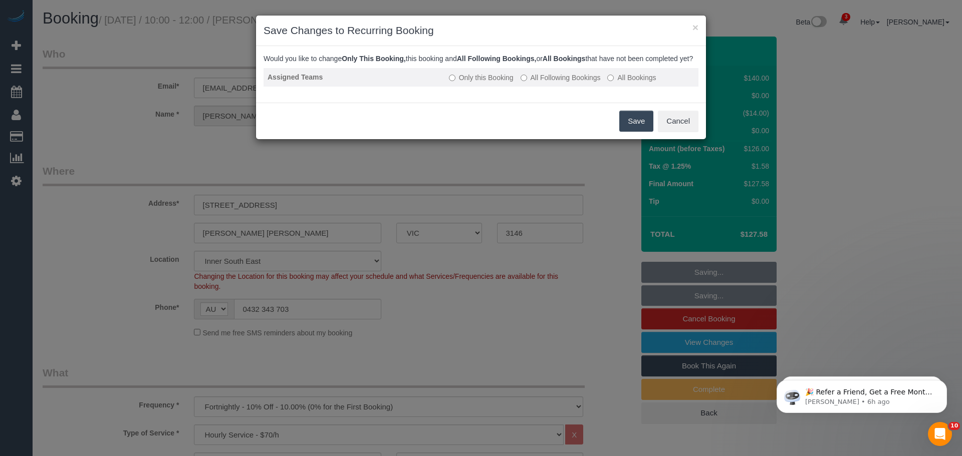
click at [551, 83] on label "All Following Bookings" at bounding box center [560, 78] width 80 height 10
click at [636, 131] on button "Save" at bounding box center [636, 121] width 34 height 21
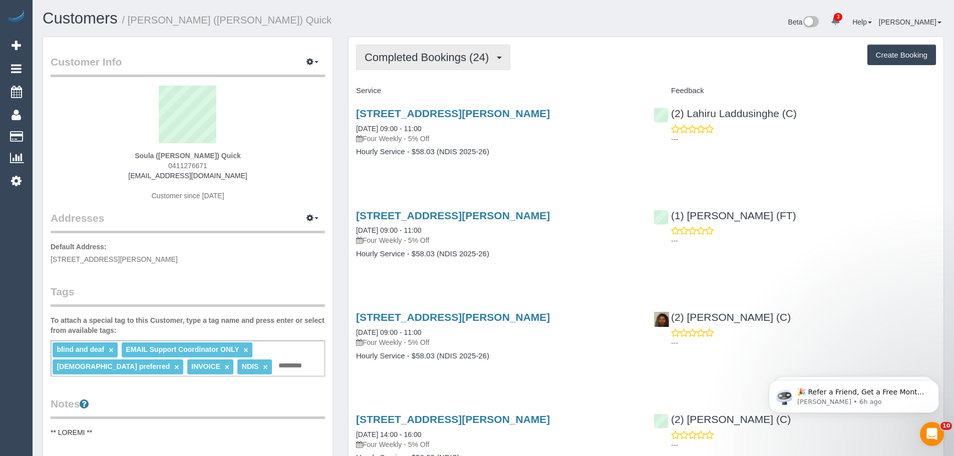
click at [430, 63] on span "Completed Bookings (24)" at bounding box center [429, 57] width 129 height 13
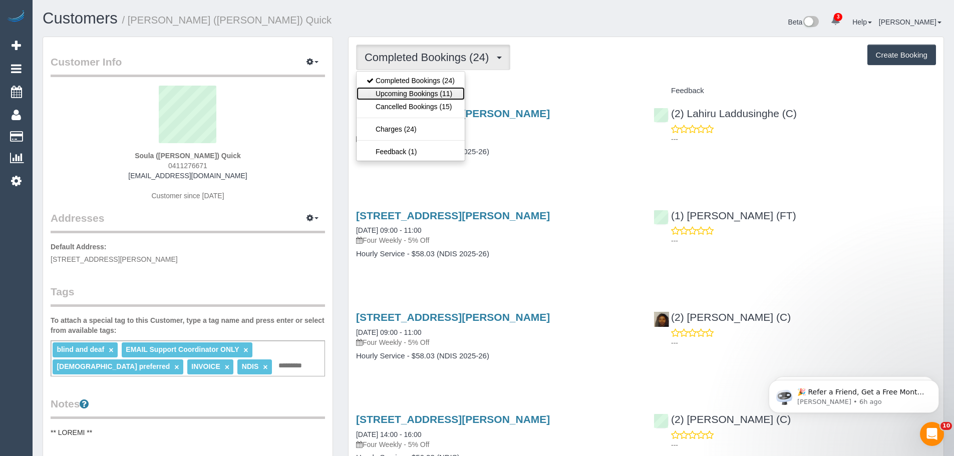
click at [420, 98] on link "Upcoming Bookings (11)" at bounding box center [411, 93] width 108 height 13
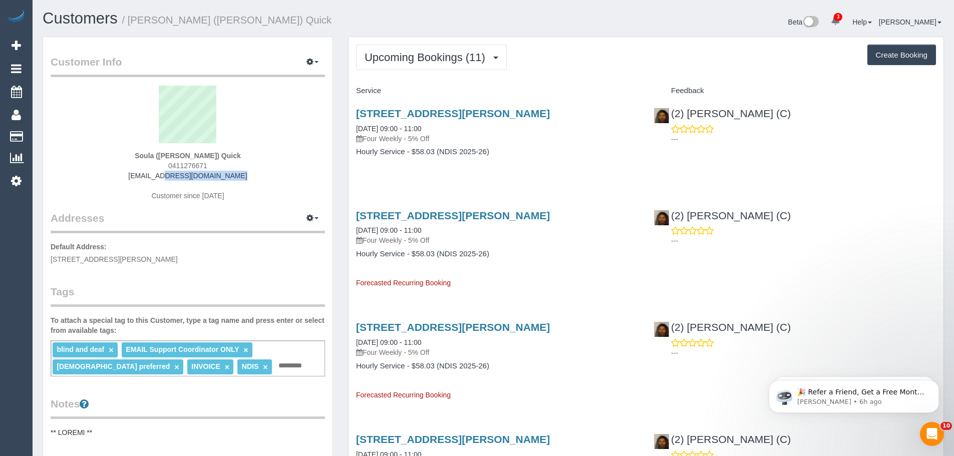
drag, startPoint x: 245, startPoint y: 178, endPoint x: 113, endPoint y: 175, distance: 132.8
click at [113, 176] on div "Soula (Dionisia) Quick 0411276671 soula62@hotmail.com Customer since 2024" at bounding box center [188, 148] width 274 height 125
copy link "soula62@hotmail.com"
drag, startPoint x: 803, startPoint y: 112, endPoint x: 846, endPoint y: 82, distance: 52.1
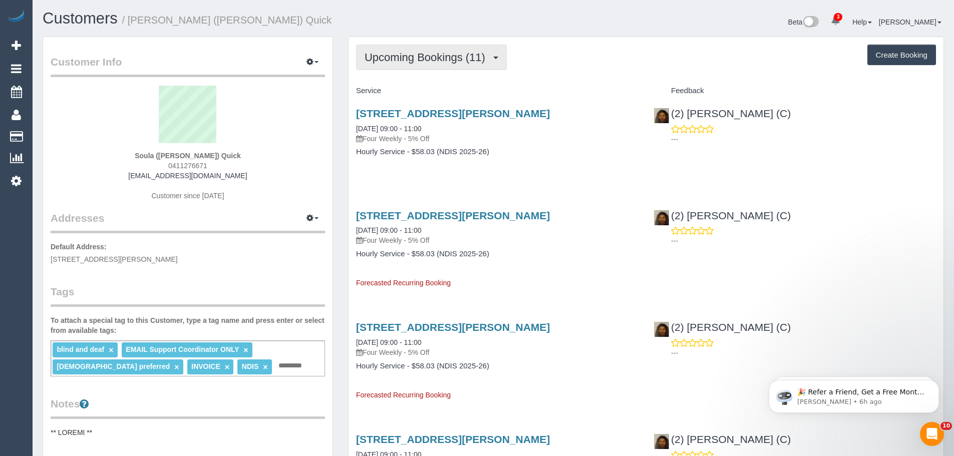
click at [457, 50] on button "Upcoming Bookings (11)" at bounding box center [431, 58] width 151 height 26
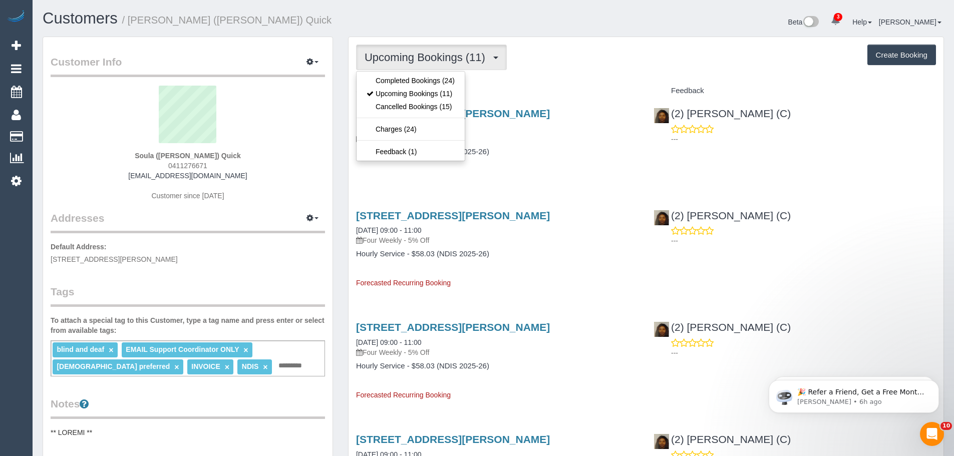
click at [241, 174] on div "Soula (Dionisia) Quick 0411276671 soula62@hotmail.com Customer since 2024" at bounding box center [188, 148] width 274 height 125
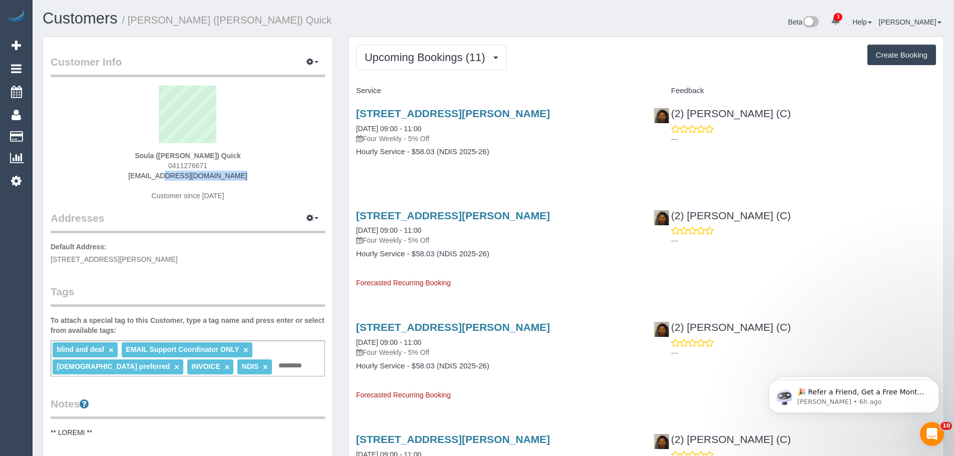
drag, startPoint x: 245, startPoint y: 177, endPoint x: 112, endPoint y: 175, distance: 133.8
click at [112, 175] on div "Soula (Dionisia) Quick 0411276671 soula62@hotmail.com Customer since 2024" at bounding box center [188, 148] width 274 height 125
copy link "soula62@hotmail.com"
click at [422, 57] on span "Upcoming Bookings (11)" at bounding box center [428, 57] width 126 height 13
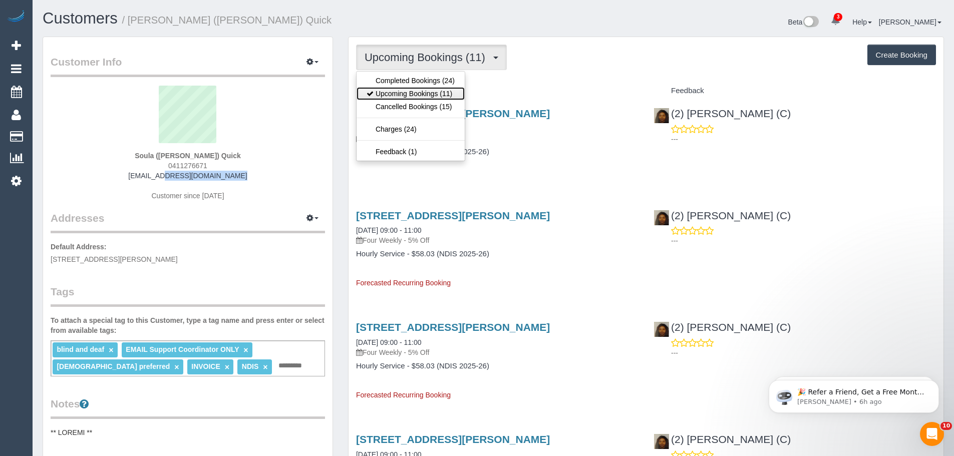
click at [420, 97] on link "Upcoming Bookings (11)" at bounding box center [411, 93] width 108 height 13
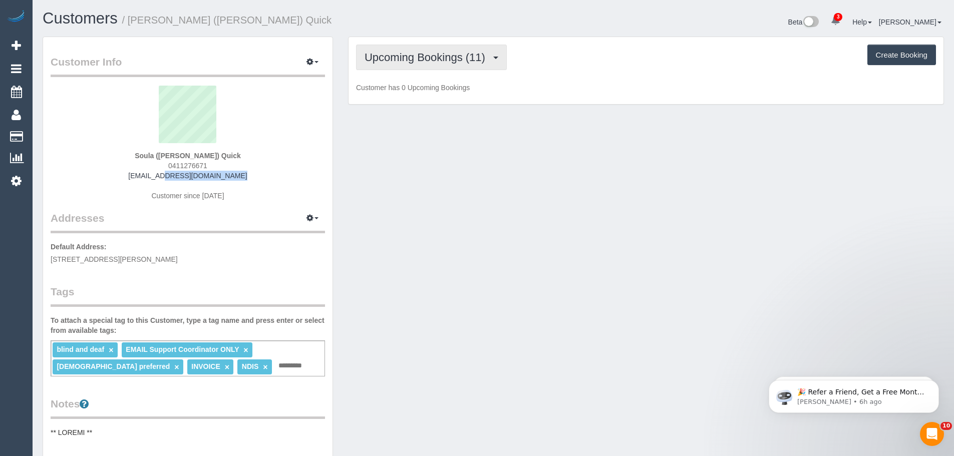
click at [443, 59] on span "Upcoming Bookings (11)" at bounding box center [428, 57] width 126 height 13
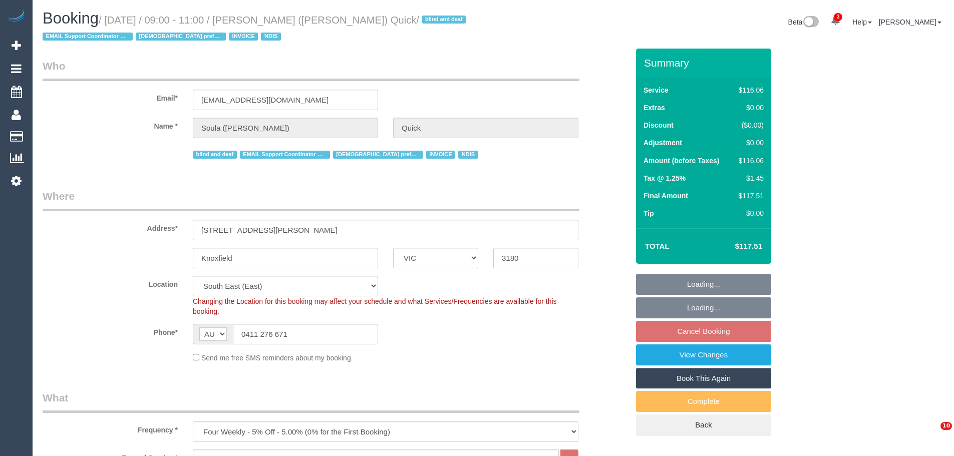
select select "VIC"
select select "number:28"
select select "number:14"
select select "number:19"
select select "number:25"
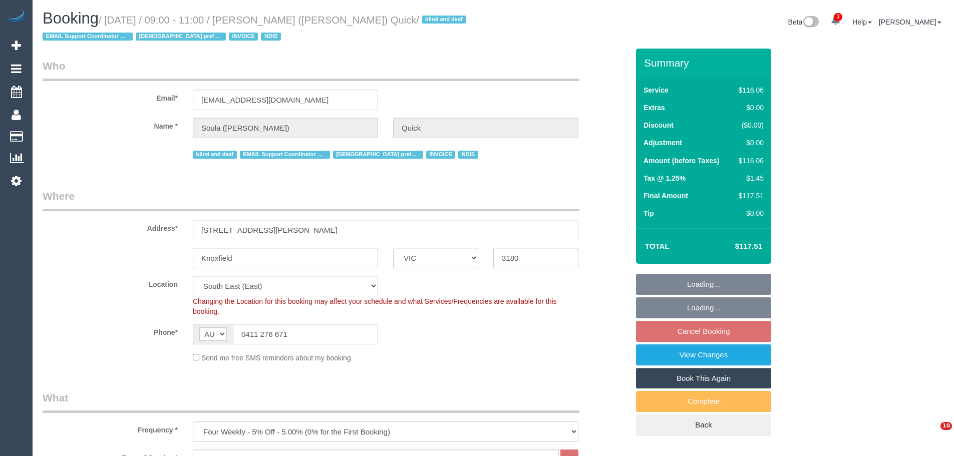
select select "number:35"
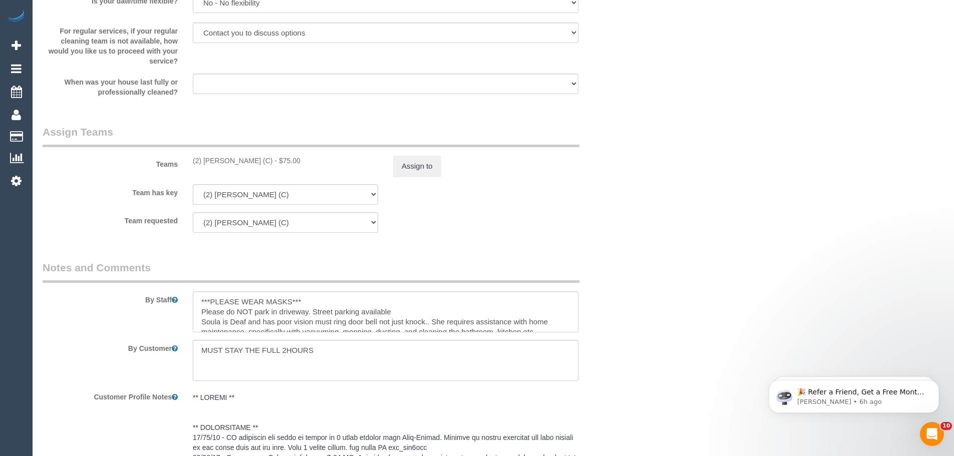
scroll to position [1152, 0]
click at [263, 161] on div "(2) [PERSON_NAME] (C) - $75.00" at bounding box center [285, 160] width 185 height 10
click at [426, 161] on button "Assign to" at bounding box center [417, 165] width 48 height 21
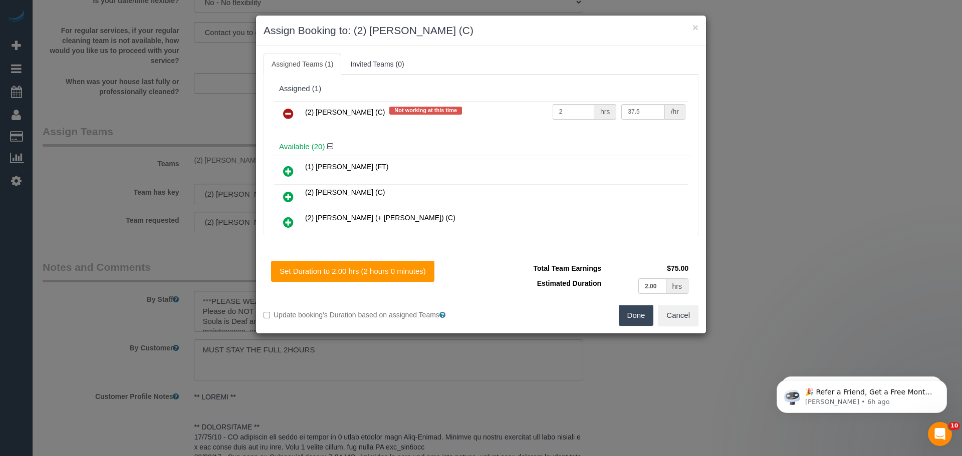
click at [286, 112] on icon at bounding box center [288, 114] width 11 height 12
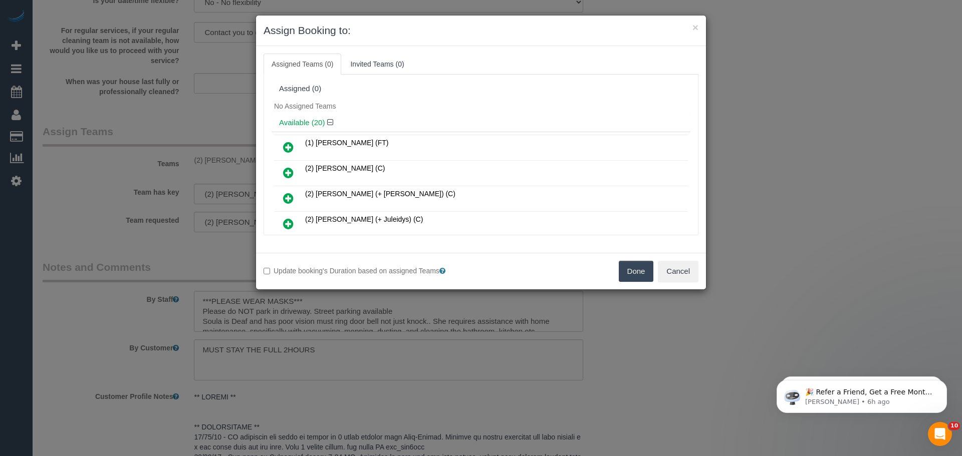
click at [632, 267] on button "Done" at bounding box center [636, 271] width 35 height 21
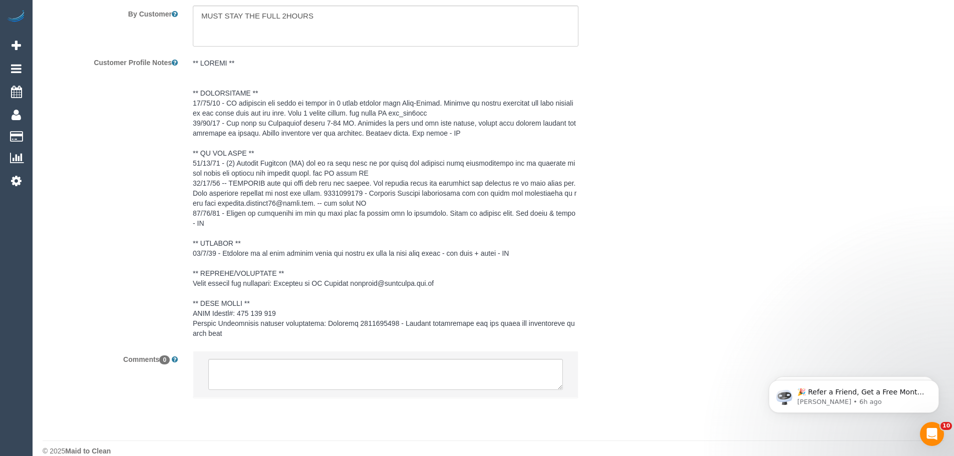
scroll to position [1501, 0]
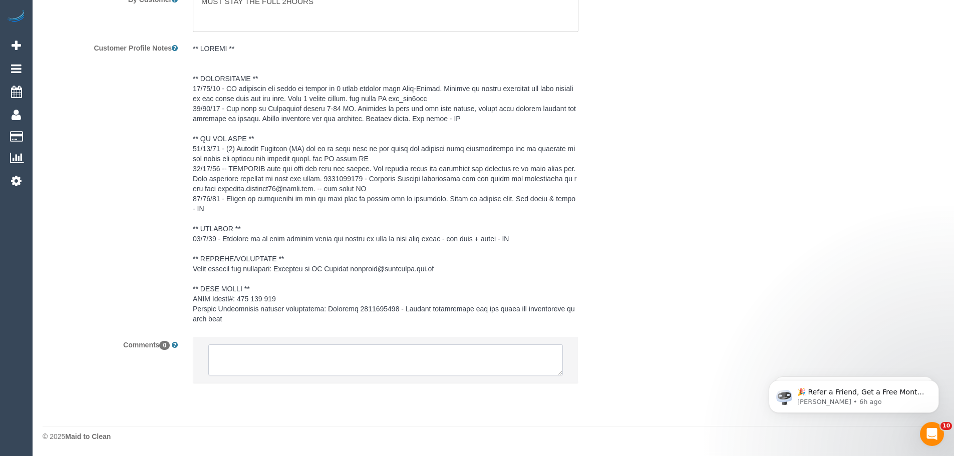
click at [405, 352] on textarea at bounding box center [385, 360] width 355 height 31
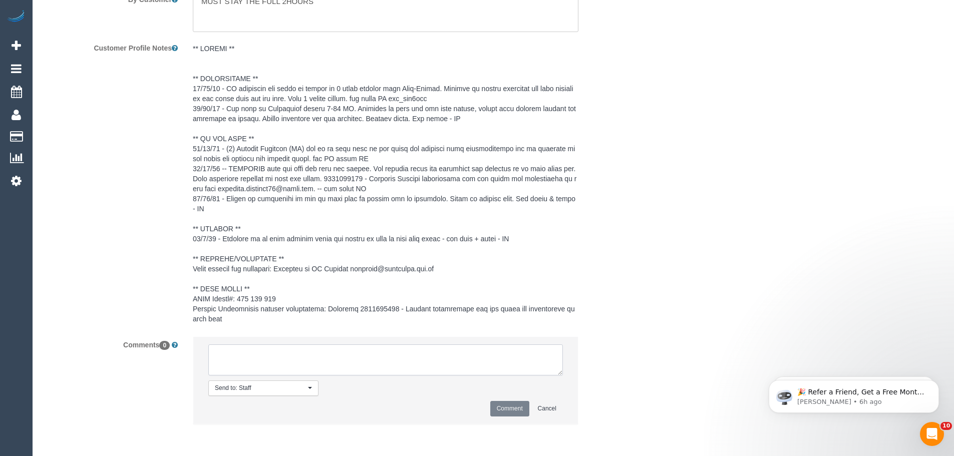
paste textarea "(2) [PERSON_NAME] (C) UA ongoing - Not working Tues, Wed, Thurs Customer contac…"
type textarea "(2) [PERSON_NAME] (C) UA ongoing - Not working Tues, Wed, Thurs Customer contac…"
click at [497, 408] on button "Comment" at bounding box center [509, 409] width 39 height 16
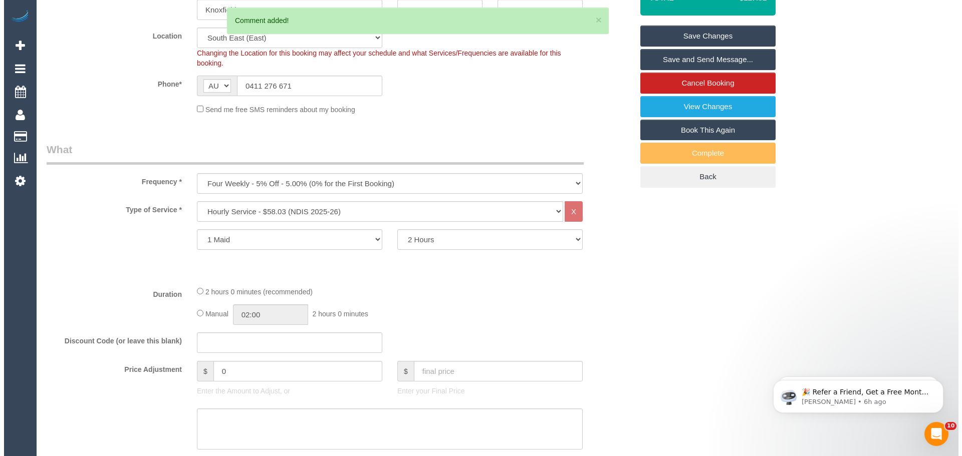
scroll to position [0, 0]
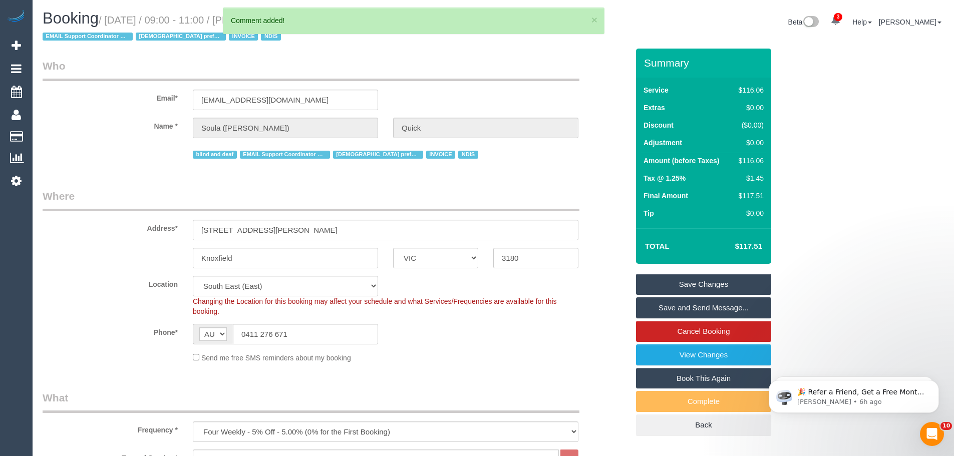
click at [703, 282] on link "Save Changes" at bounding box center [703, 284] width 135 height 21
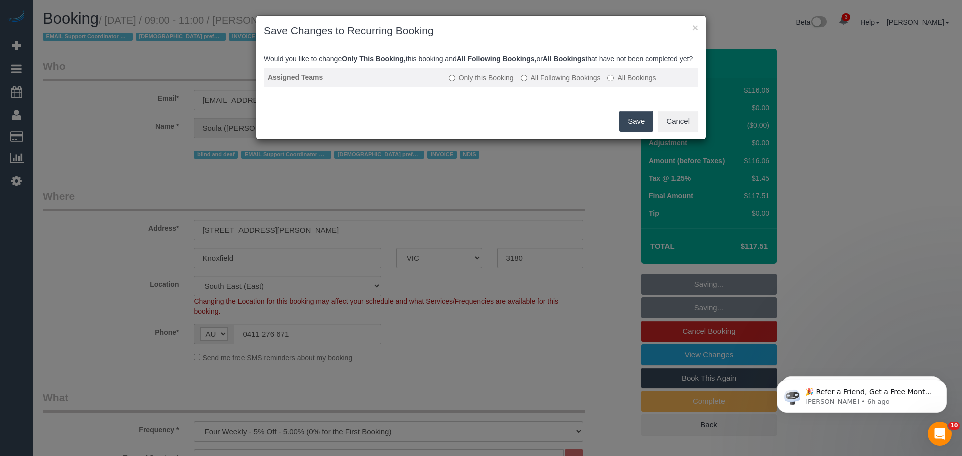
click at [547, 83] on label "All Following Bookings" at bounding box center [560, 78] width 80 height 10
click at [628, 132] on button "Save" at bounding box center [636, 121] width 34 height 21
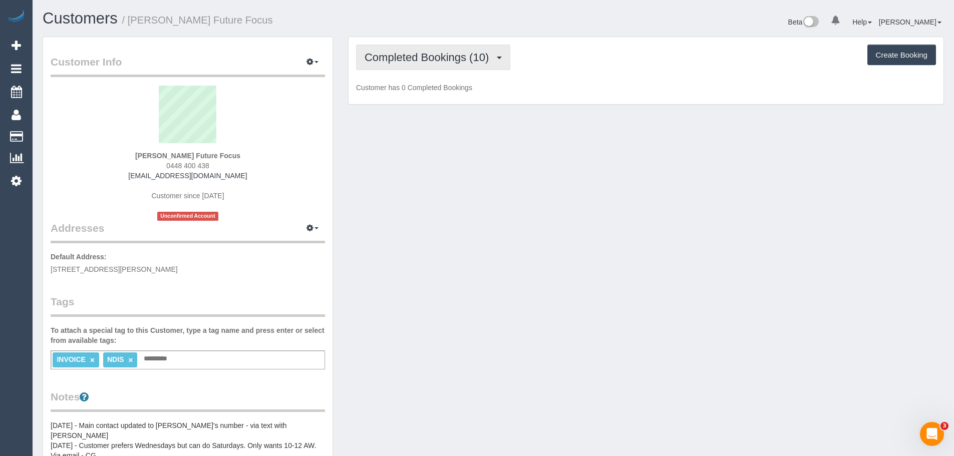
click at [467, 62] on span "Completed Bookings (10)" at bounding box center [429, 57] width 129 height 13
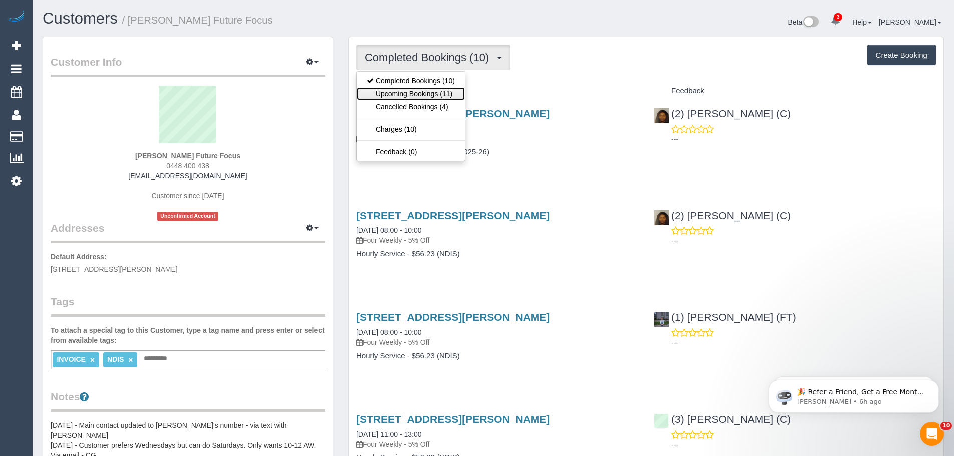
click at [452, 94] on link "Upcoming Bookings (11)" at bounding box center [411, 93] width 108 height 13
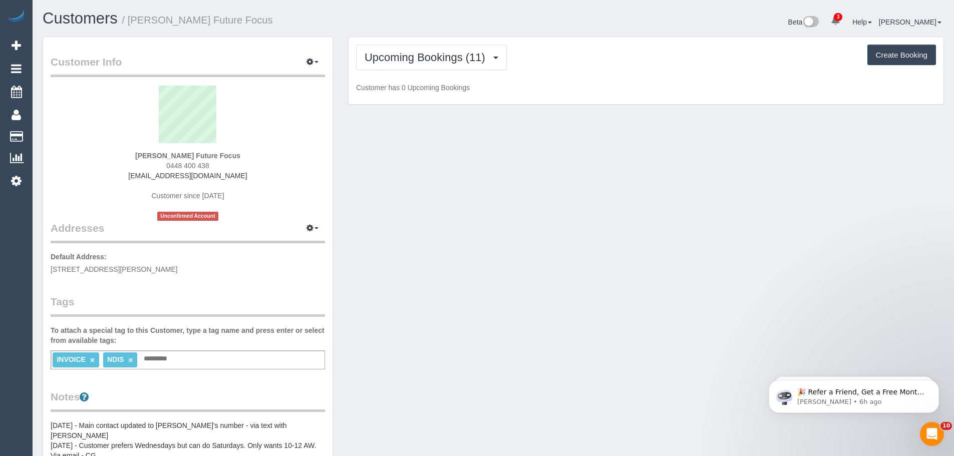
drag, startPoint x: 257, startPoint y: 176, endPoint x: 97, endPoint y: 175, distance: 159.8
click at [97, 175] on div "[PERSON_NAME] Future Focus 0448 400 438 [EMAIL_ADDRESS][DOMAIN_NAME] Customer s…" at bounding box center [188, 153] width 274 height 135
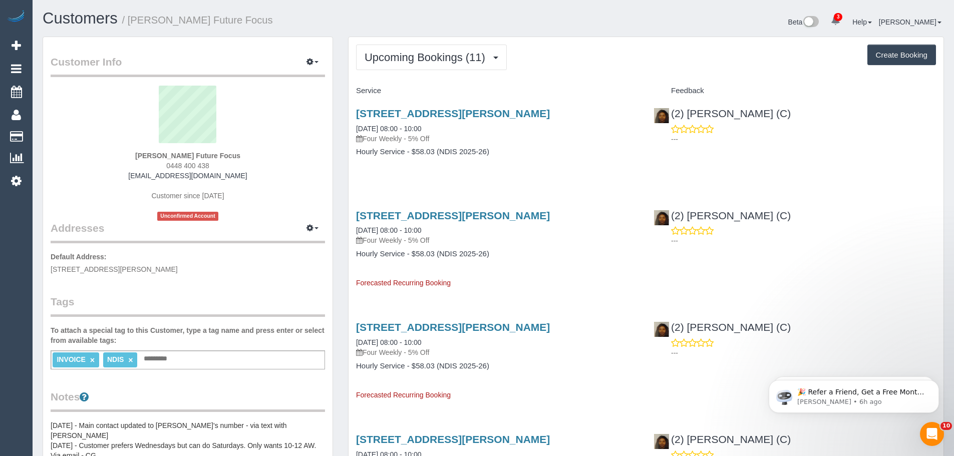
copy link "[EMAIL_ADDRESS][DOMAIN_NAME]"
click at [477, 51] on button "Upcoming Bookings (11)" at bounding box center [431, 58] width 151 height 26
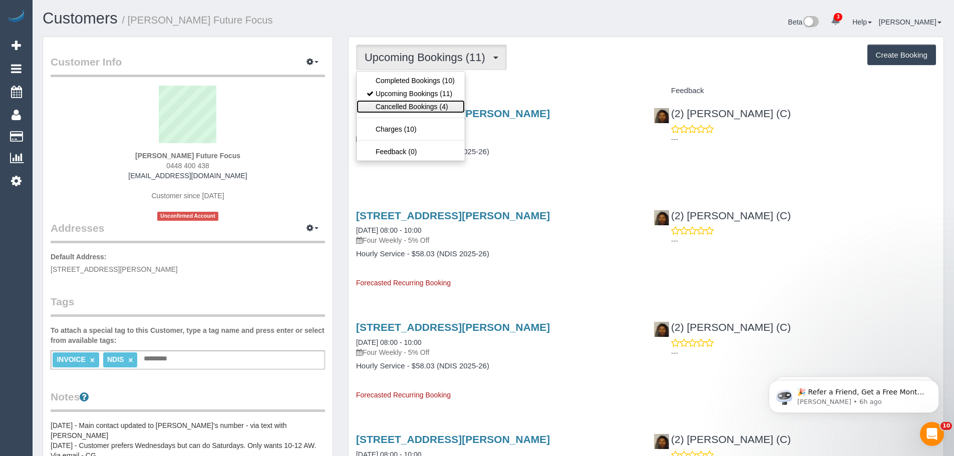
click at [421, 102] on link "Cancelled Bookings (4)" at bounding box center [411, 106] width 108 height 13
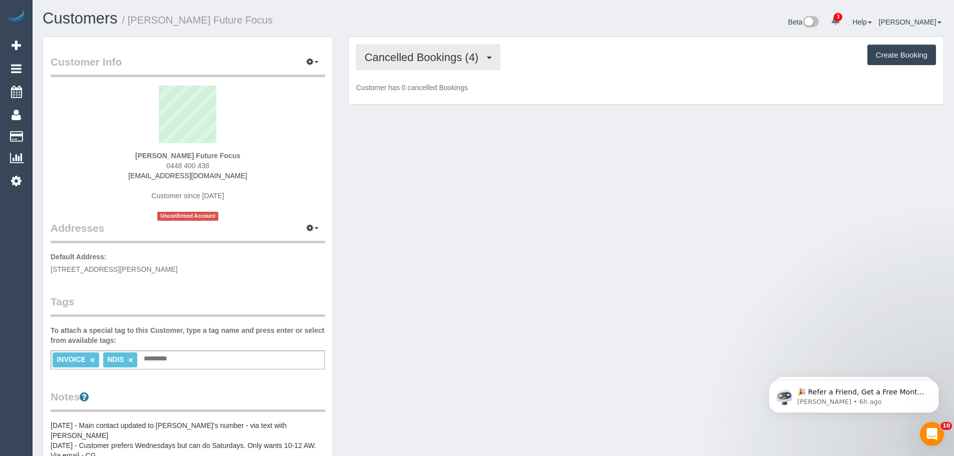
click at [422, 61] on span "Cancelled Bookings (4)" at bounding box center [424, 57] width 119 height 13
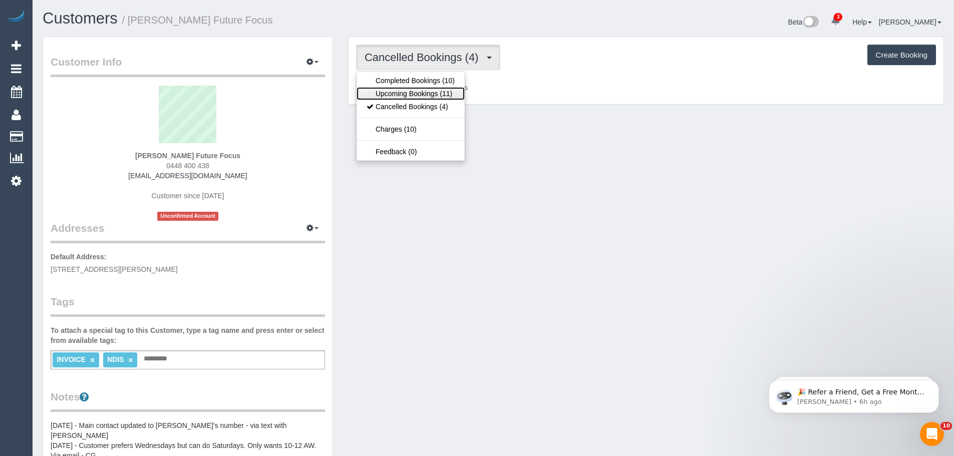
click at [414, 91] on link "Upcoming Bookings (11)" at bounding box center [411, 93] width 108 height 13
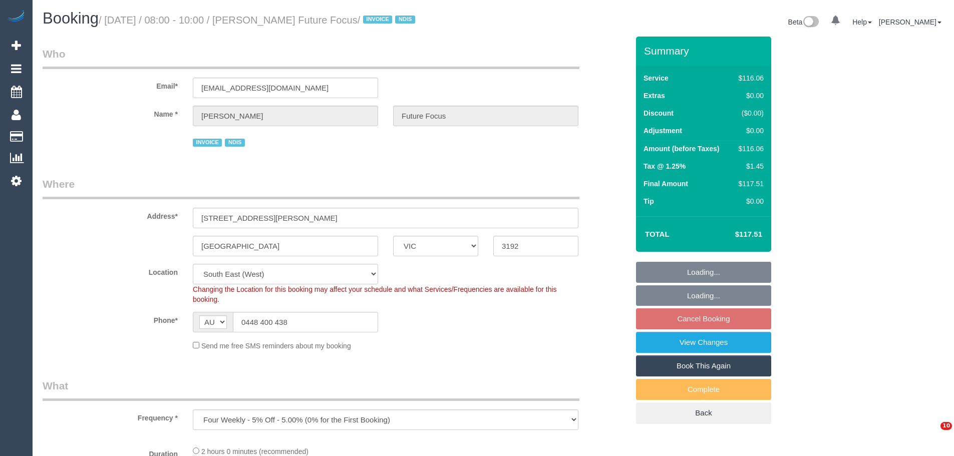
select select "VIC"
select select "number:28"
select select "number:14"
select select "number:19"
select select "number:25"
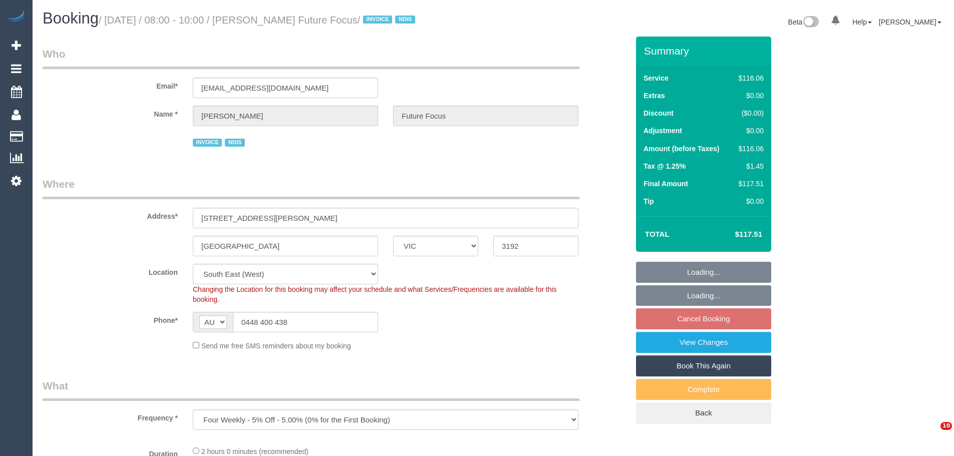
select select "object:764"
select select "spot2"
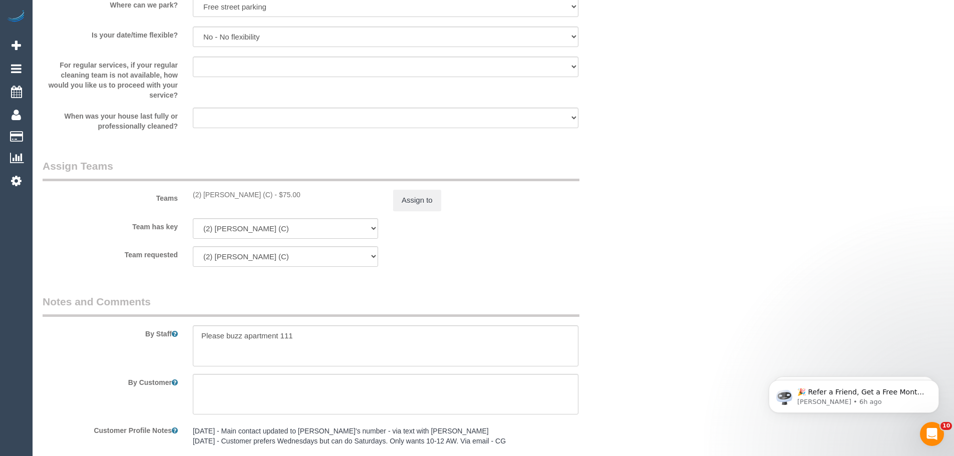
scroll to position [1052, 0]
click at [421, 194] on button "Assign to" at bounding box center [417, 199] width 48 height 21
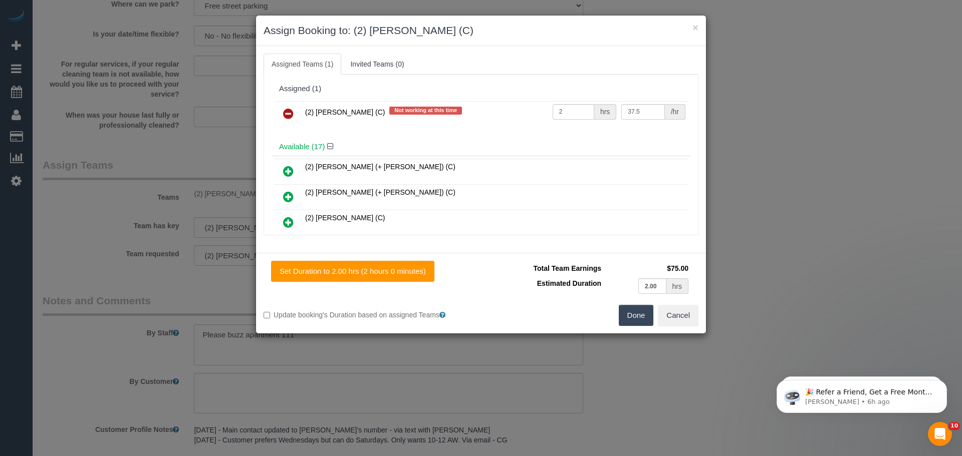
click at [288, 116] on icon at bounding box center [288, 114] width 11 height 12
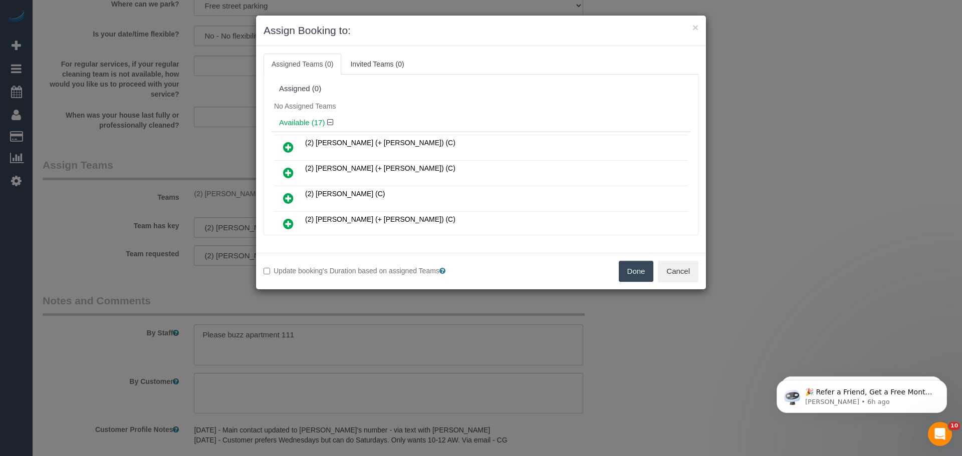
click at [630, 268] on button "Done" at bounding box center [636, 271] width 35 height 21
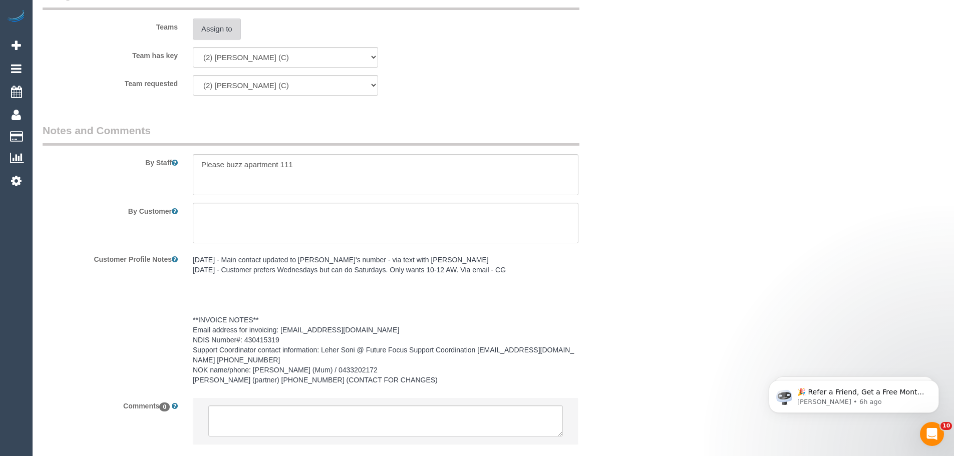
scroll to position [1283, 0]
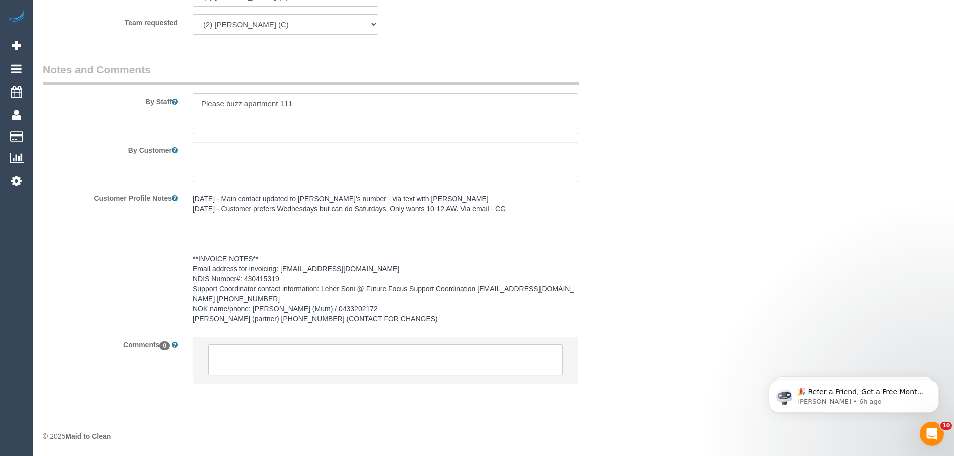
click at [277, 364] on textarea at bounding box center [385, 360] width 355 height 31
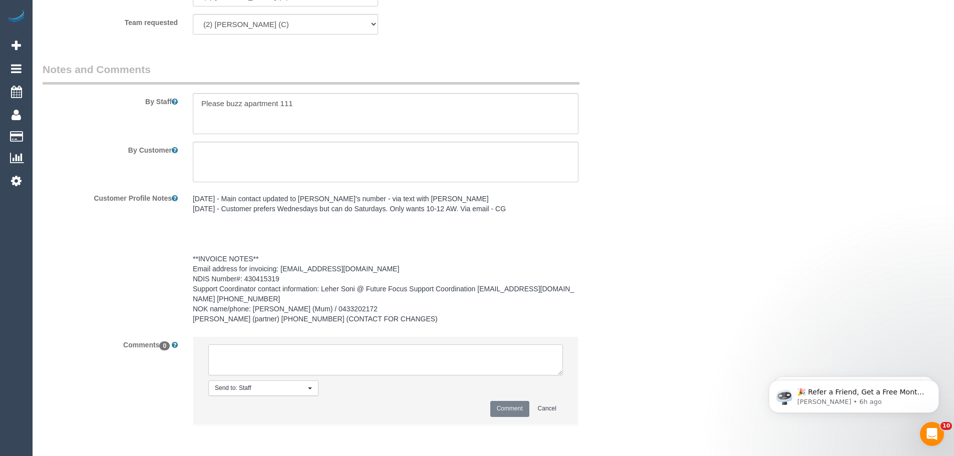
paste textarea "(2) Nyasha Mahofa (C) UA ongoing - Not working Tues, Wed, Thurs Customer contac…"
type textarea "(2) Nyasha Mahofa (C) UA ongoing - Not working Tues, Wed, Thurs Customer contac…"
click at [507, 406] on button "Comment" at bounding box center [509, 409] width 39 height 16
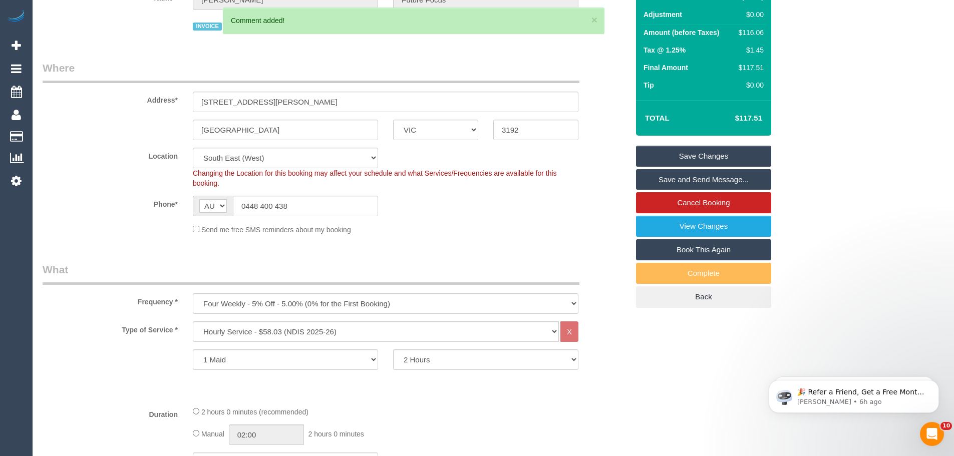
scroll to position [31, 0]
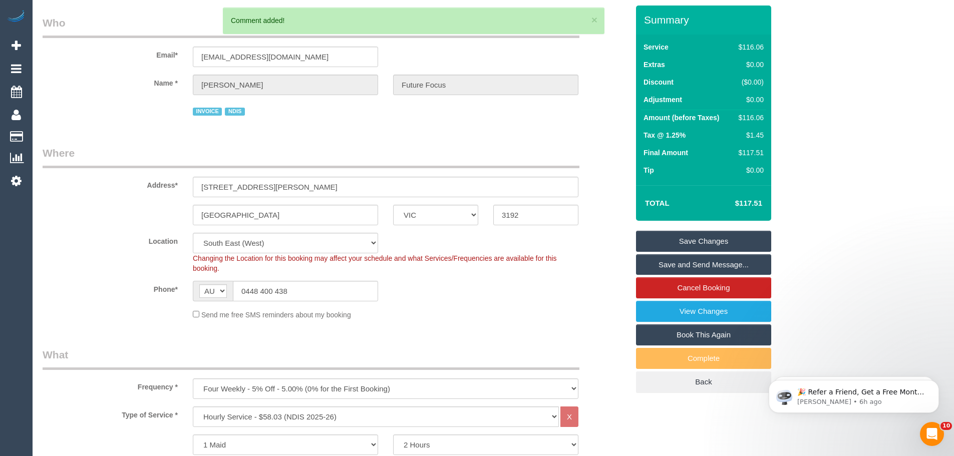
click at [716, 239] on link "Save Changes" at bounding box center [703, 241] width 135 height 21
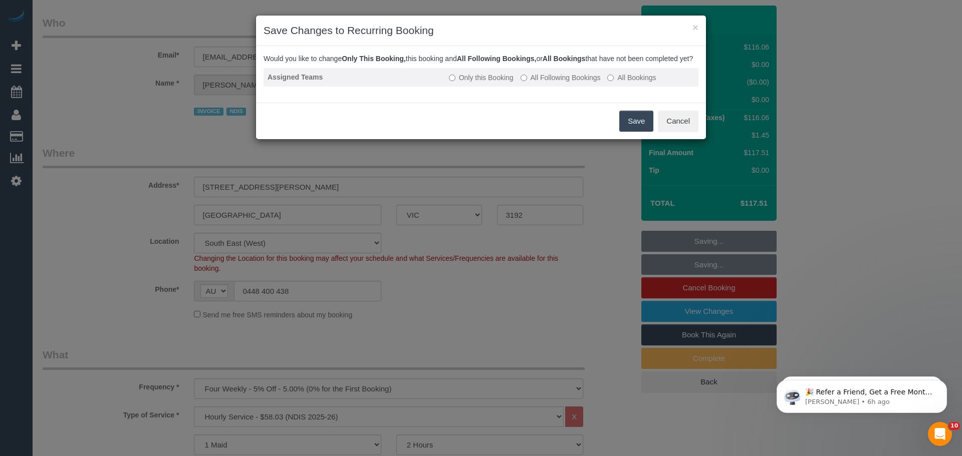
click at [564, 83] on label "All Following Bookings" at bounding box center [560, 78] width 80 height 10
click at [628, 131] on button "Save" at bounding box center [636, 121] width 34 height 21
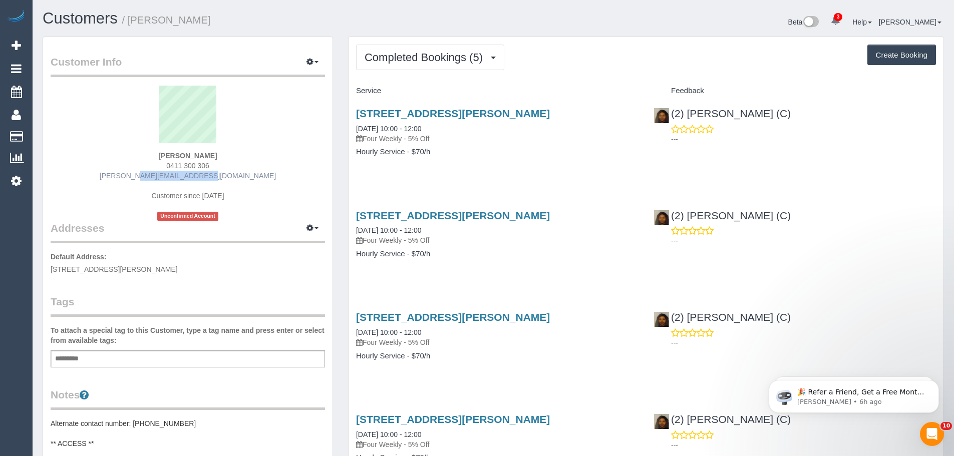
drag, startPoint x: 235, startPoint y: 176, endPoint x: 154, endPoint y: 176, distance: 80.6
click at [154, 176] on div "[PERSON_NAME] 0411 300 306 [PERSON_NAME][EMAIL_ADDRESS][DOMAIN_NAME] Customer s…" at bounding box center [188, 153] width 274 height 135
copy link "[PERSON_NAME][EMAIL_ADDRESS][DOMAIN_NAME]"
click at [432, 47] on button "Completed Bookings (5)" at bounding box center [430, 58] width 148 height 26
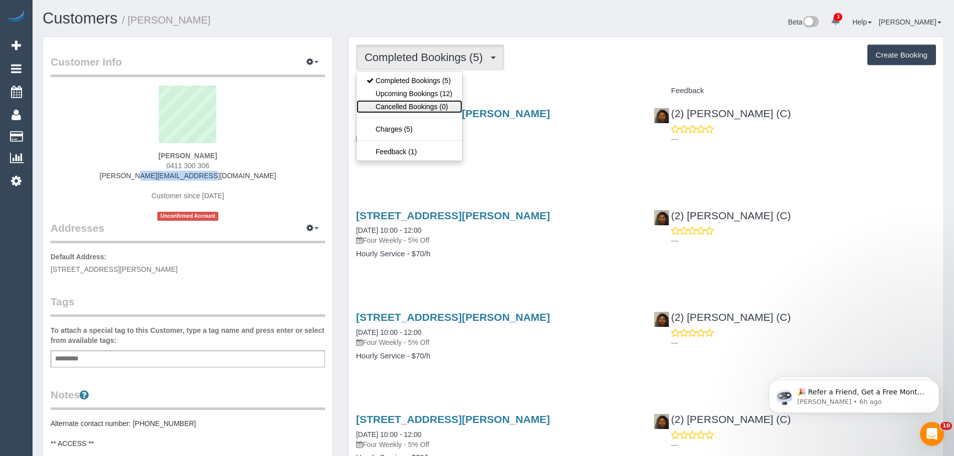
click at [417, 100] on link "Cancelled Bookings (0)" at bounding box center [410, 106] width 106 height 13
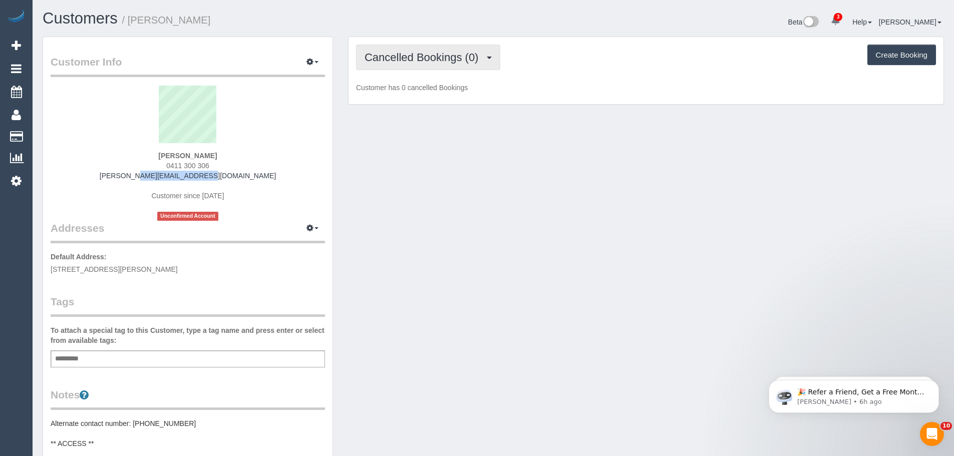
drag, startPoint x: 415, startPoint y: 61, endPoint x: 415, endPoint y: 82, distance: 21.0
click at [415, 61] on span "Cancelled Bookings (0)" at bounding box center [424, 57] width 119 height 13
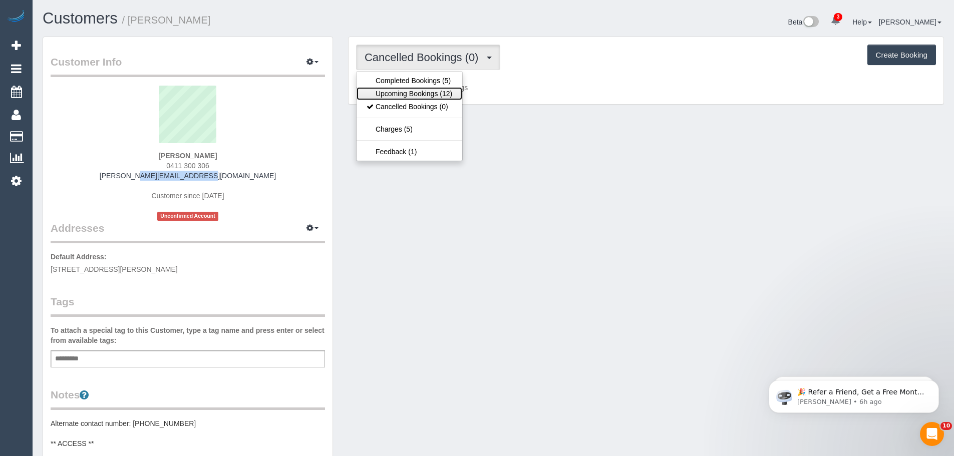
click at [415, 91] on link "Upcoming Bookings (12)" at bounding box center [410, 93] width 106 height 13
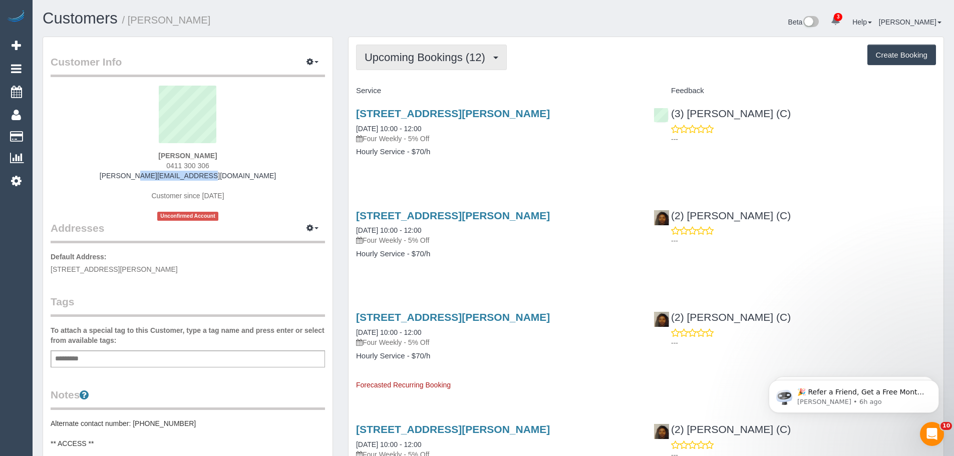
click at [393, 63] on span "Upcoming Bookings (12)" at bounding box center [428, 57] width 126 height 13
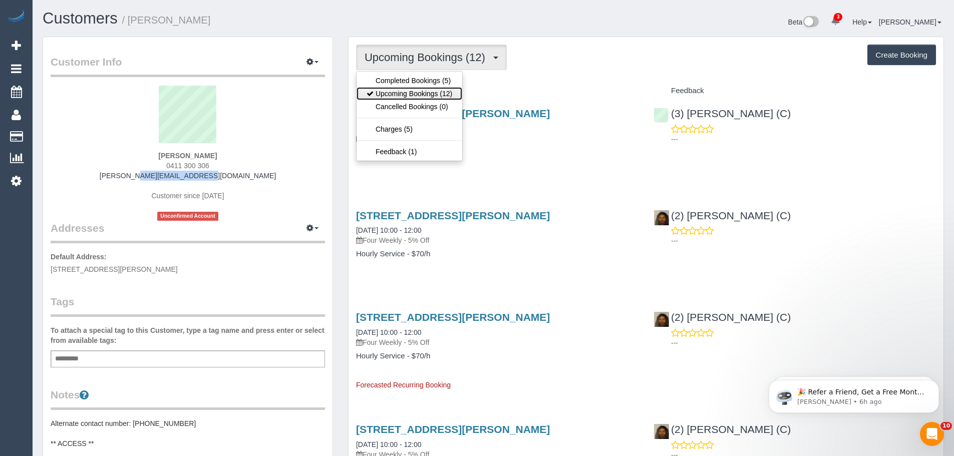
click at [401, 92] on link "Upcoming Bookings (12)" at bounding box center [410, 93] width 106 height 13
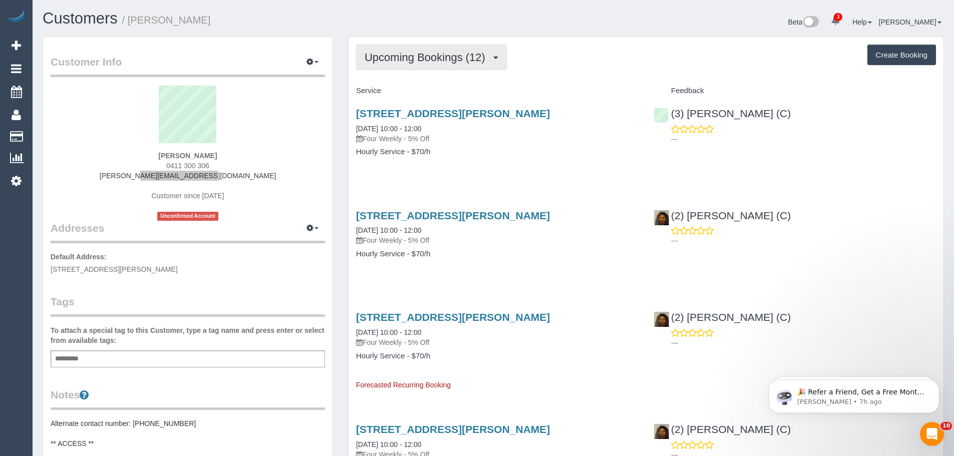
click at [417, 56] on span "Upcoming Bookings (12)" at bounding box center [428, 57] width 126 height 13
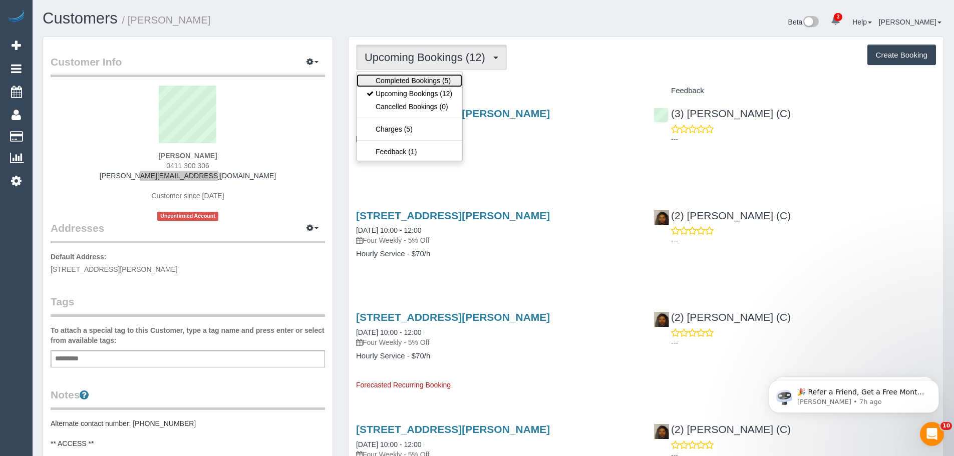
click at [412, 77] on link "Completed Bookings (5)" at bounding box center [410, 80] width 106 height 13
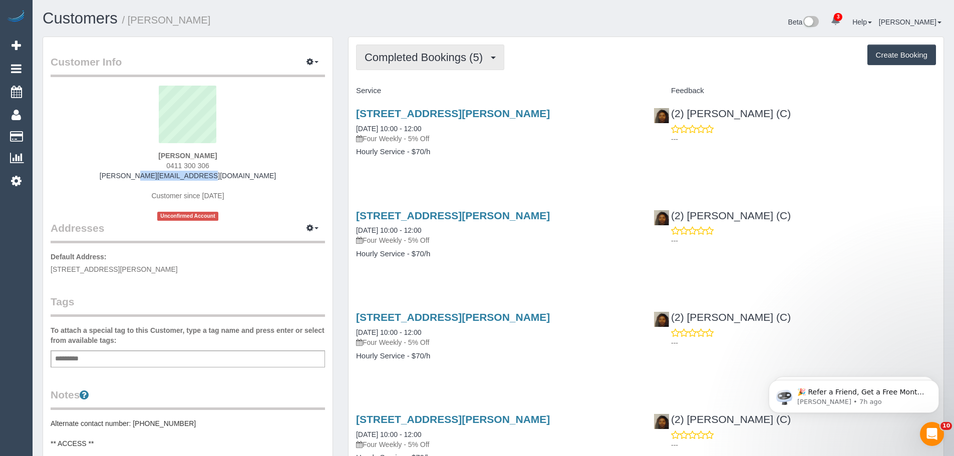
click at [412, 55] on span "Completed Bookings (5)" at bounding box center [426, 57] width 123 height 13
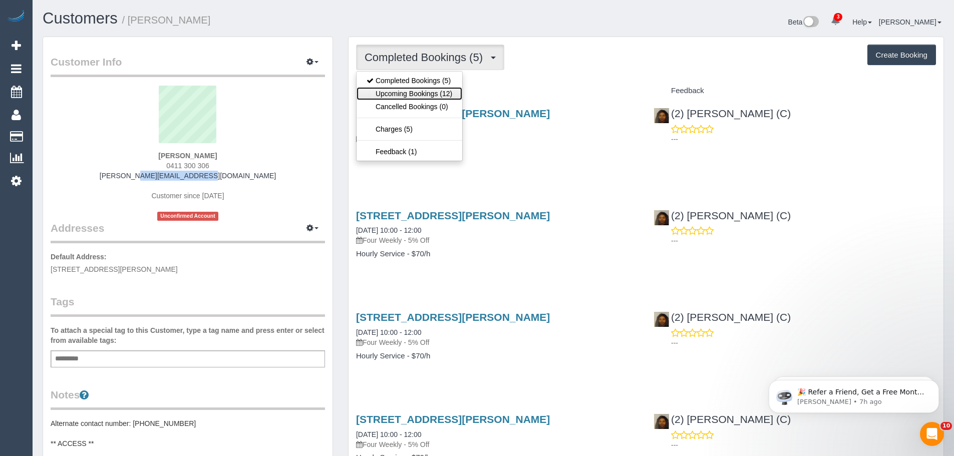
click at [407, 90] on link "Upcoming Bookings (12)" at bounding box center [410, 93] width 106 height 13
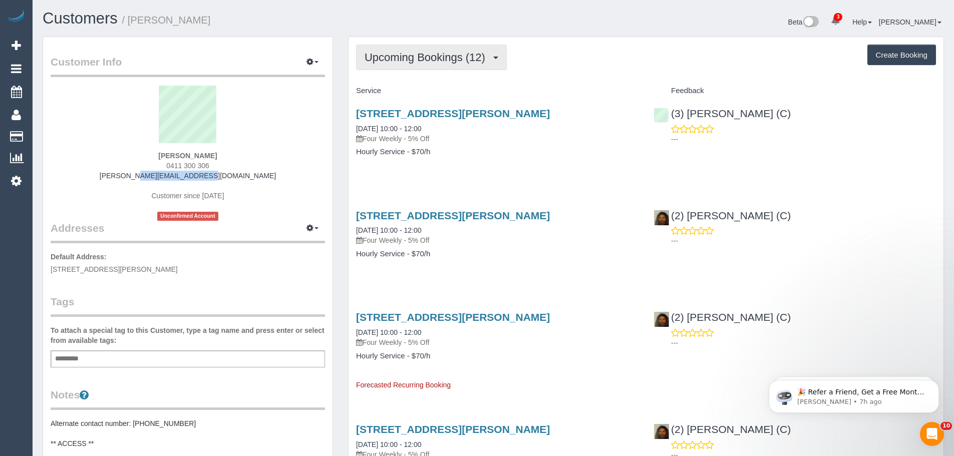
click at [436, 52] on span "Upcoming Bookings (12)" at bounding box center [428, 57] width 126 height 13
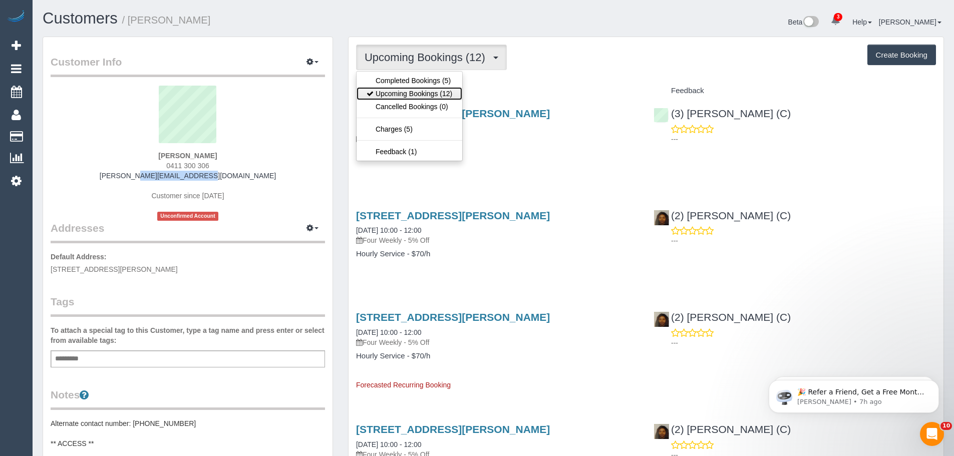
click at [390, 93] on link "Upcoming Bookings (12)" at bounding box center [410, 93] width 106 height 13
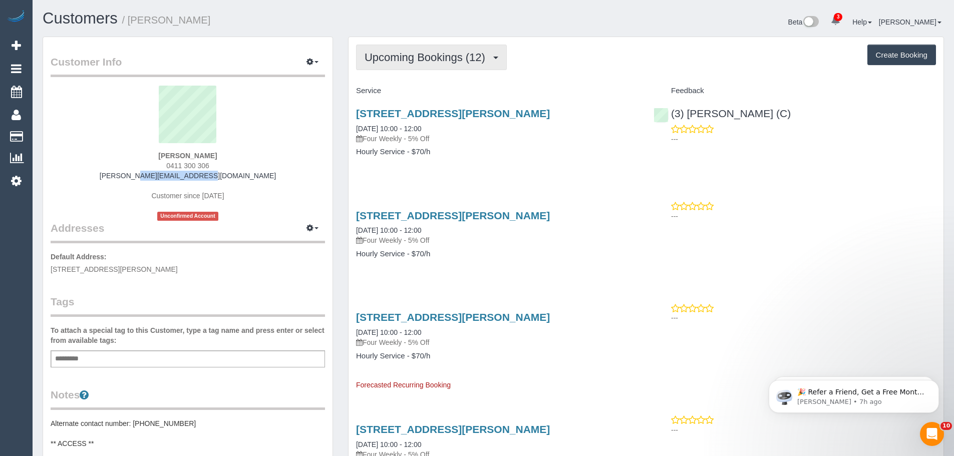
click at [401, 60] on span "Upcoming Bookings (12)" at bounding box center [428, 57] width 126 height 13
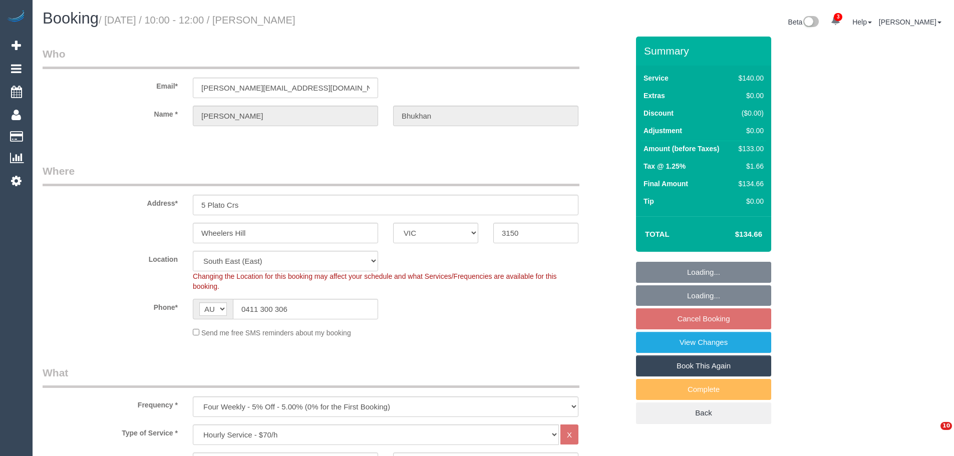
select select "VIC"
select select "string:stripe-pm_1RyOSO2GScqysDRVERiAuRoo"
select select "number:28"
select select "number:14"
select select "number:18"
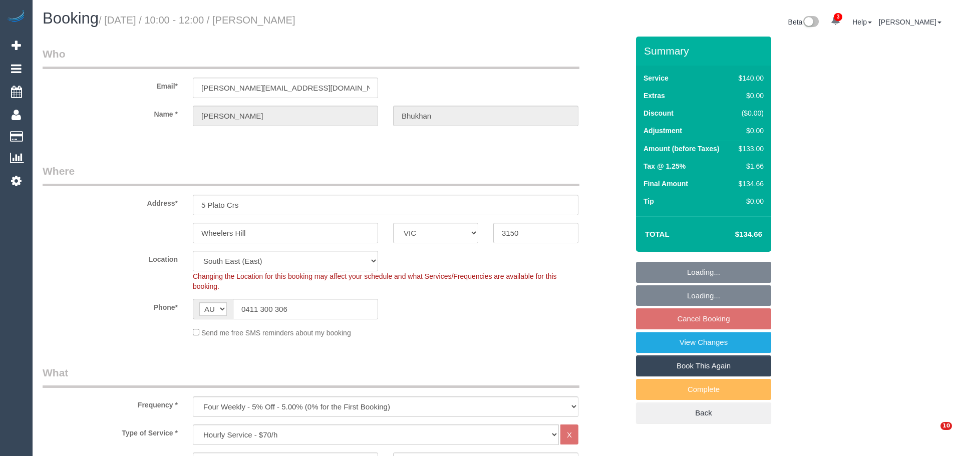
select select "number:23"
select select "number:34"
select select "number:12"
select select "spot3"
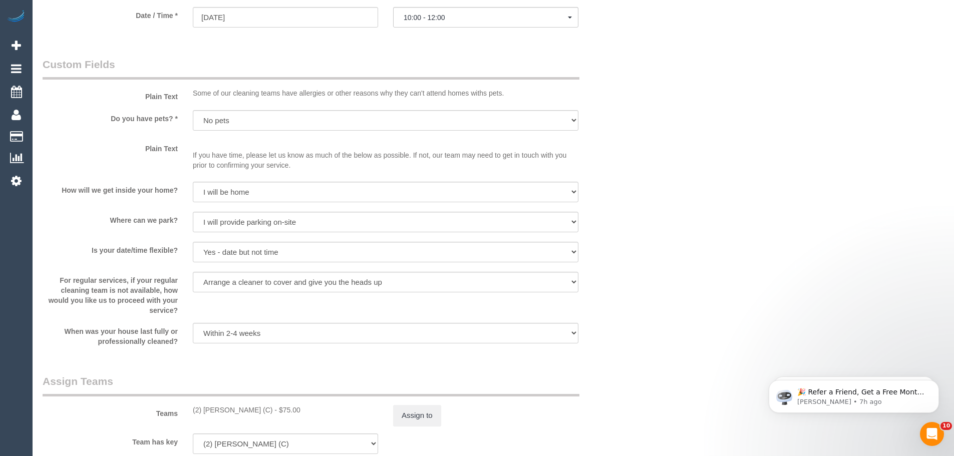
scroll to position [1402, 0]
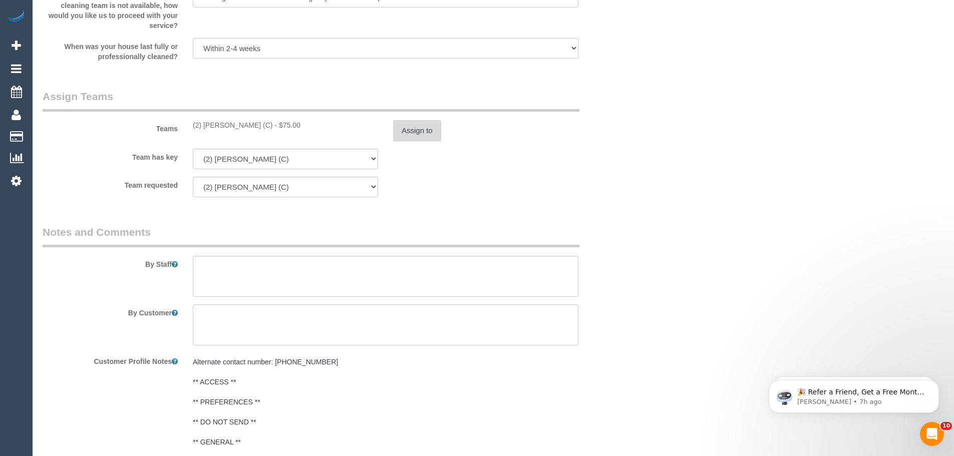
click at [411, 132] on button "Assign to" at bounding box center [417, 130] width 48 height 21
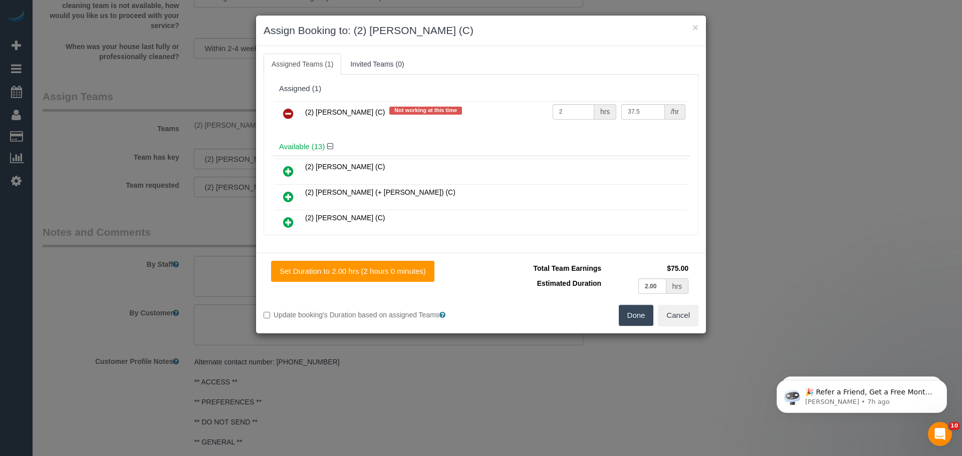
click at [284, 116] on icon at bounding box center [288, 114] width 11 height 12
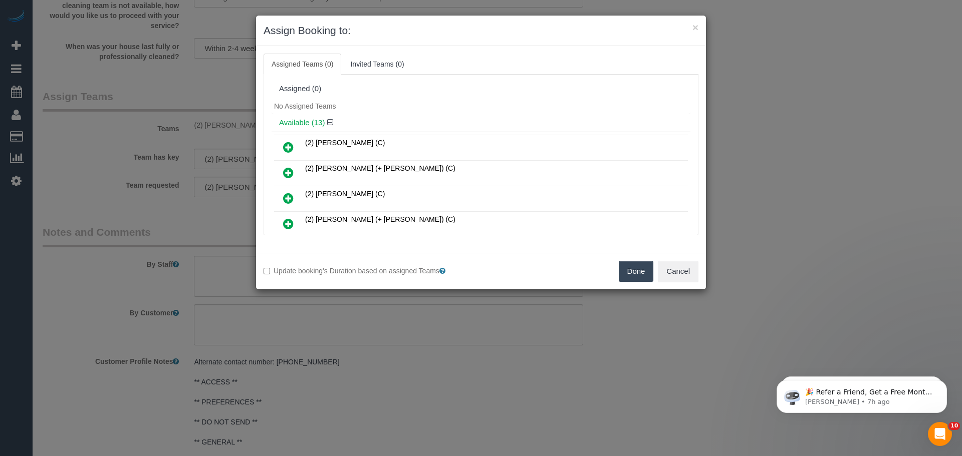
click at [642, 276] on button "Done" at bounding box center [636, 271] width 35 height 21
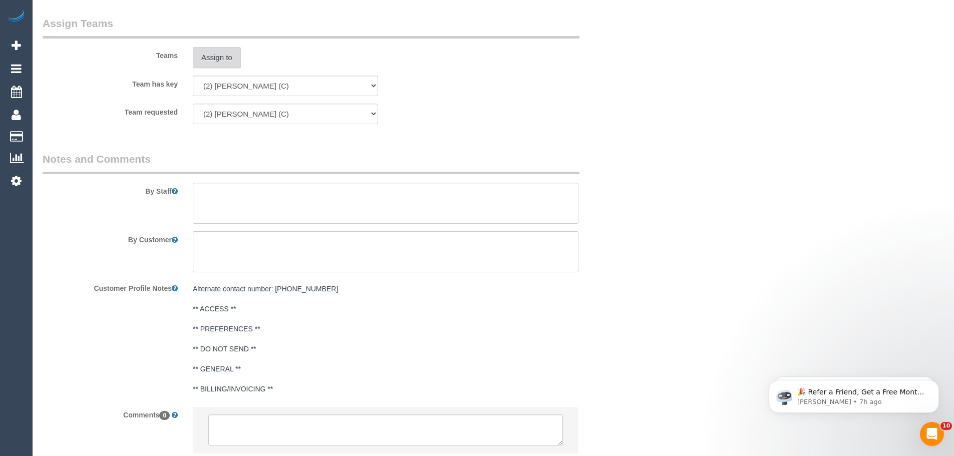
scroll to position [1546, 0]
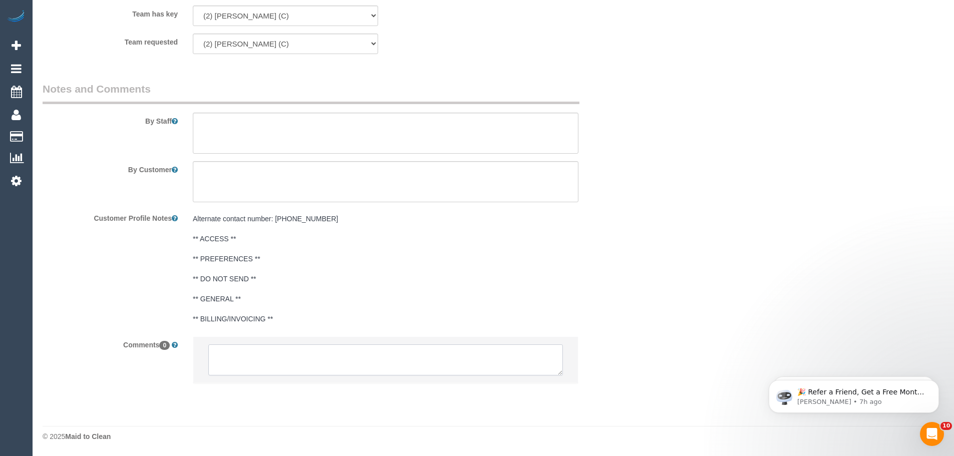
click at [290, 358] on textarea at bounding box center [385, 360] width 355 height 31
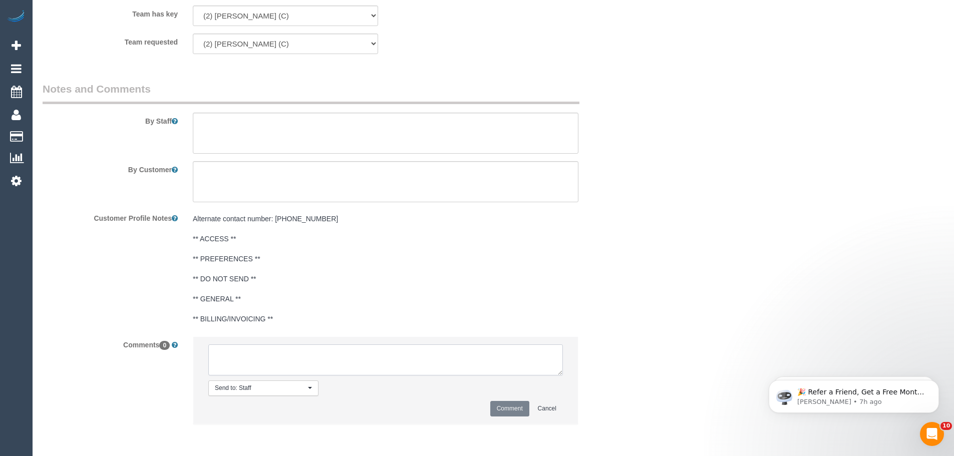
paste textarea "(2) Nyasha Mahofa (C) UA ongoing - Not working Tues, Wed, Thurs Customer contac…"
type textarea "(2) Nyasha Mahofa (C) UA ongoing - Not working Tues, Wed, Thurs Customer contac…"
click at [508, 414] on button "Comment" at bounding box center [509, 409] width 39 height 16
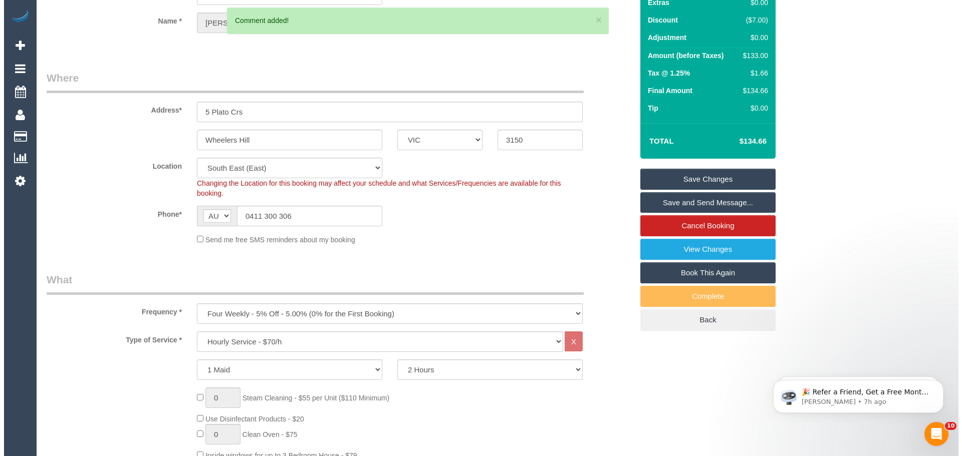
scroll to position [0, 0]
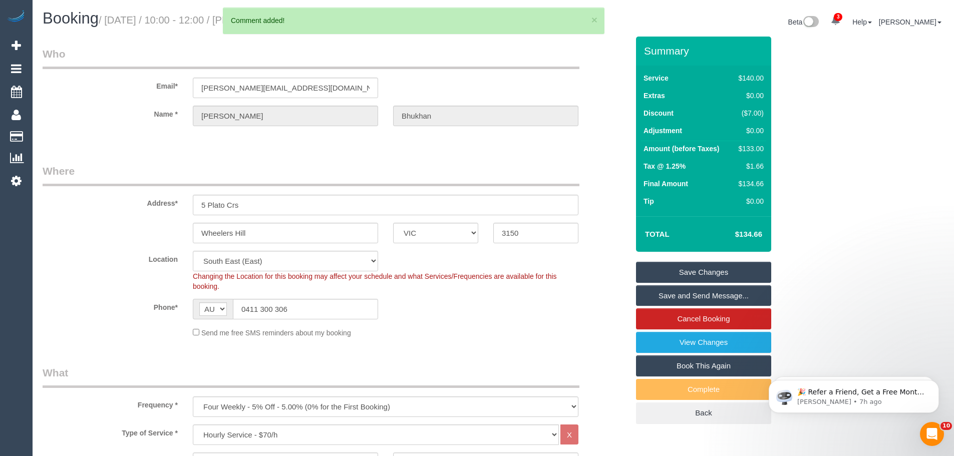
click at [706, 275] on link "Save Changes" at bounding box center [703, 272] width 135 height 21
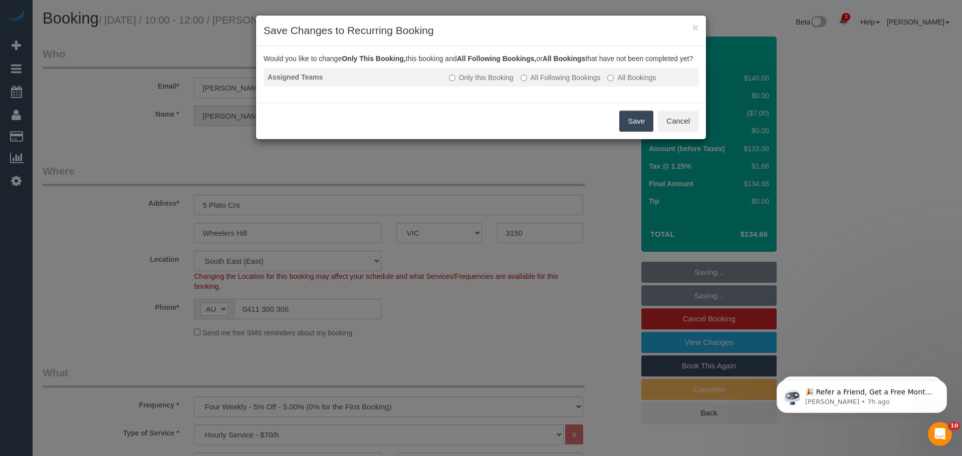
click at [527, 83] on label "All Following Bookings" at bounding box center [560, 78] width 80 height 10
click at [628, 130] on button "Save" at bounding box center [636, 121] width 34 height 21
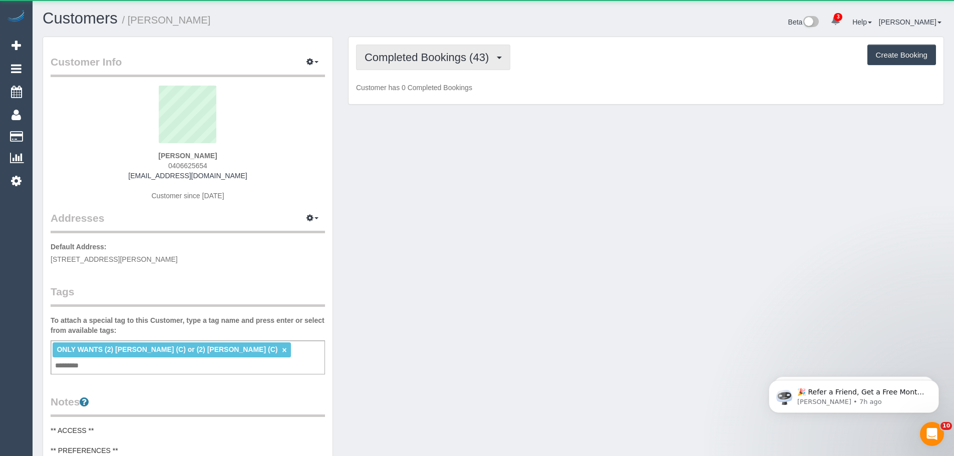
click at [487, 54] on span "Completed Bookings (43)" at bounding box center [429, 57] width 129 height 13
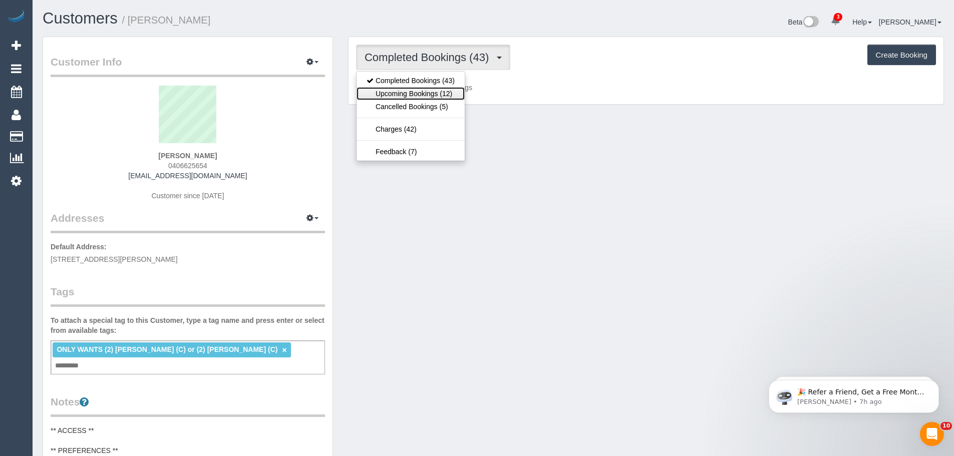
click at [446, 93] on link "Upcoming Bookings (12)" at bounding box center [411, 93] width 108 height 13
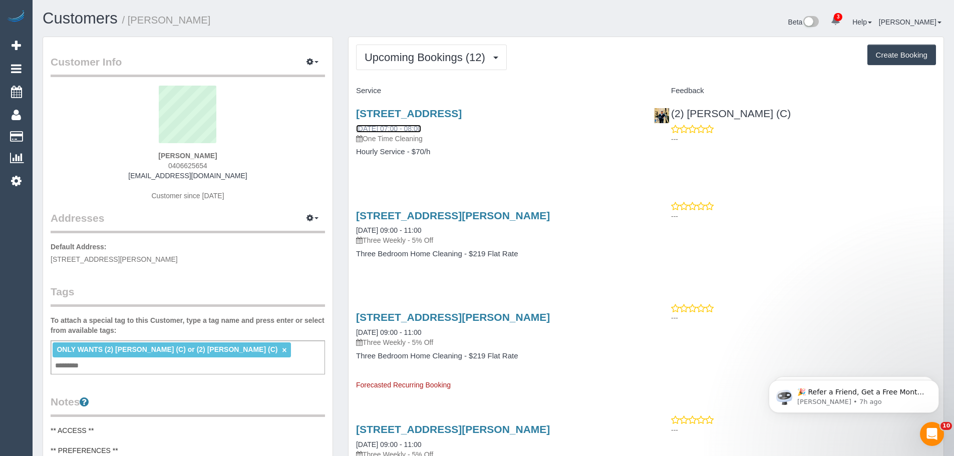
click at [409, 127] on link "12/09/2025 07:00 - 08:00" at bounding box center [388, 129] width 65 height 8
drag, startPoint x: 232, startPoint y: 157, endPoint x: 145, endPoint y: 150, distance: 86.9
click at [149, 150] on div "Alina Molnar 0406625654 alinamolnar@icloud.com Customer since 2022" at bounding box center [188, 148] width 274 height 125
copy div "Alina Molnar"
click at [410, 61] on span "Upcoming Bookings (12)" at bounding box center [428, 57] width 126 height 13
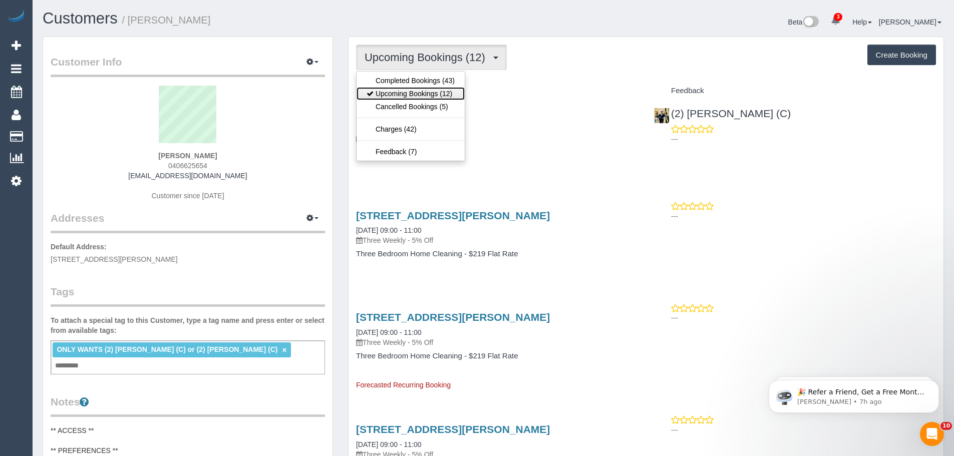
click at [416, 89] on link "Upcoming Bookings (12)" at bounding box center [411, 93] width 108 height 13
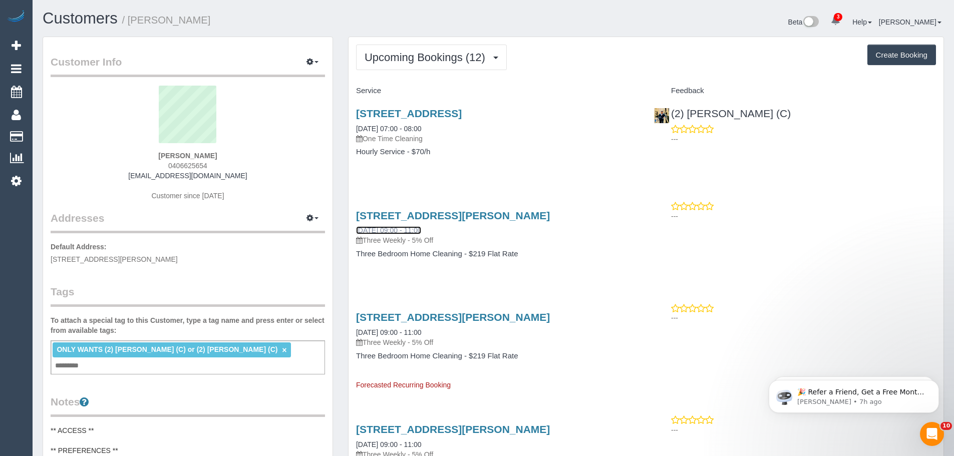
click at [404, 233] on link "29/09/2025 09:00 - 11:00" at bounding box center [388, 230] width 65 height 8
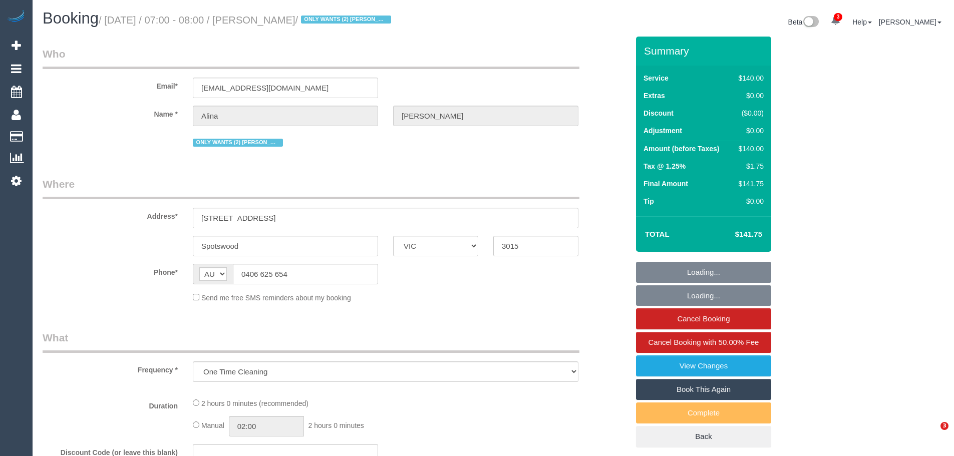
select select "VIC"
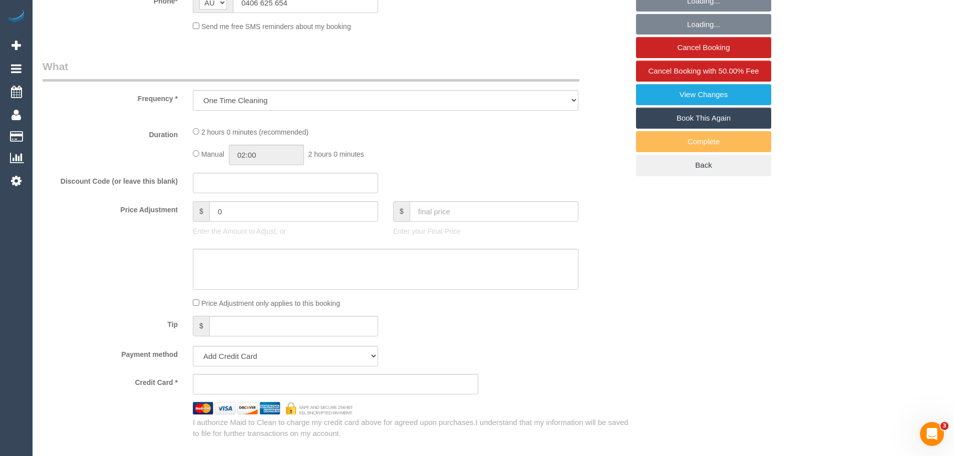
select select "string:stripe-pm_1Lt3fV2GScqysDRVUtw67tKB"
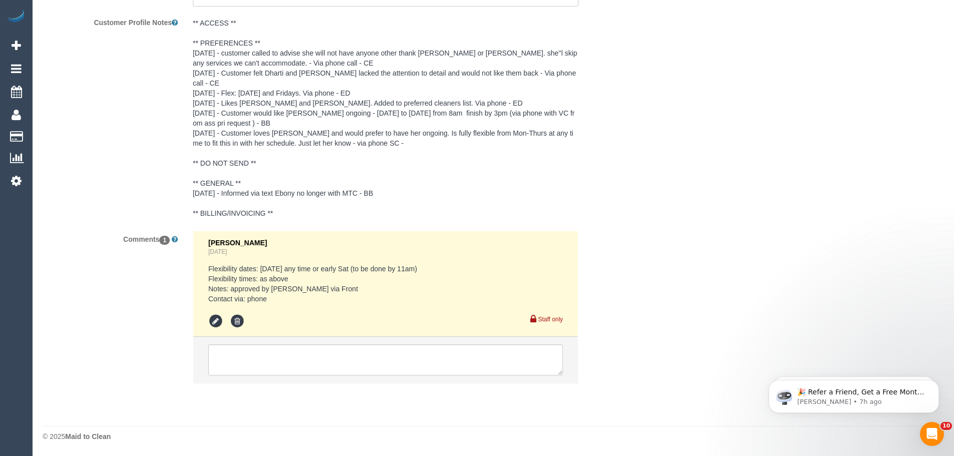
select select "number:28"
select select "number:14"
select select "number:18"
select select "number:36"
select select "object:906"
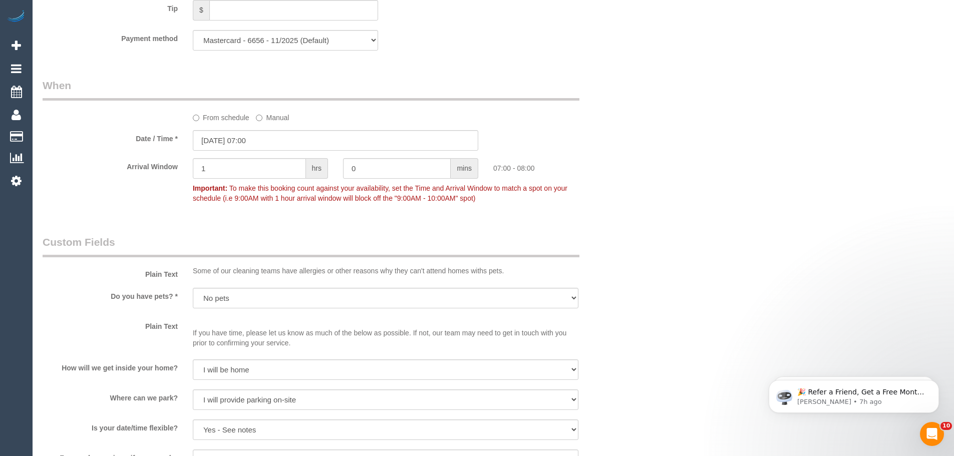
scroll to position [757, 0]
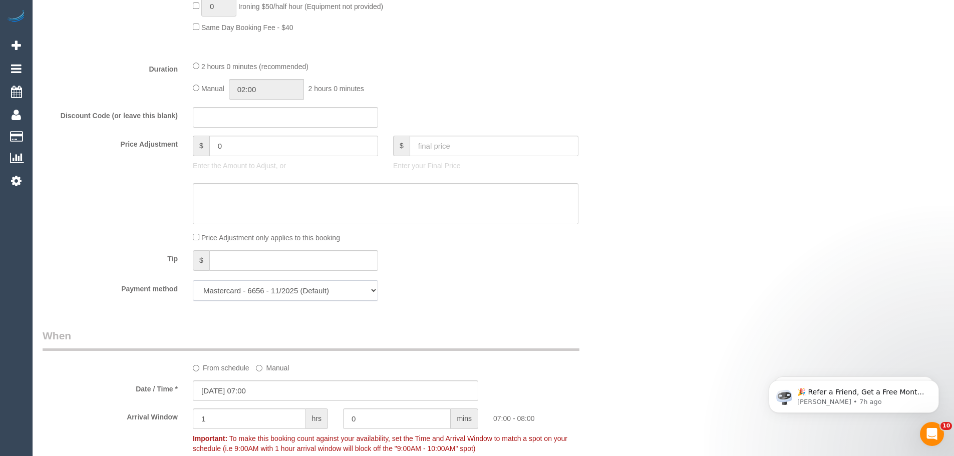
click at [297, 289] on select "Mastercard - 6656 - 11/2025 (Default) Add Credit Card ─────────────── Cash Chec…" at bounding box center [285, 290] width 185 height 21
select select "string:stripe"
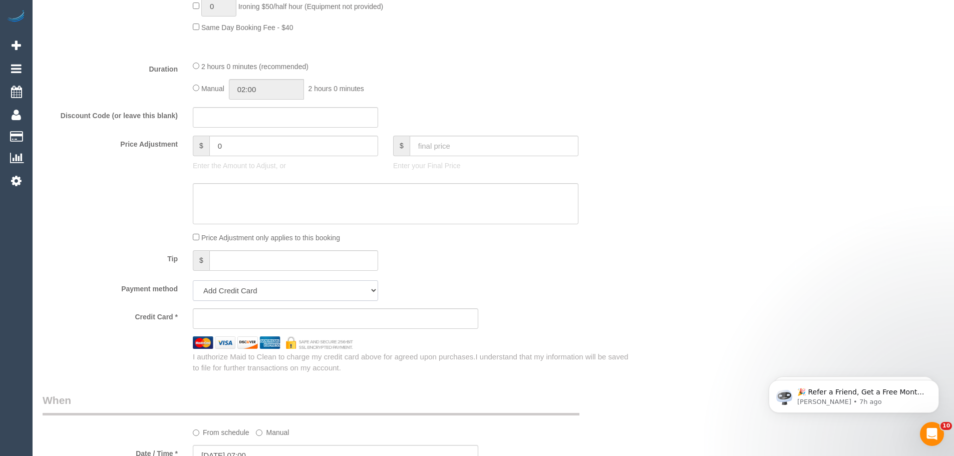
scroll to position [822, 0]
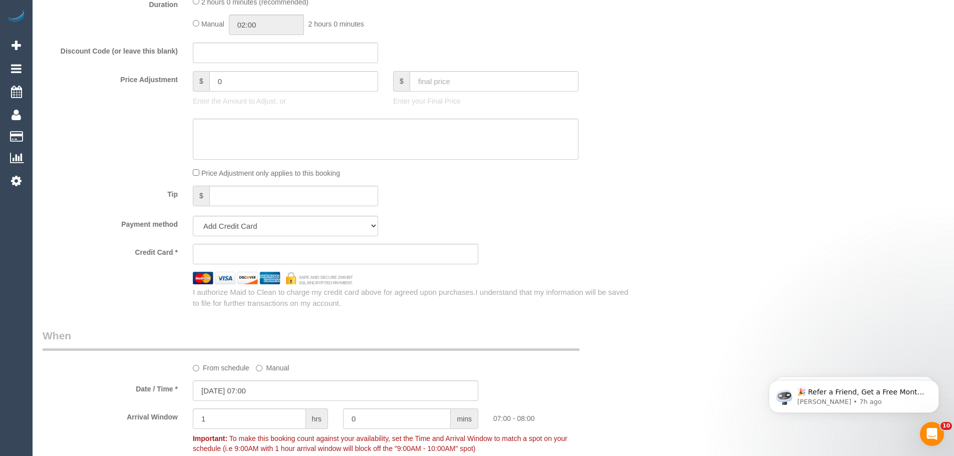
click at [246, 258] on iframe at bounding box center [335, 253] width 268 height 9
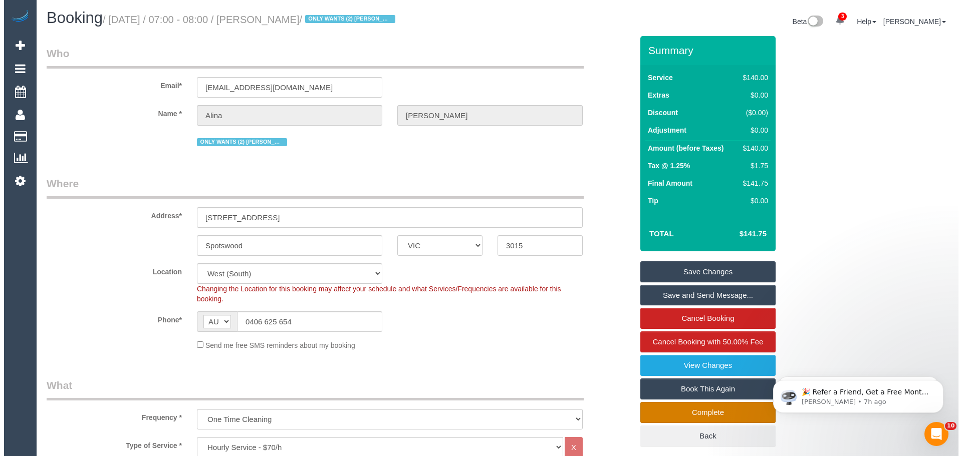
scroll to position [0, 0]
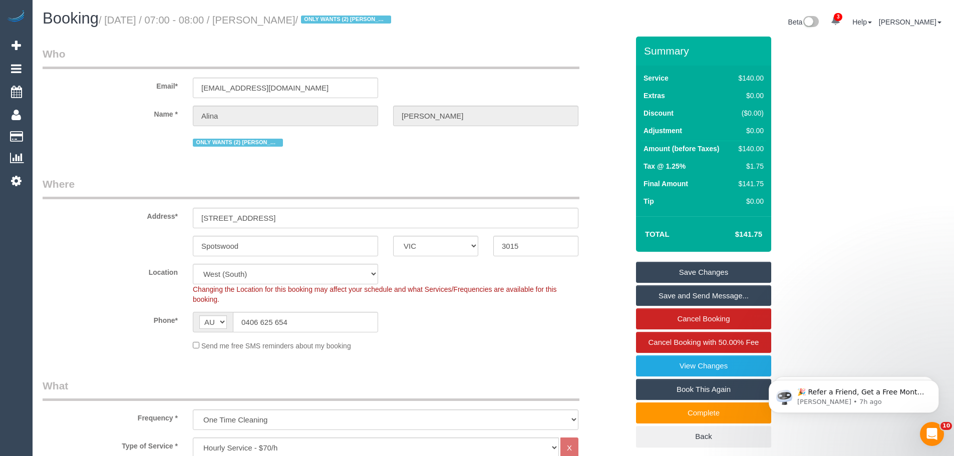
click at [709, 267] on link "Save Changes" at bounding box center [703, 272] width 135 height 21
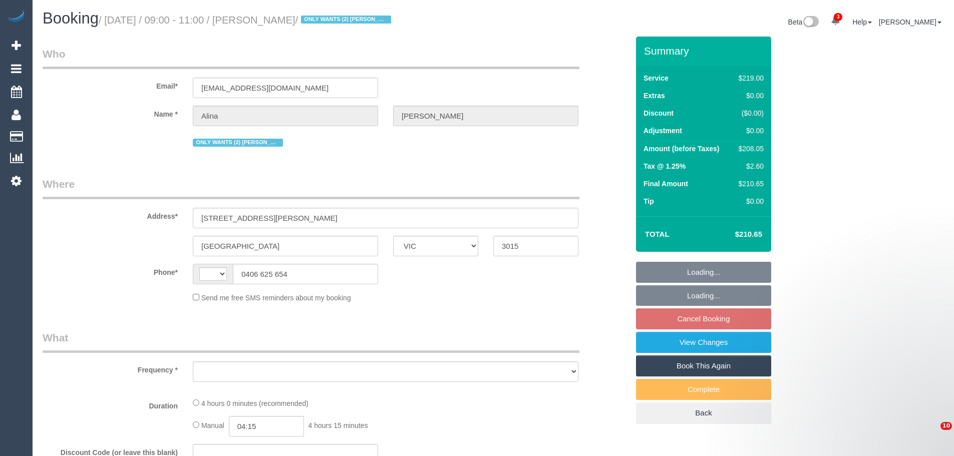
select select "VIC"
select select "string:AU"
select select "object:706"
select select "string:stripe-pm_1Lt3fV2GScqysDRVUtw67tKB"
select select "number:28"
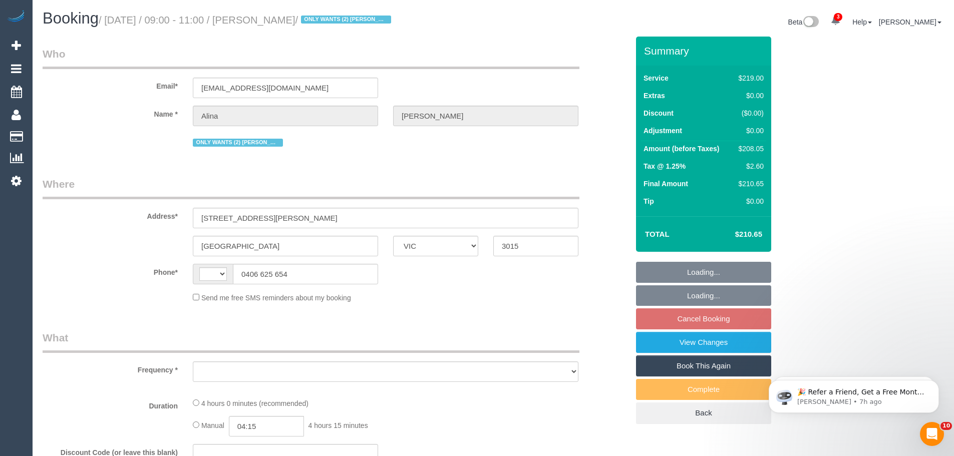
select select "number:16"
select select "number:19"
select select "number:24"
select select "number:34"
select select "number:12"
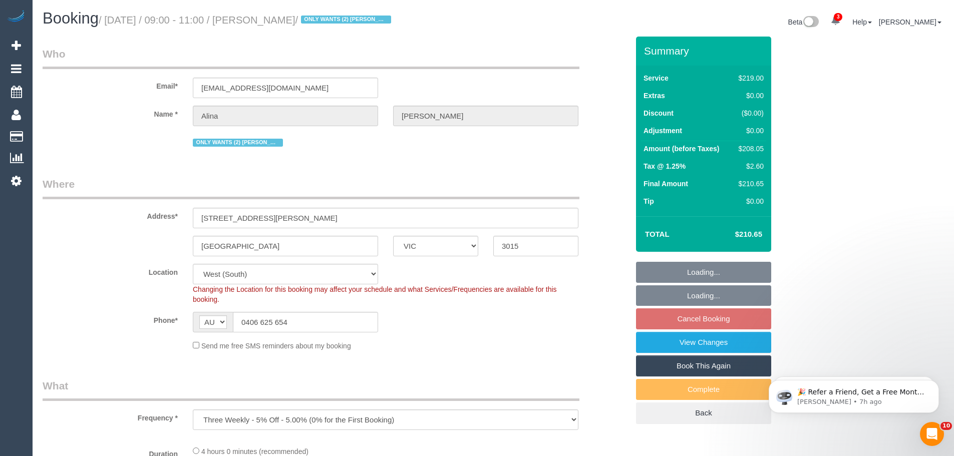
select select "object:711"
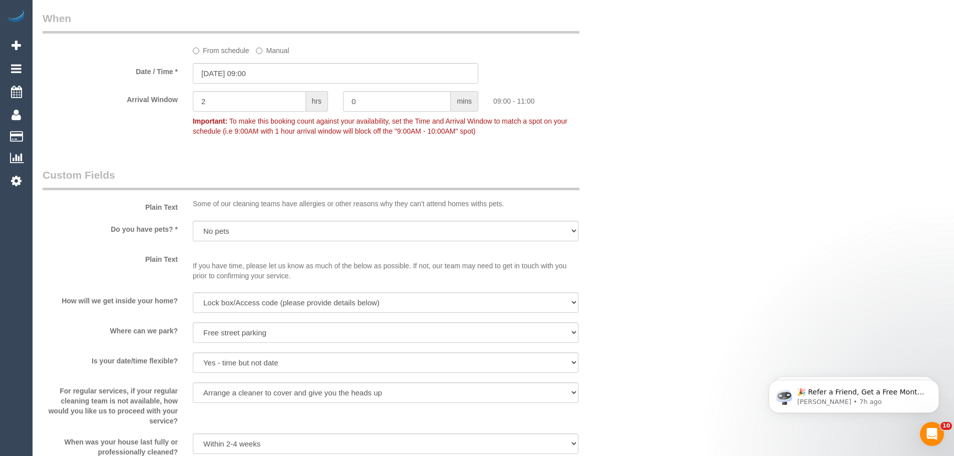
scroll to position [852, 0]
